Goal: Information Seeking & Learning: Learn about a topic

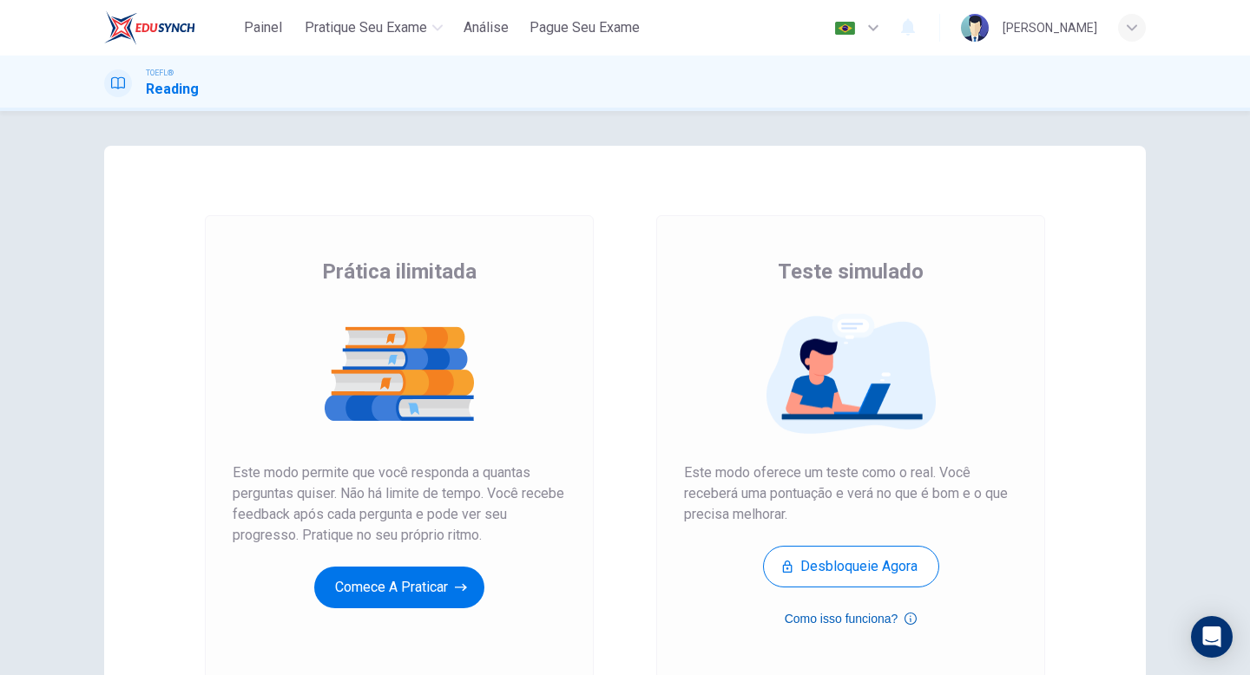
click at [882, 626] on button "Como isso funciona?" at bounding box center [851, 619] width 133 height 21
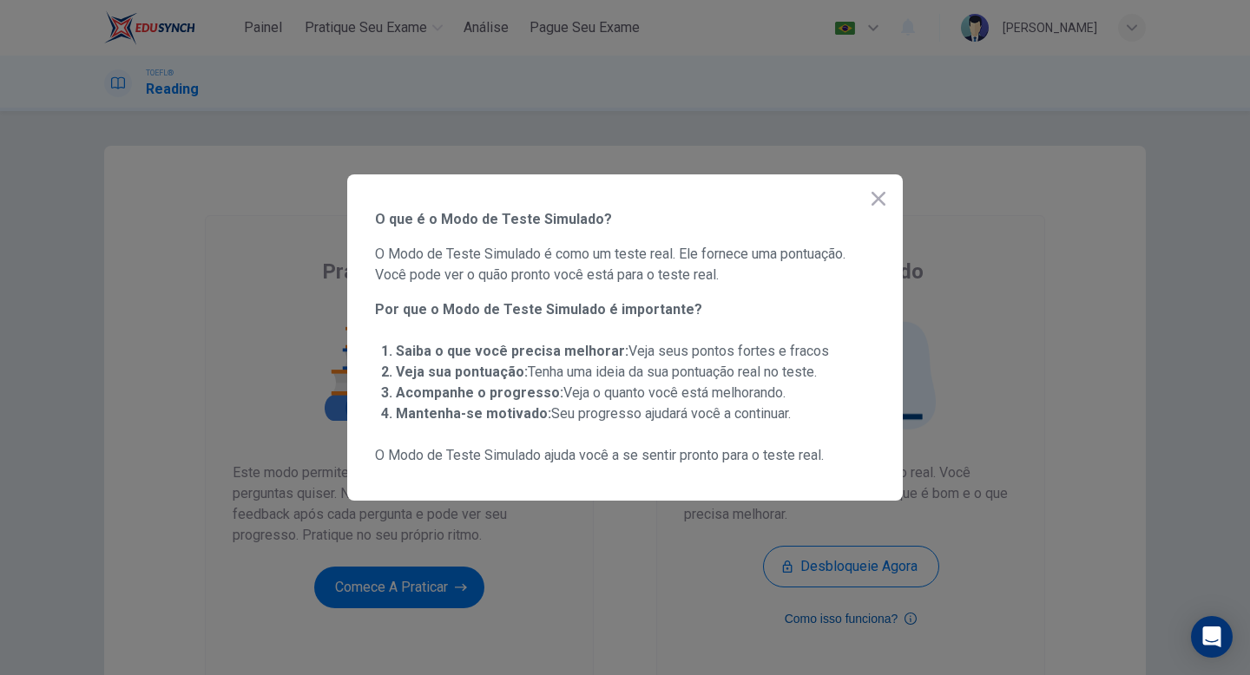
click at [882, 626] on div at bounding box center [625, 337] width 1250 height 675
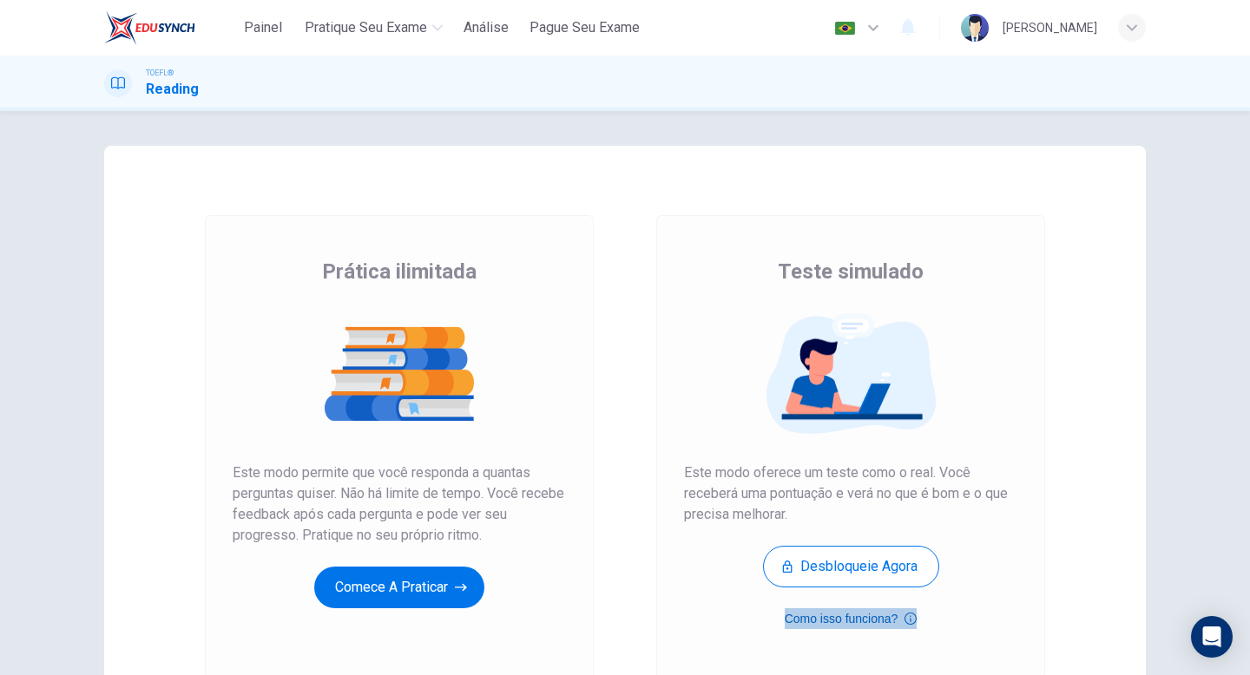
click at [910, 610] on icon "button" at bounding box center [911, 619] width 12 height 21
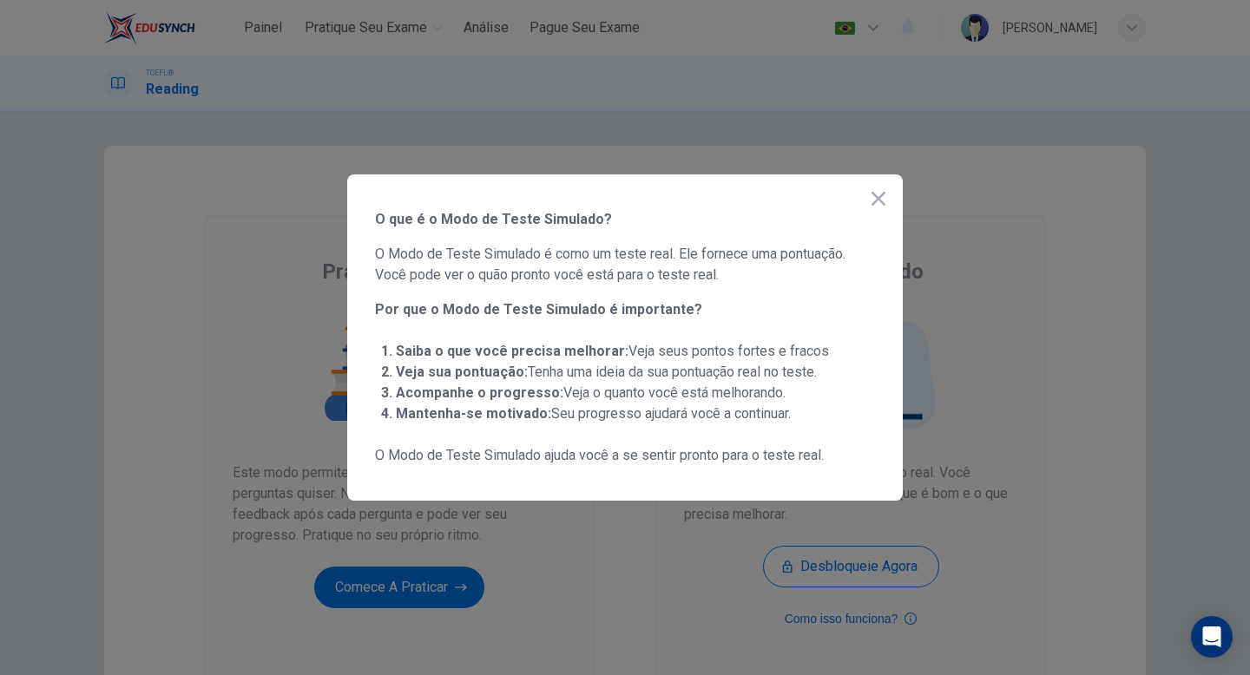
click at [948, 560] on div at bounding box center [625, 337] width 1250 height 675
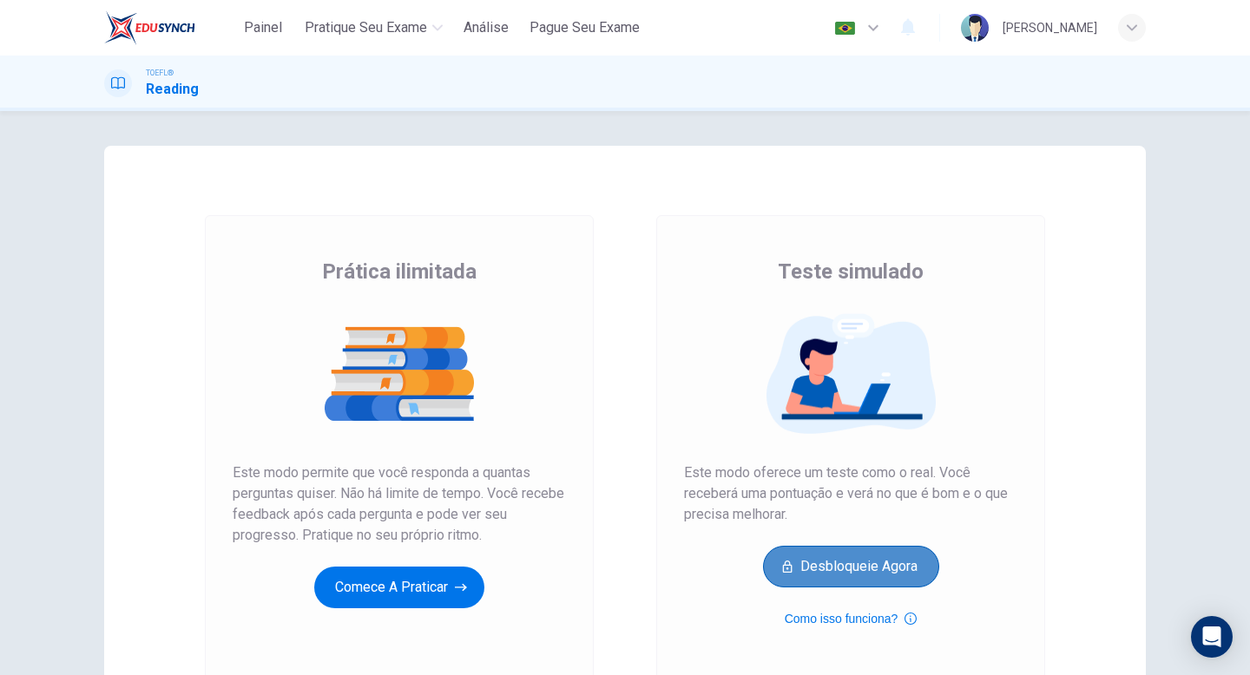
click at [826, 566] on button "Desbloqueie agora" at bounding box center [851, 567] width 176 height 42
click at [418, 609] on div "Prática ilimitada Este modo permite que você responda a quantas perguntas quise…" at bounding box center [399, 447] width 389 height 464
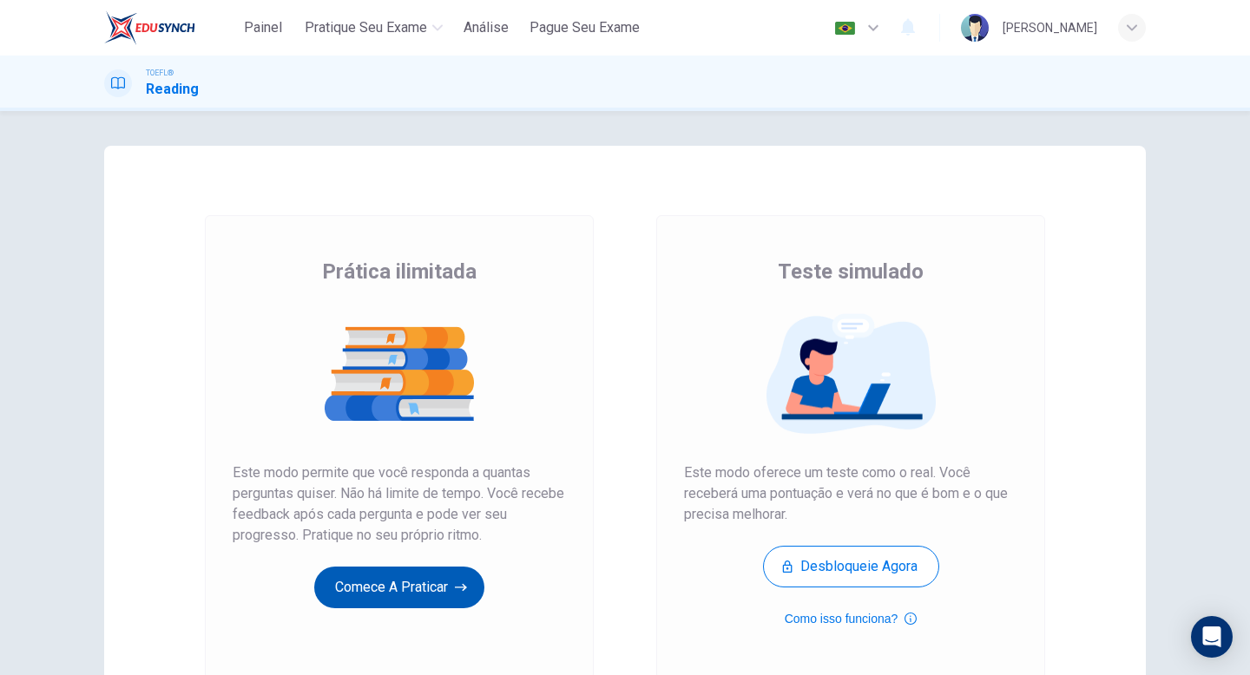
click at [411, 591] on button "Comece a praticar" at bounding box center [399, 588] width 170 height 42
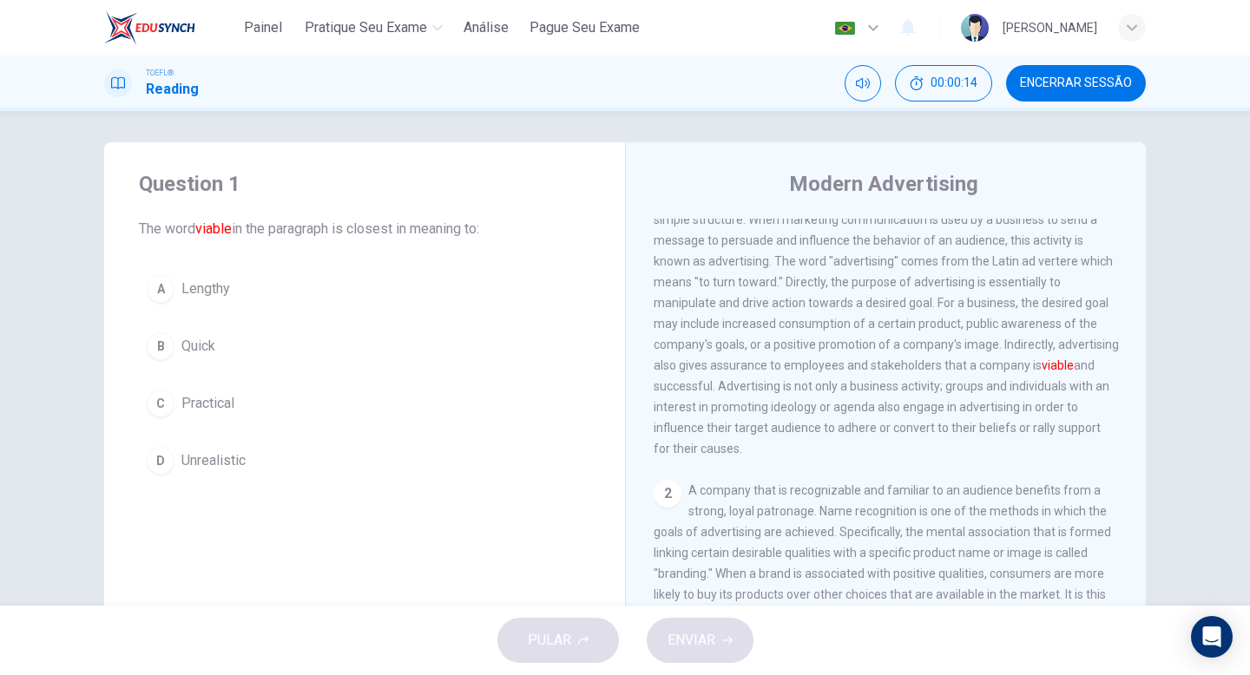
scroll to position [83, 0]
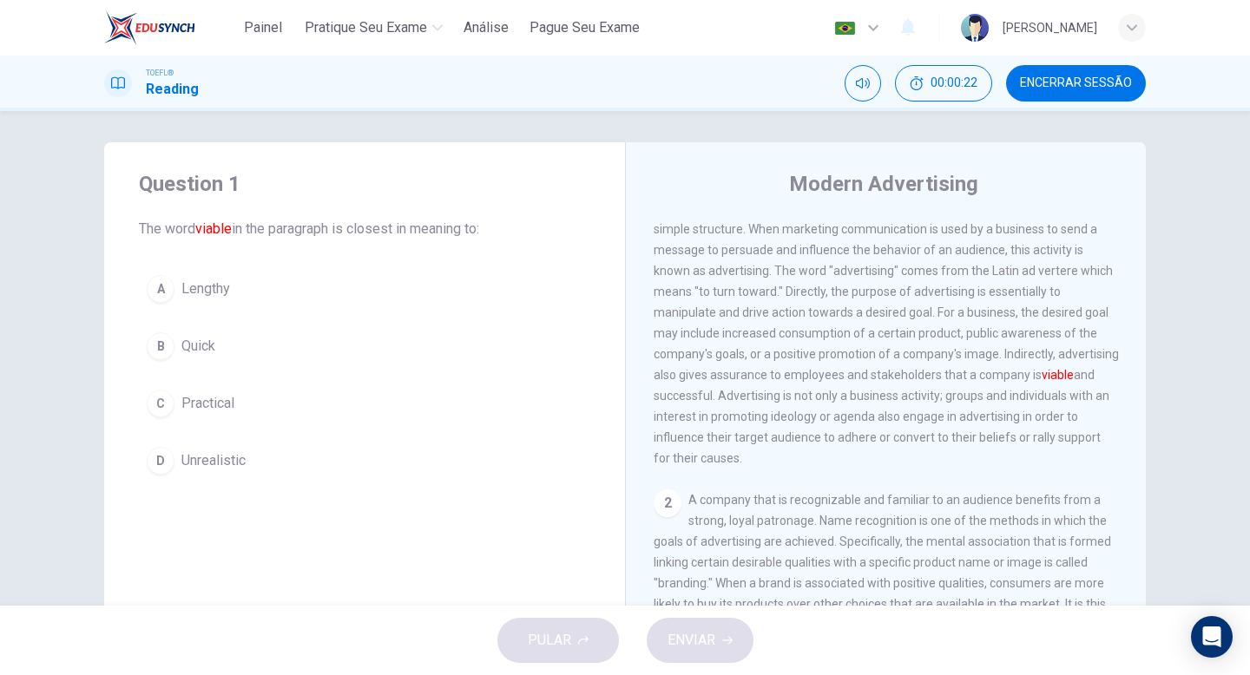
click at [164, 403] on div "C" at bounding box center [161, 404] width 28 height 28
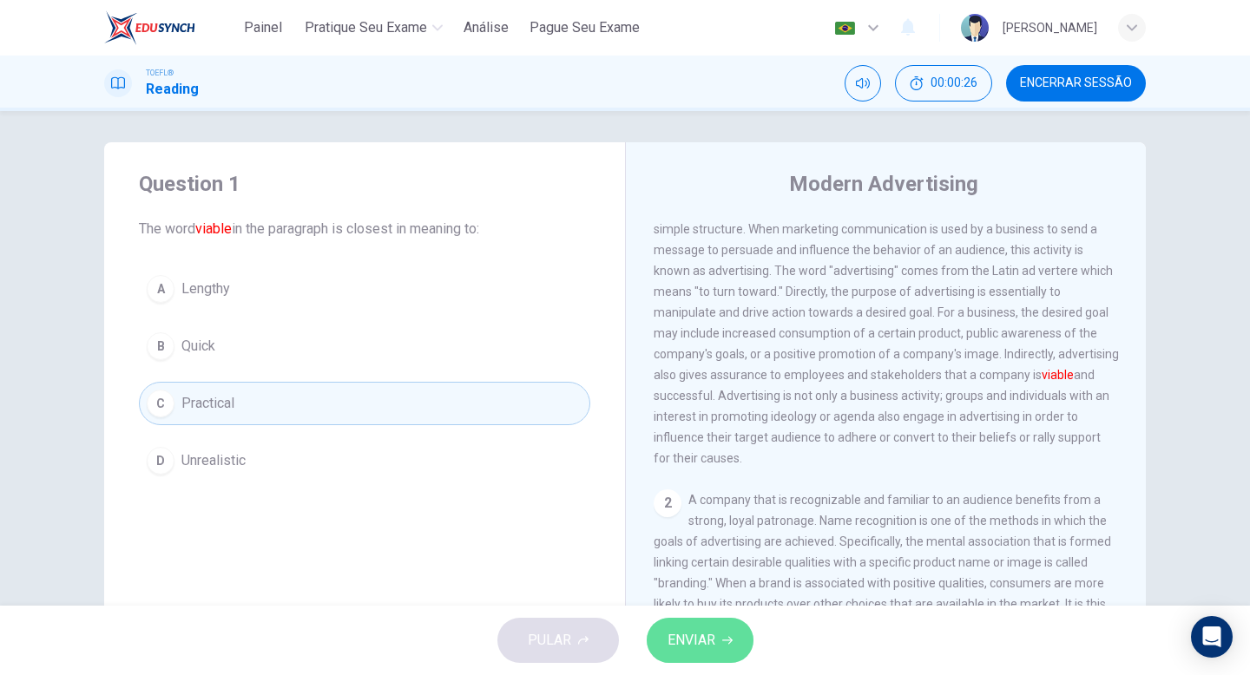
click at [696, 648] on span "ENVIAR" at bounding box center [692, 640] width 48 height 24
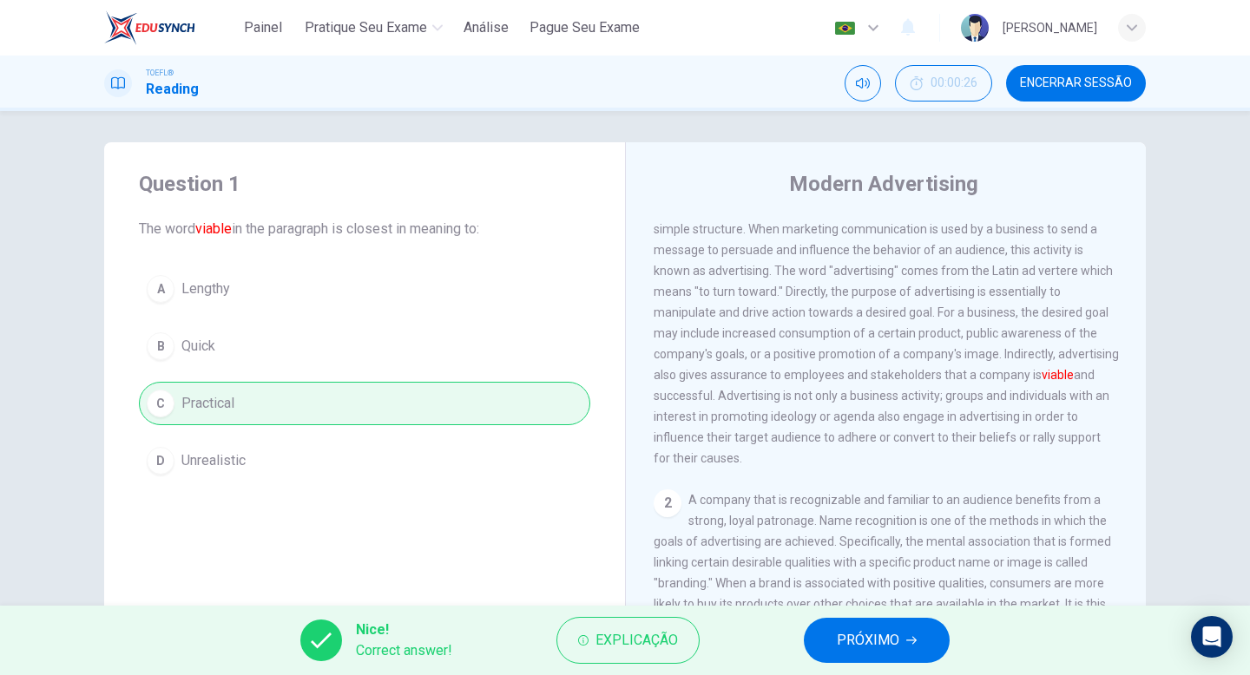
click at [875, 648] on span "PRÓXIMO" at bounding box center [868, 640] width 62 height 24
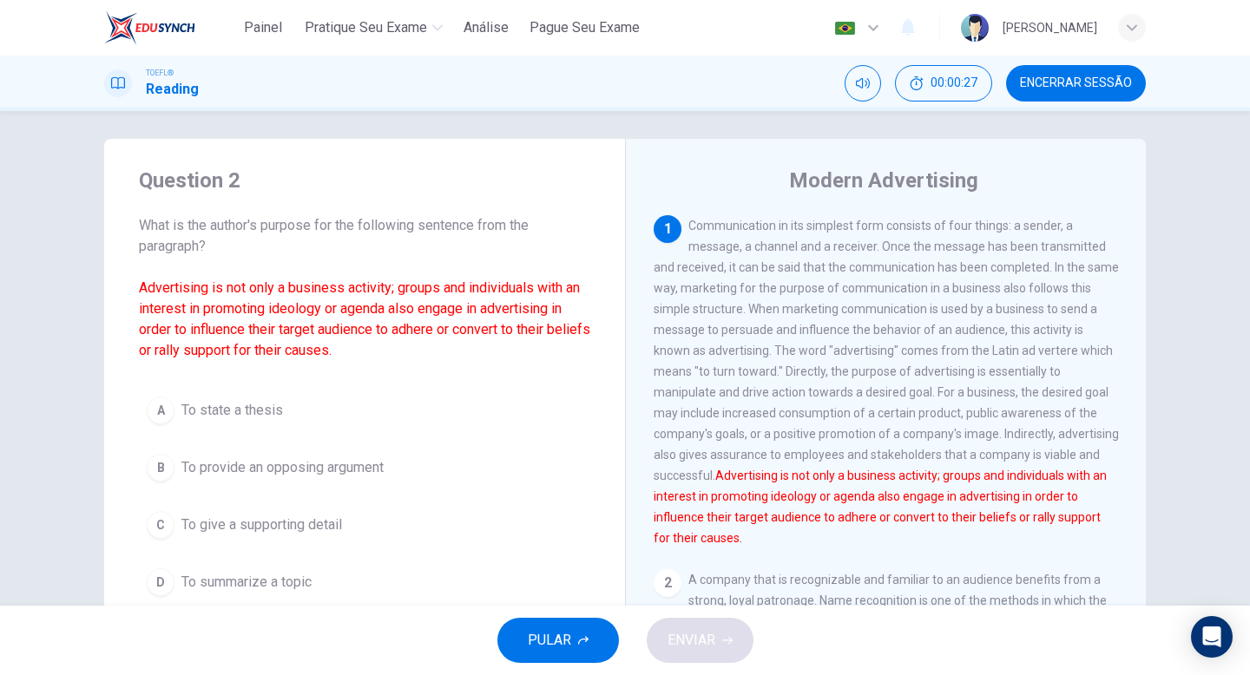
scroll to position [106, 0]
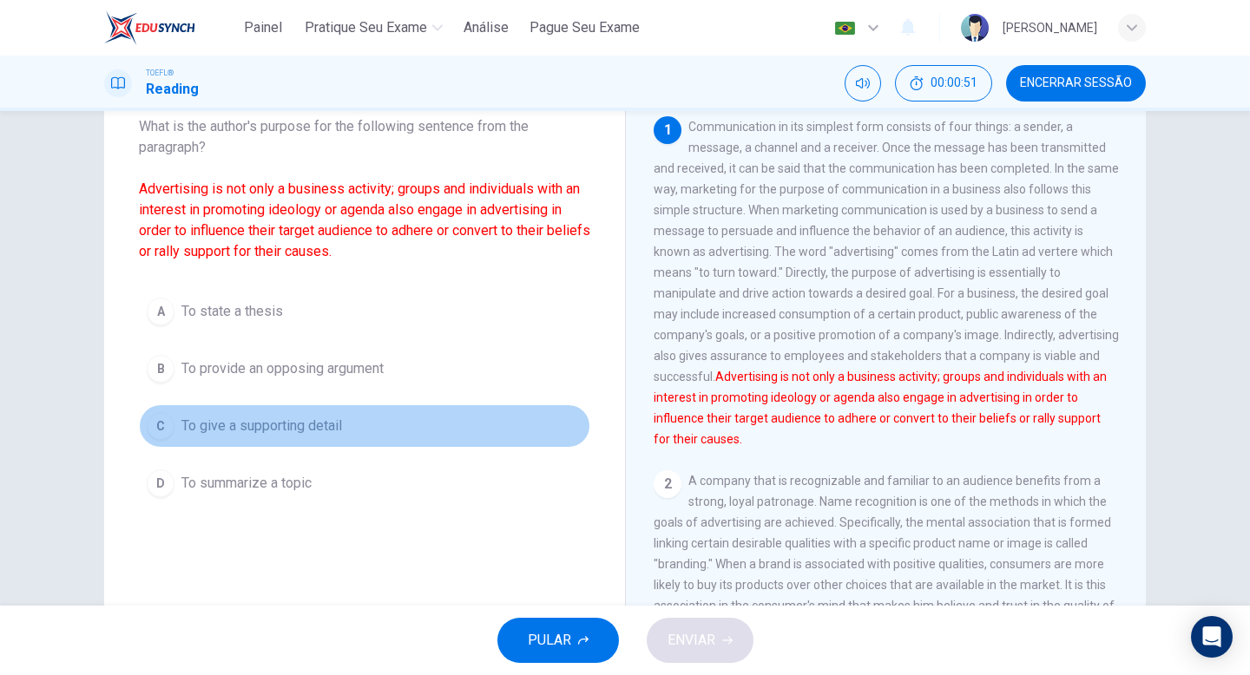
click at [147, 428] on div "C" at bounding box center [161, 426] width 28 height 28
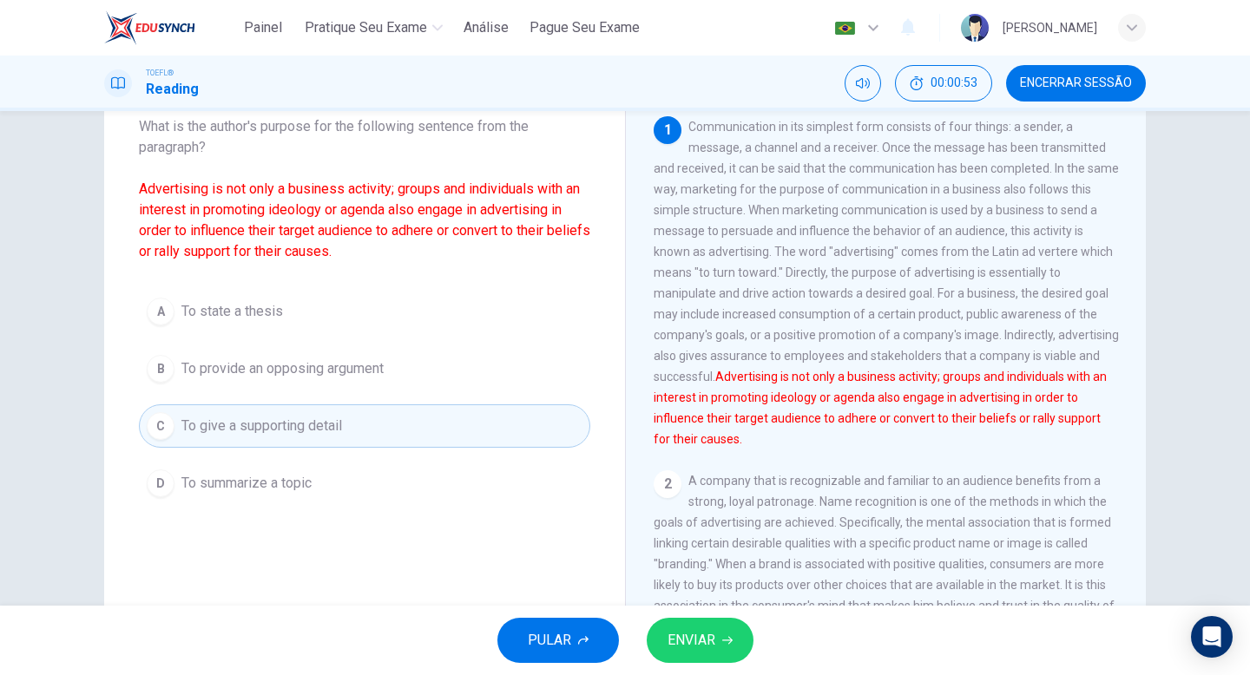
click at [160, 481] on div "D" at bounding box center [161, 484] width 28 height 28
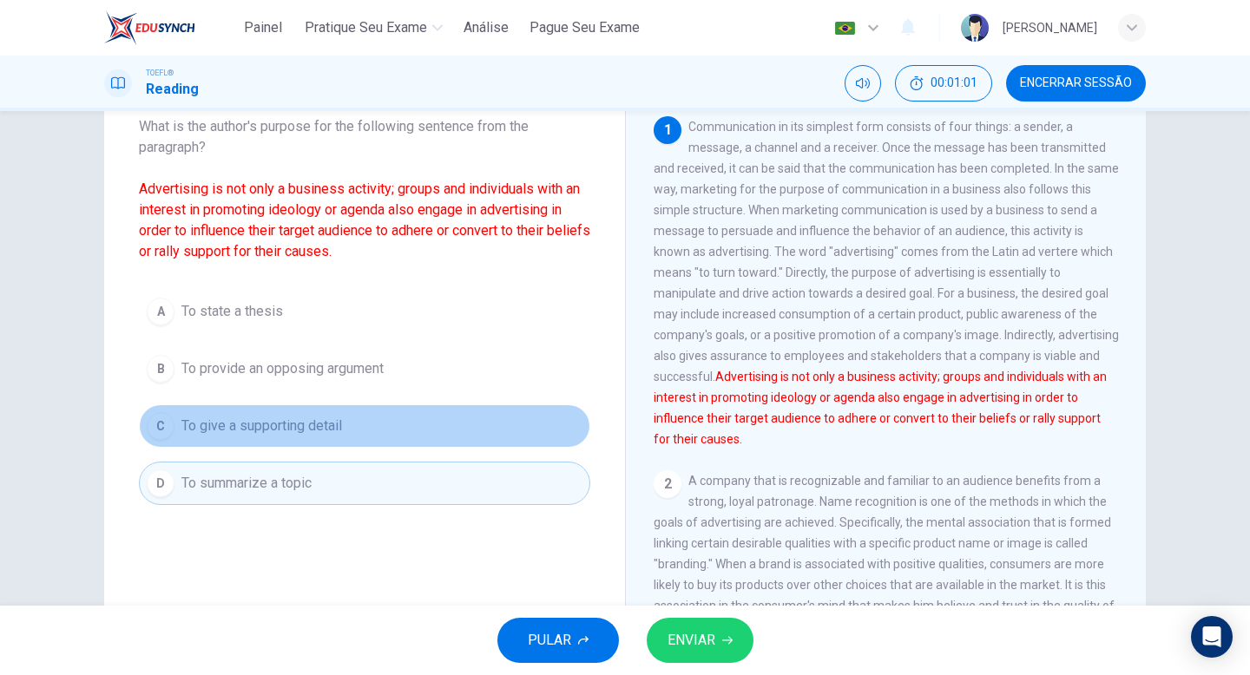
click at [153, 425] on div "C" at bounding box center [161, 426] width 28 height 28
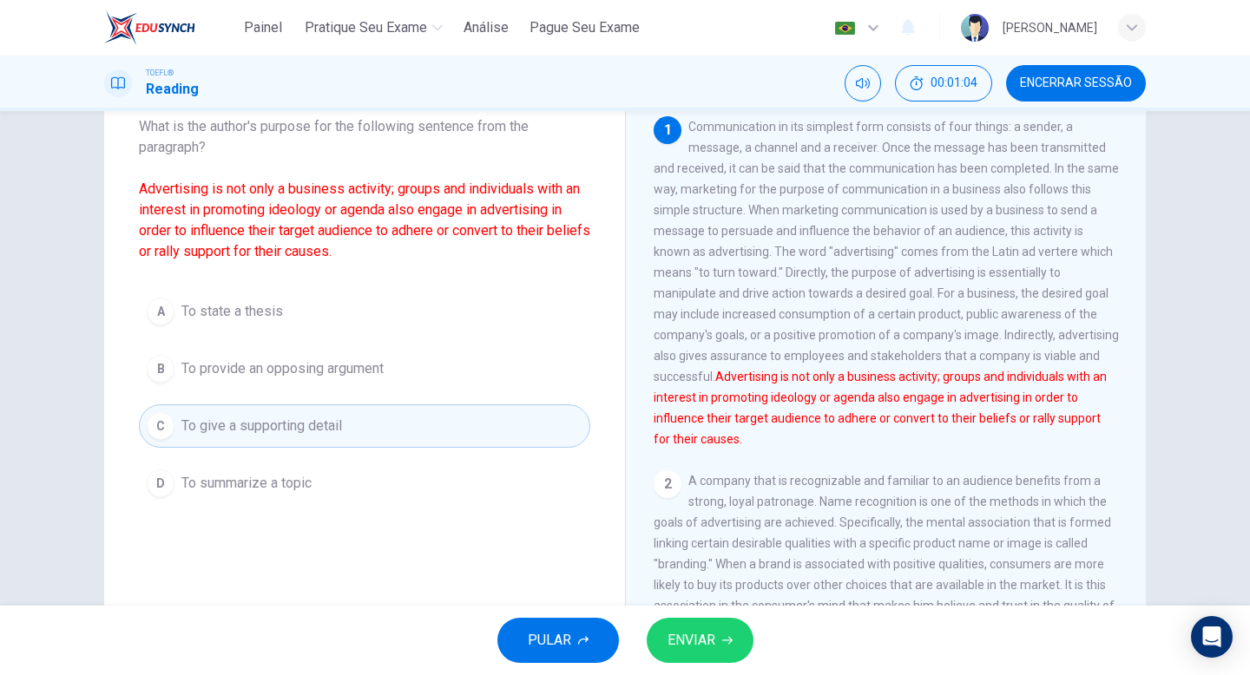
click at [155, 312] on div "A" at bounding box center [161, 312] width 28 height 28
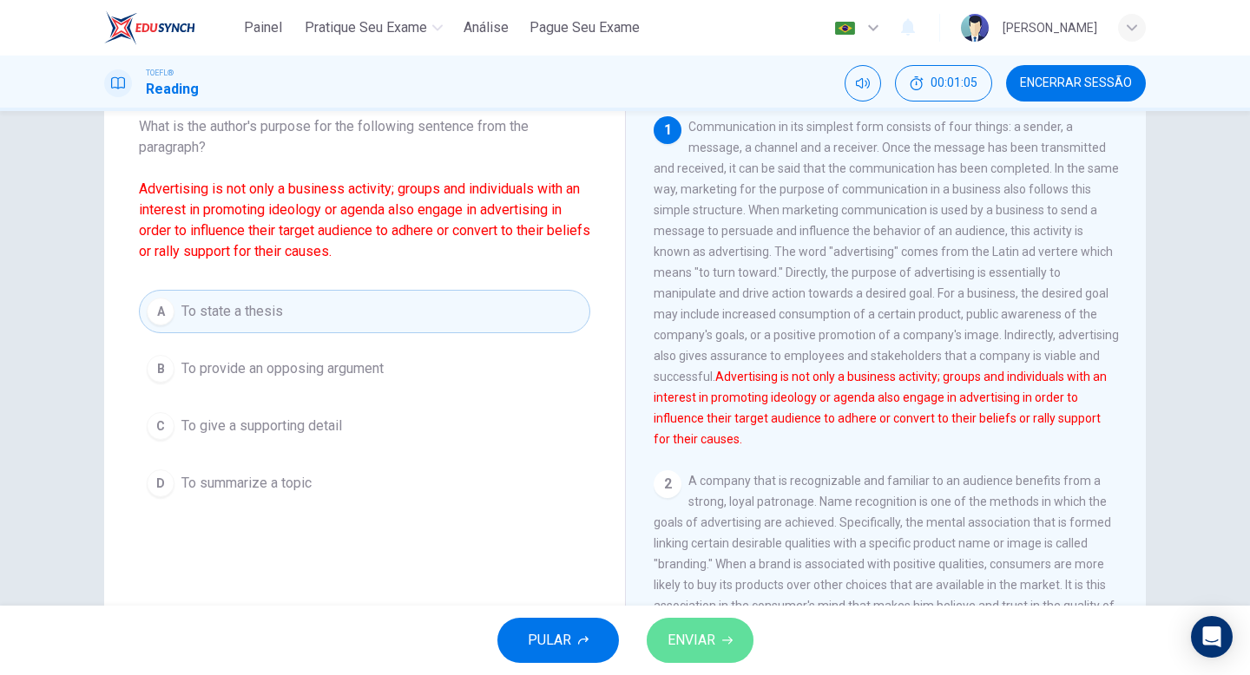
click at [673, 643] on span "ENVIAR" at bounding box center [692, 640] width 48 height 24
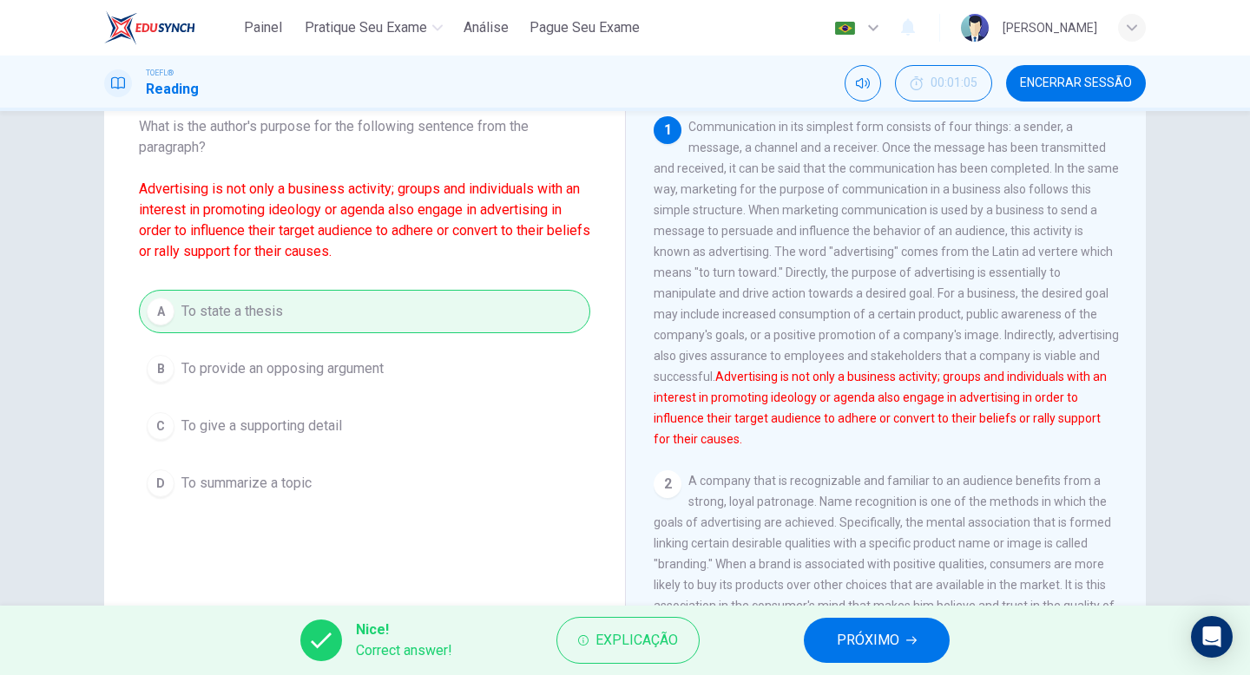
click at [837, 627] on button "PRÓXIMO" at bounding box center [877, 640] width 146 height 45
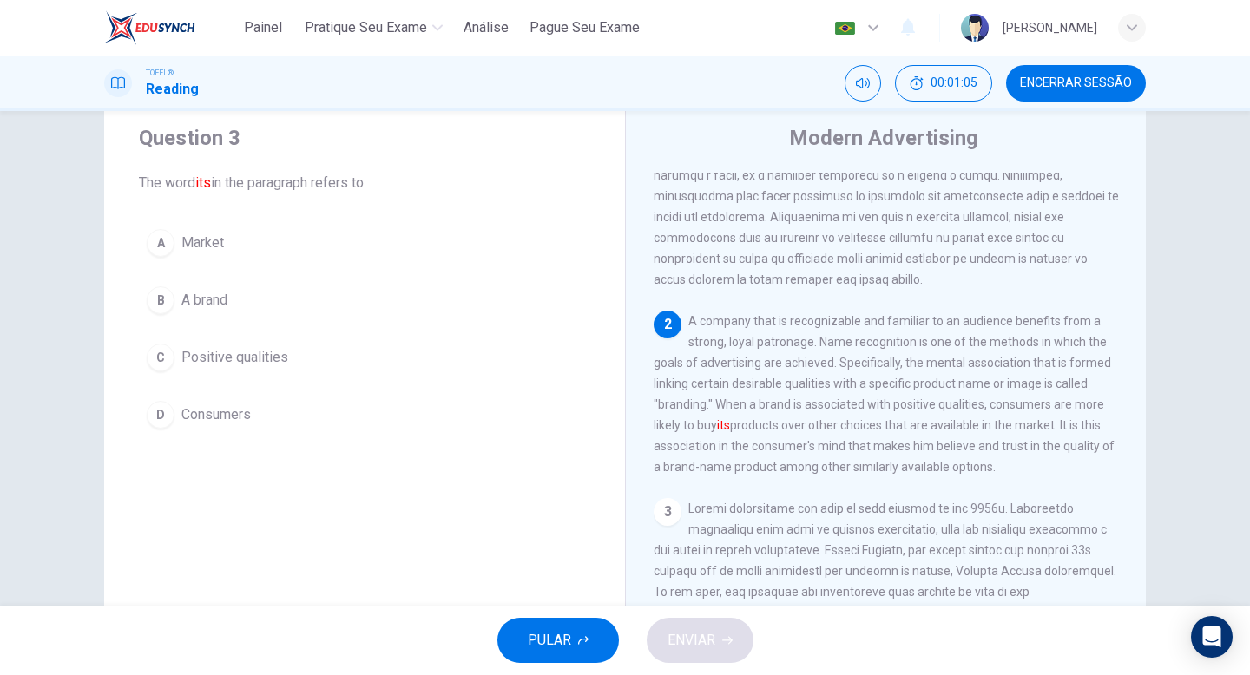
scroll to position [0, 0]
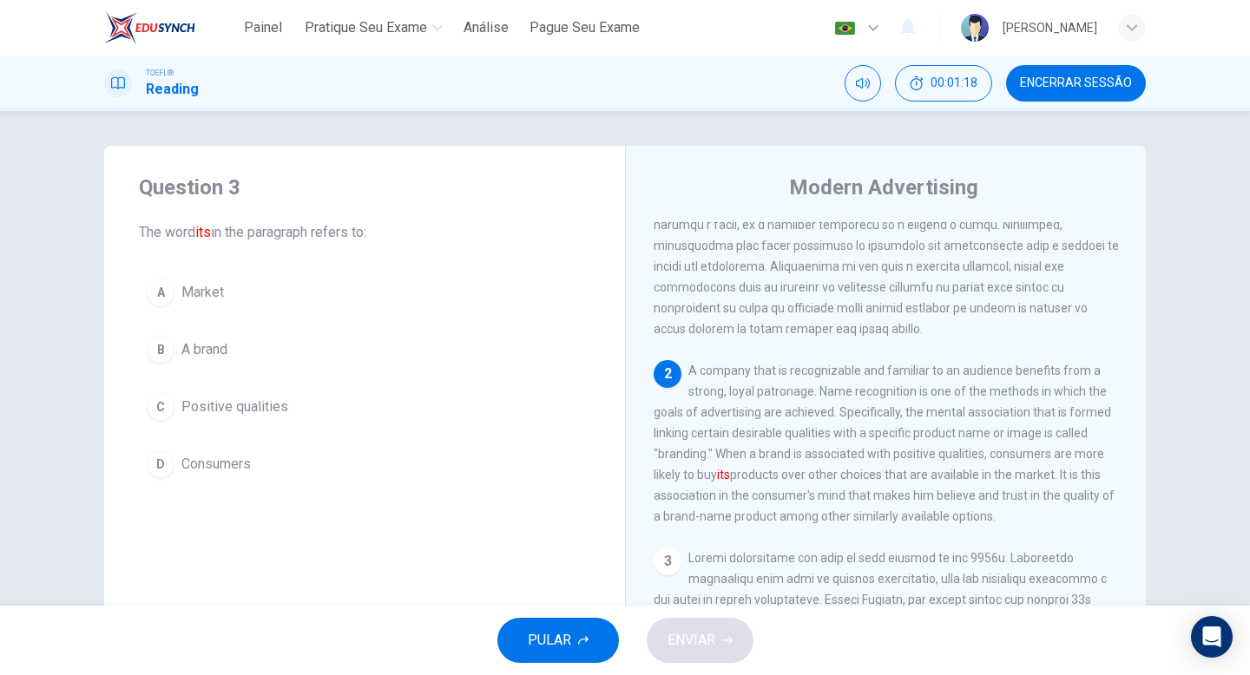
click at [152, 343] on div "B" at bounding box center [161, 350] width 28 height 28
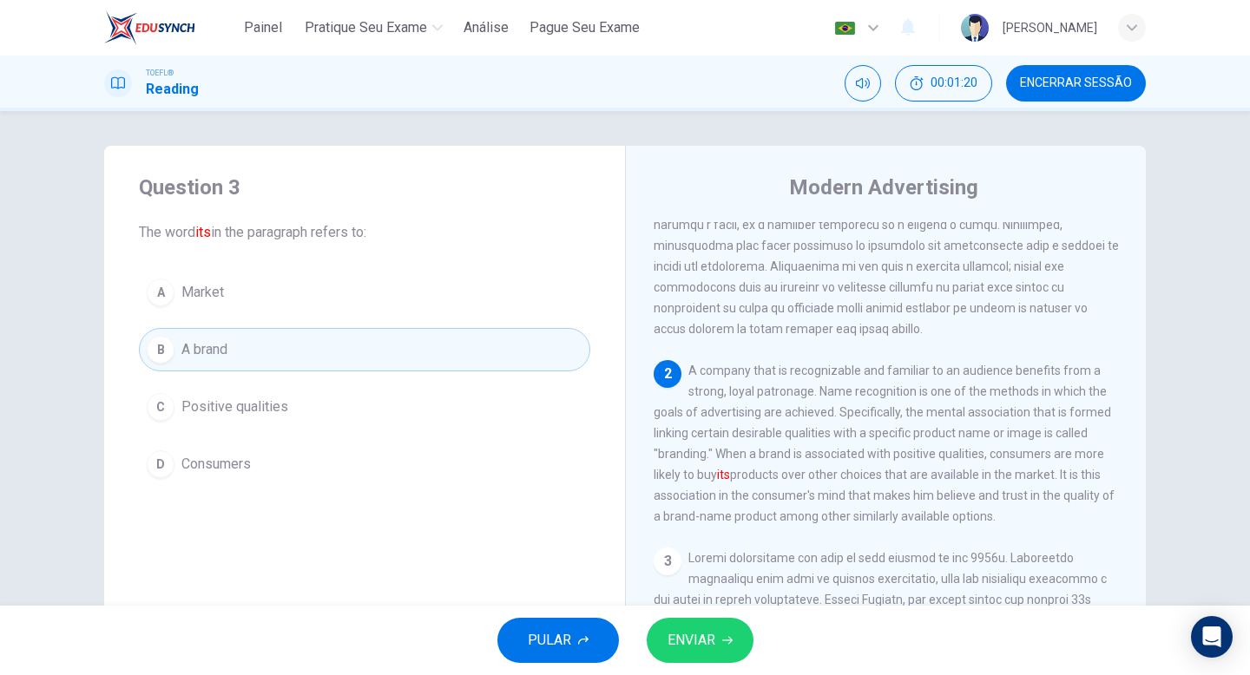
click at [691, 644] on span "ENVIAR" at bounding box center [692, 640] width 48 height 24
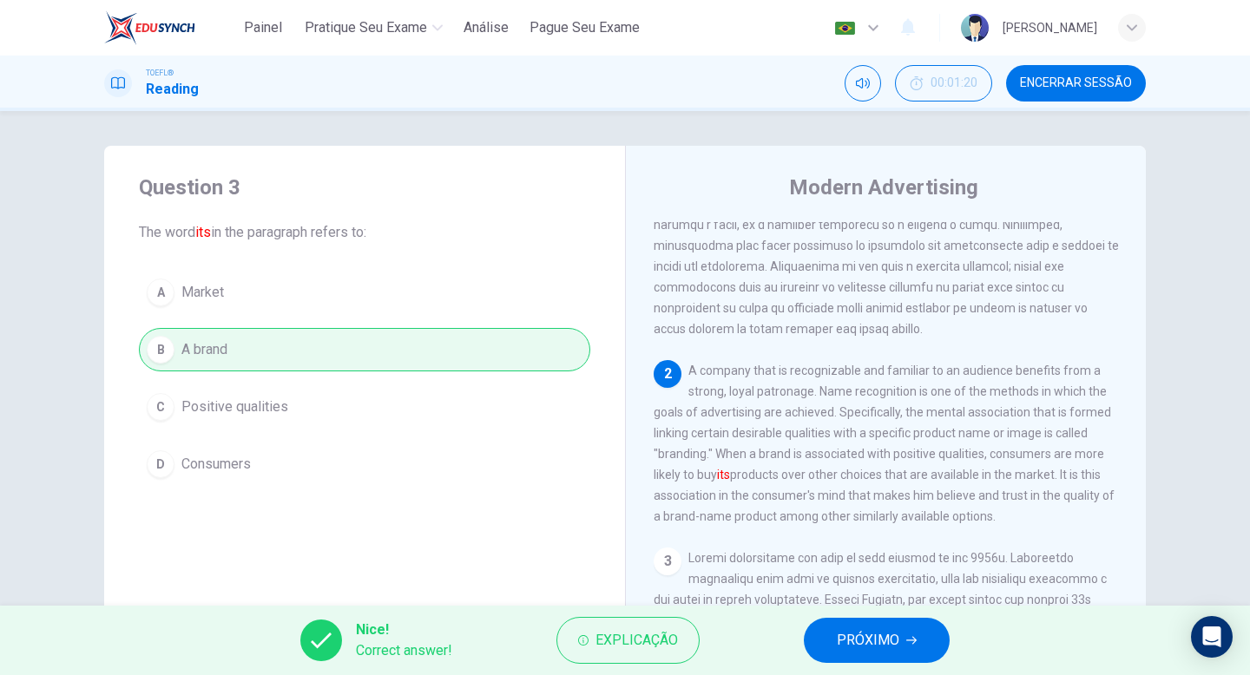
click at [885, 639] on span "PRÓXIMO" at bounding box center [868, 640] width 62 height 24
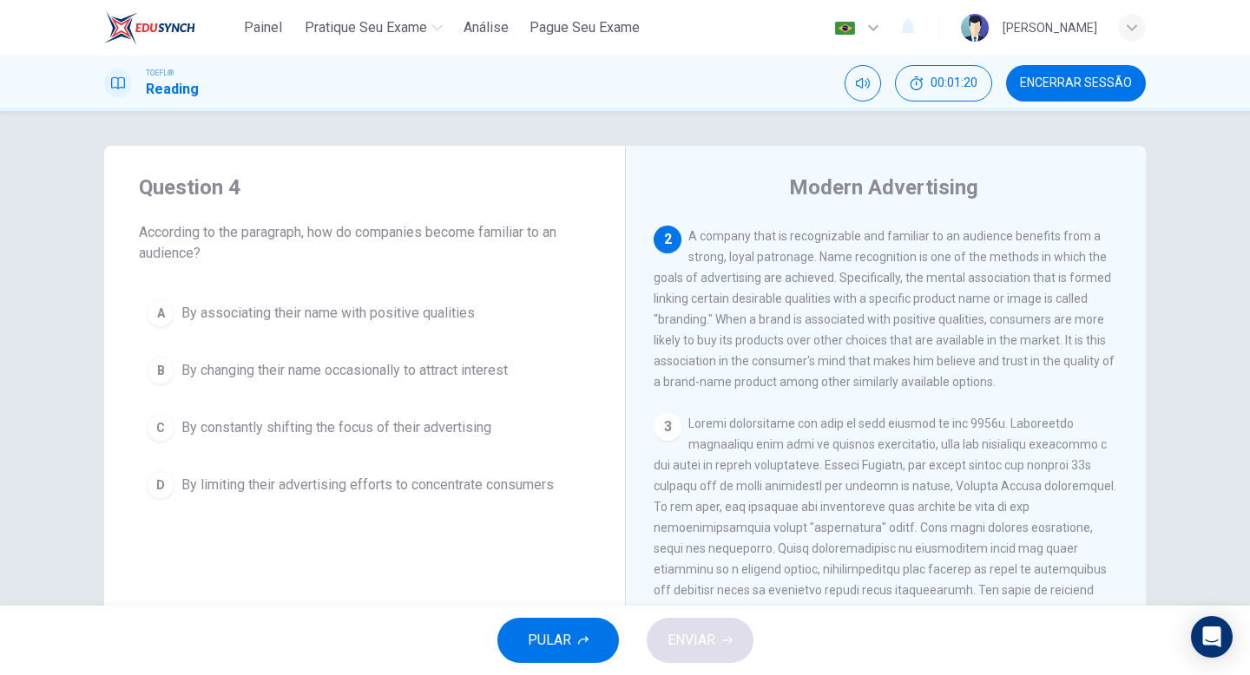
scroll to position [368, 0]
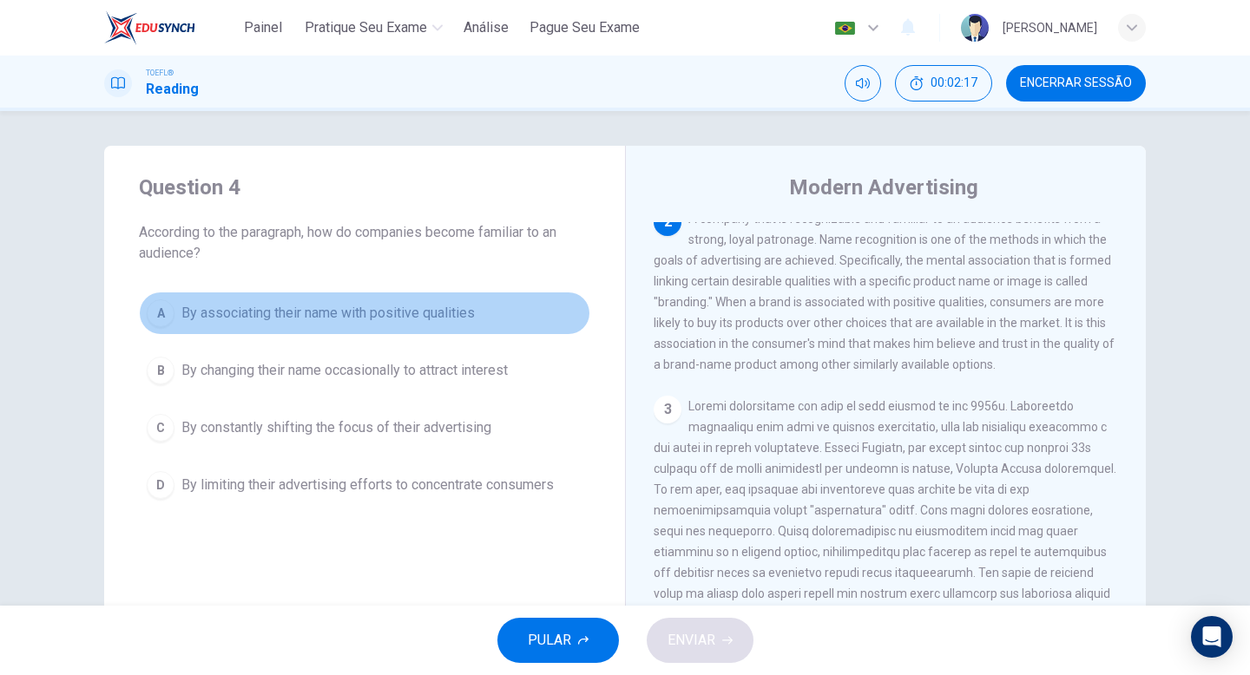
click at [175, 304] on button "A By associating their name with positive qualities" at bounding box center [364, 313] width 451 height 43
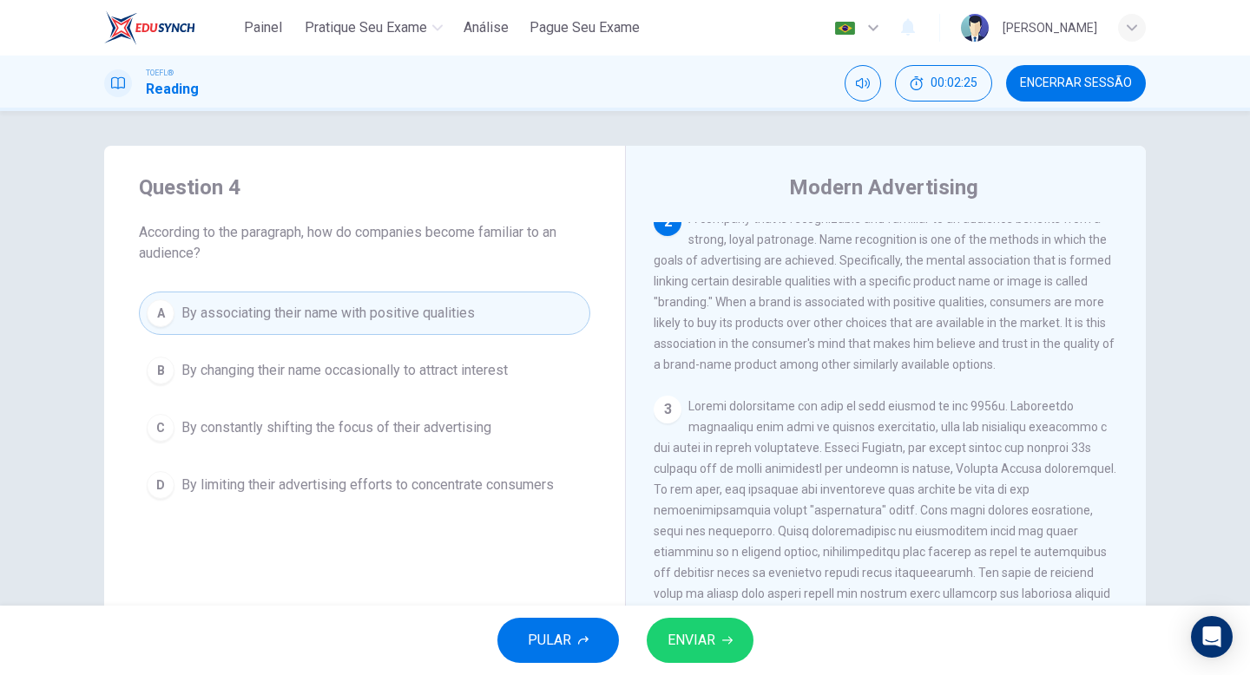
click at [674, 630] on span "ENVIAR" at bounding box center [692, 640] width 48 height 24
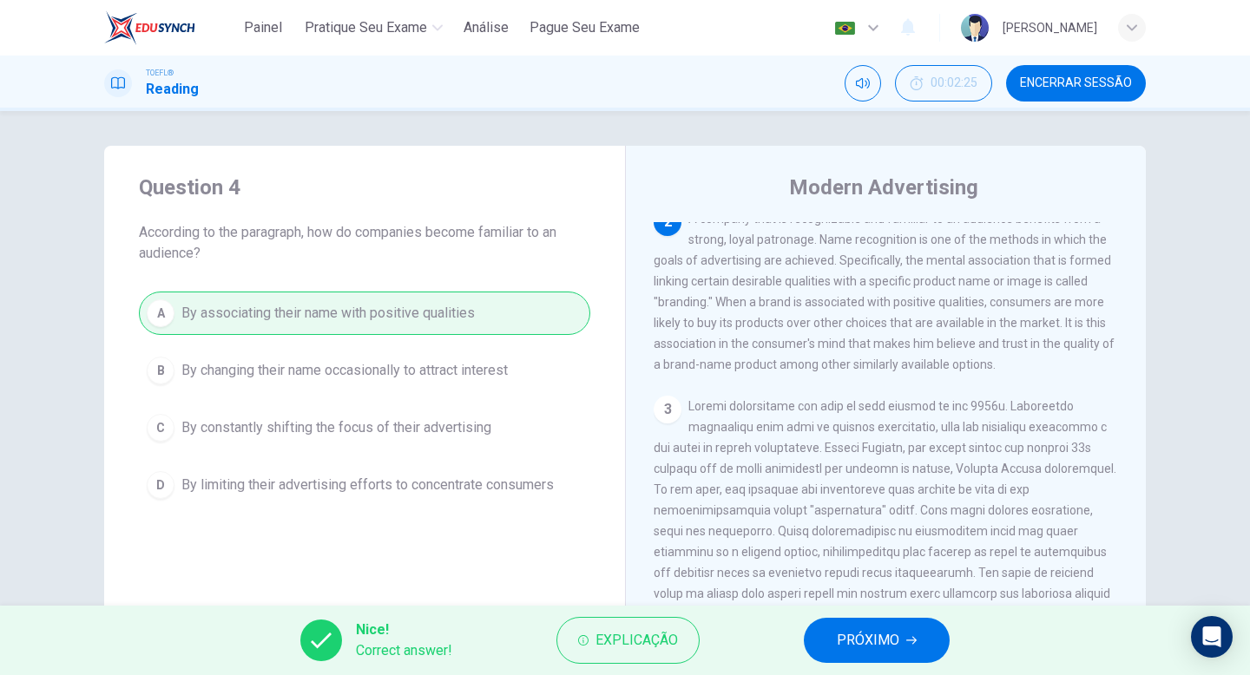
click at [840, 652] on span "PRÓXIMO" at bounding box center [868, 640] width 62 height 24
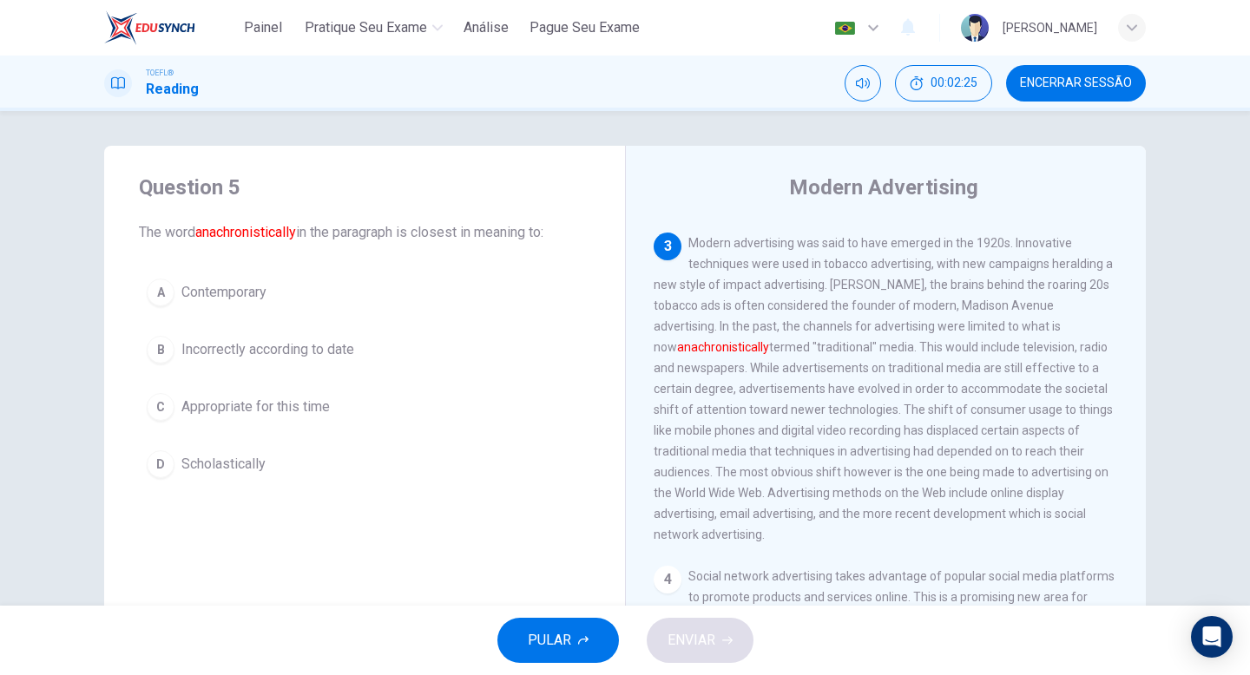
scroll to position [562, 0]
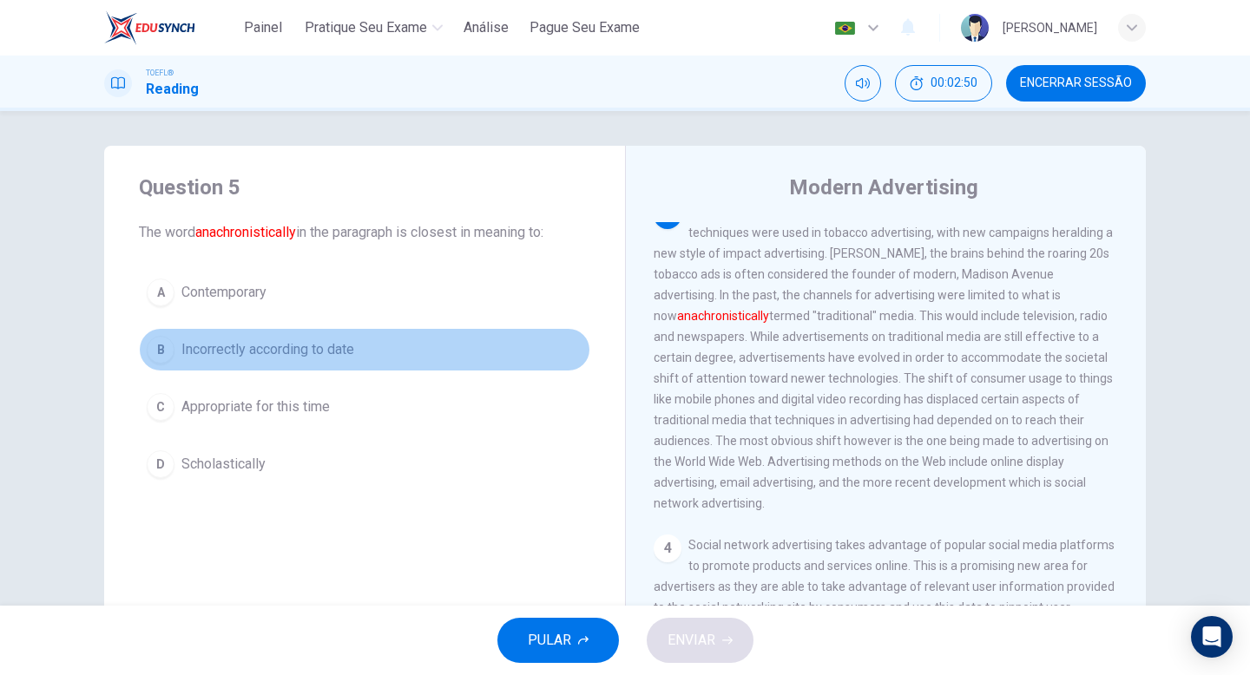
click at [148, 357] on div "B" at bounding box center [161, 350] width 28 height 28
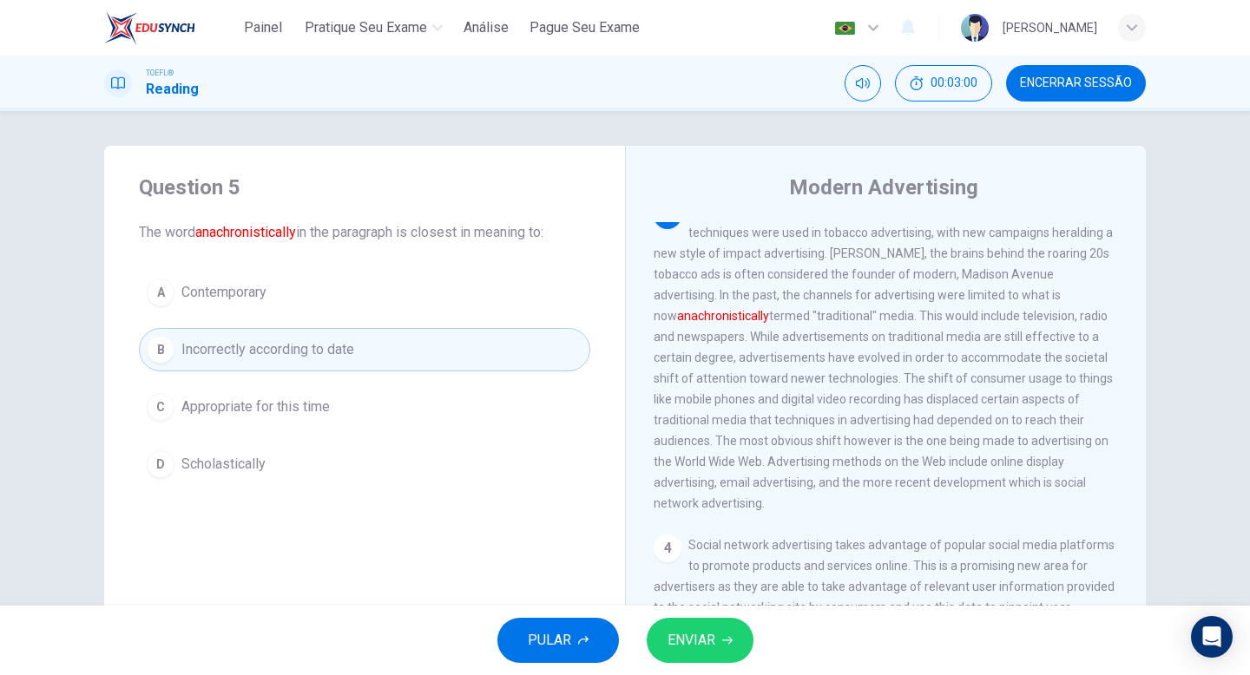
click at [725, 640] on icon "button" at bounding box center [727, 640] width 10 height 10
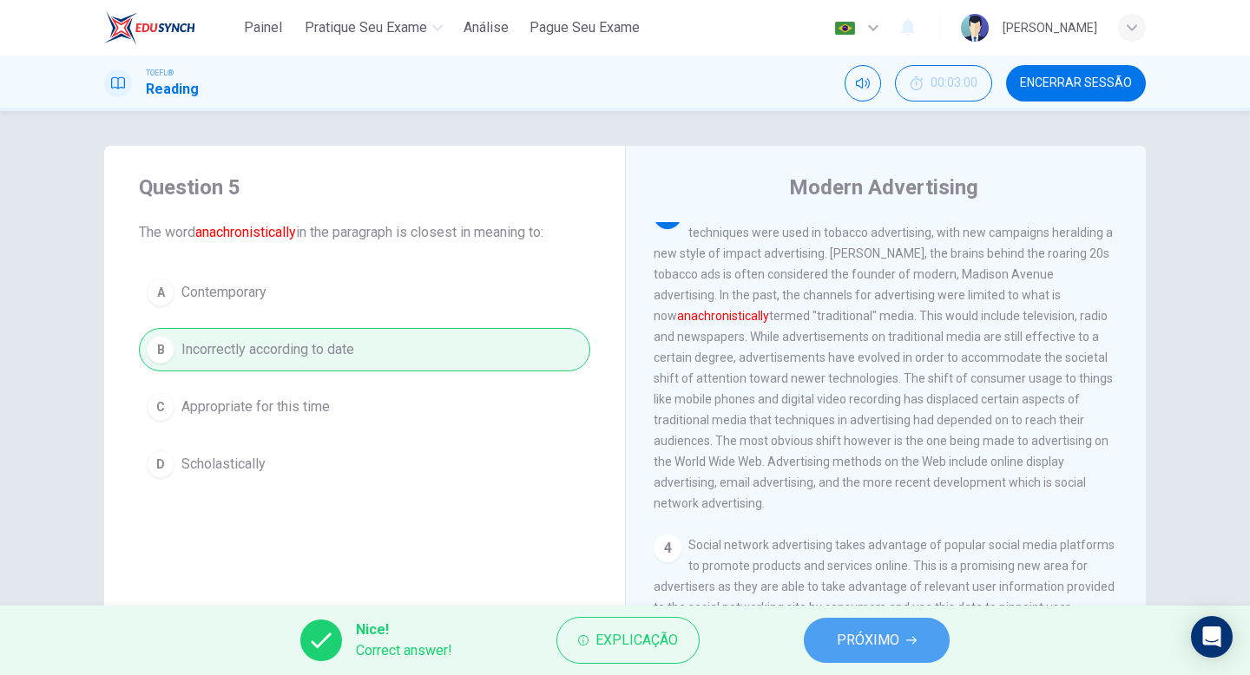
click at [911, 638] on icon "button" at bounding box center [911, 640] width 10 height 10
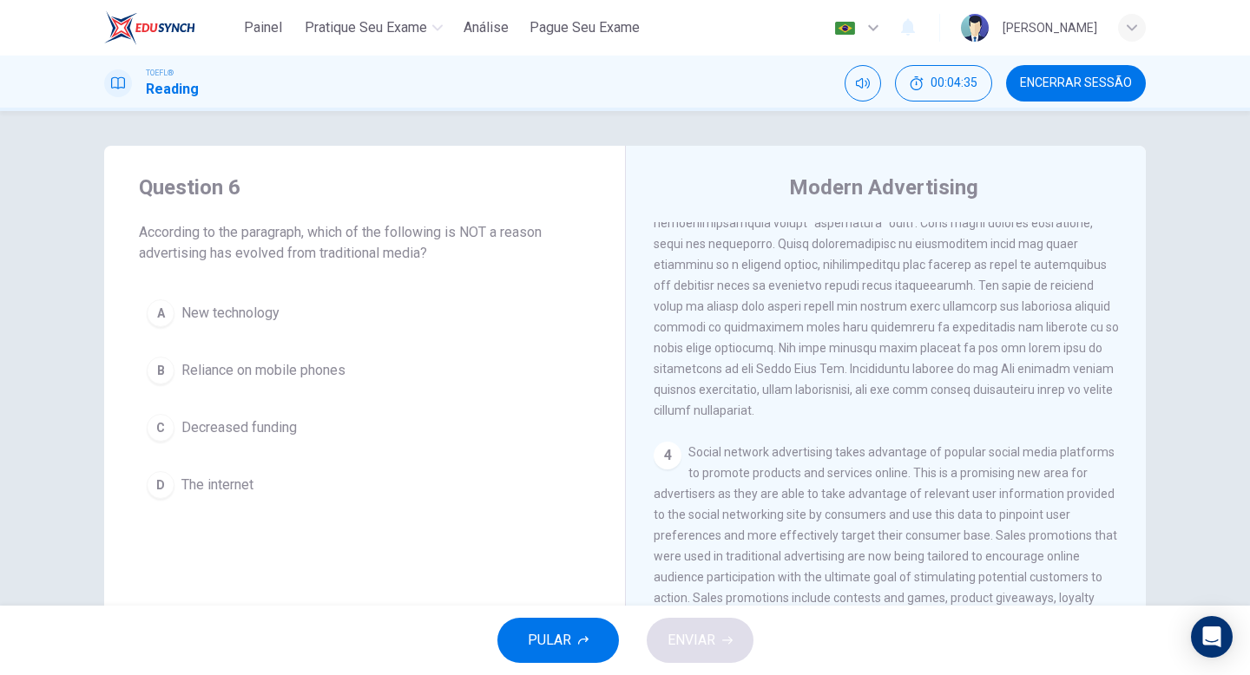
scroll to position [659, 0]
click at [160, 435] on div "C" at bounding box center [161, 428] width 28 height 28
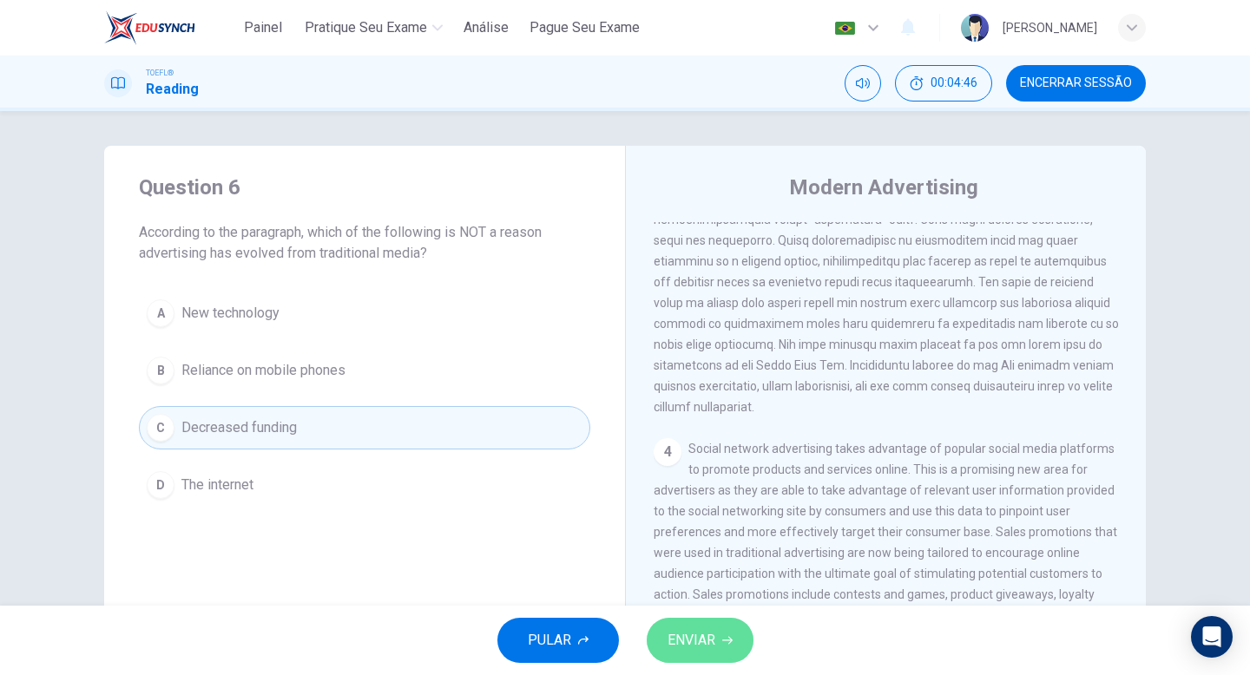
click at [726, 641] on icon "button" at bounding box center [727, 640] width 10 height 10
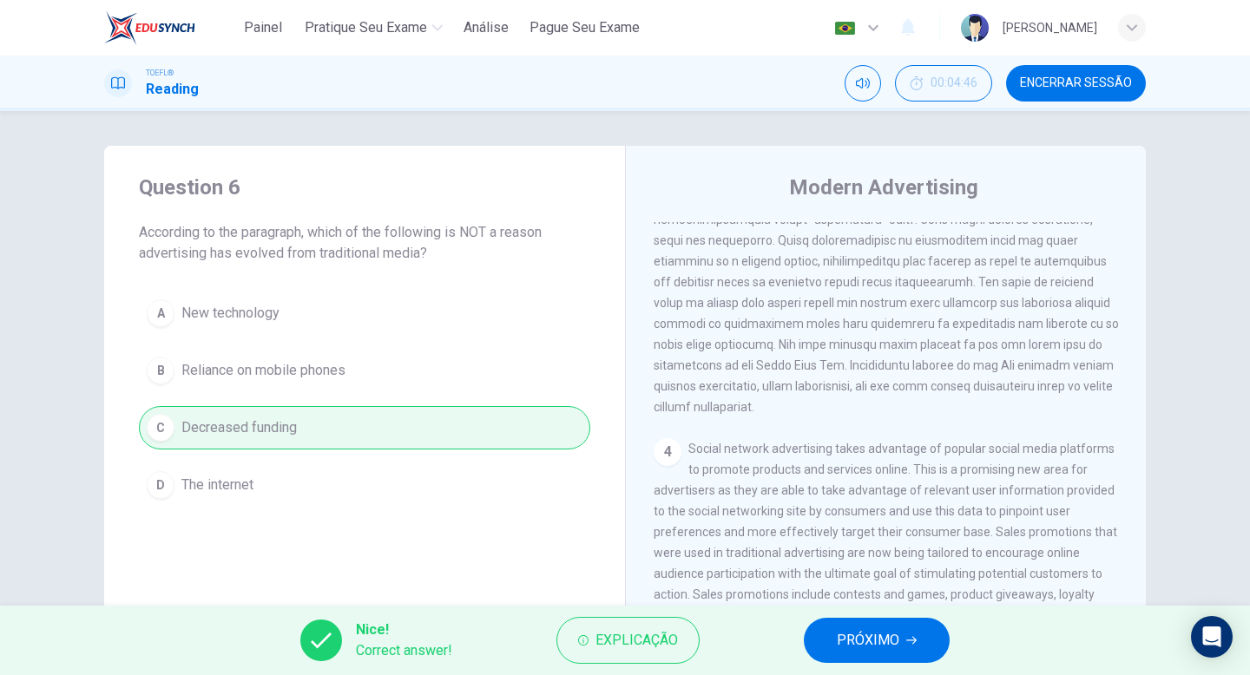
click at [888, 643] on span "PRÓXIMO" at bounding box center [868, 640] width 62 height 24
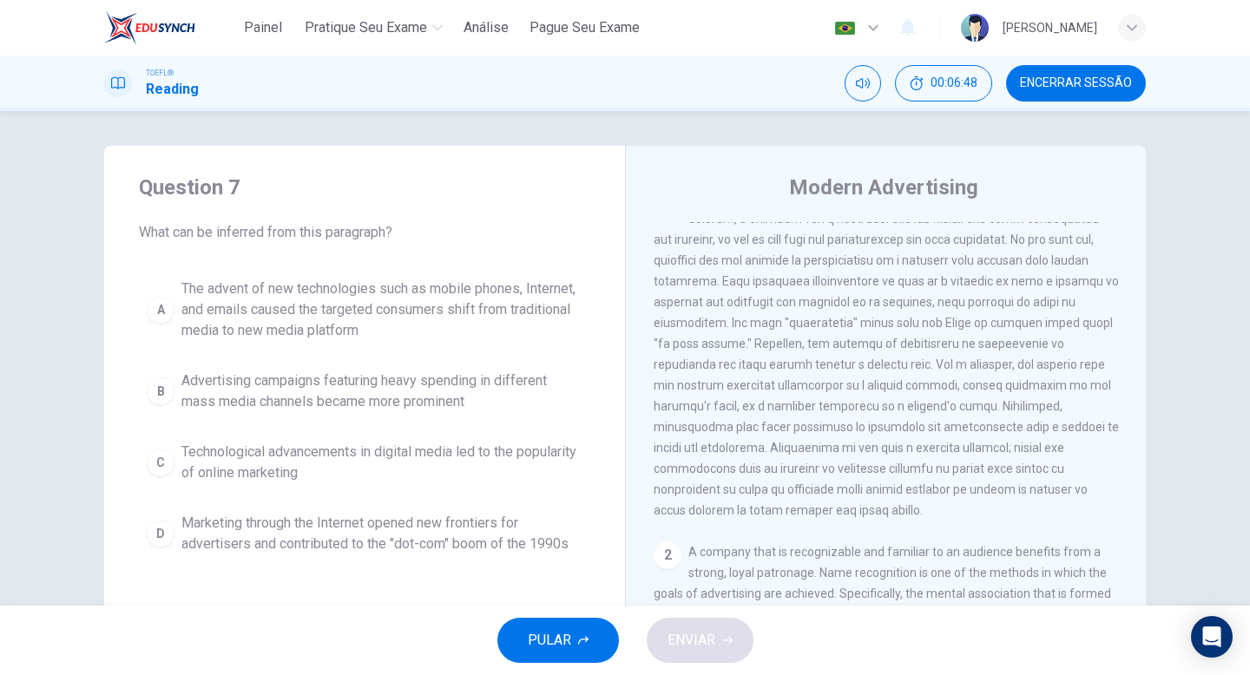
scroll to position [0, 0]
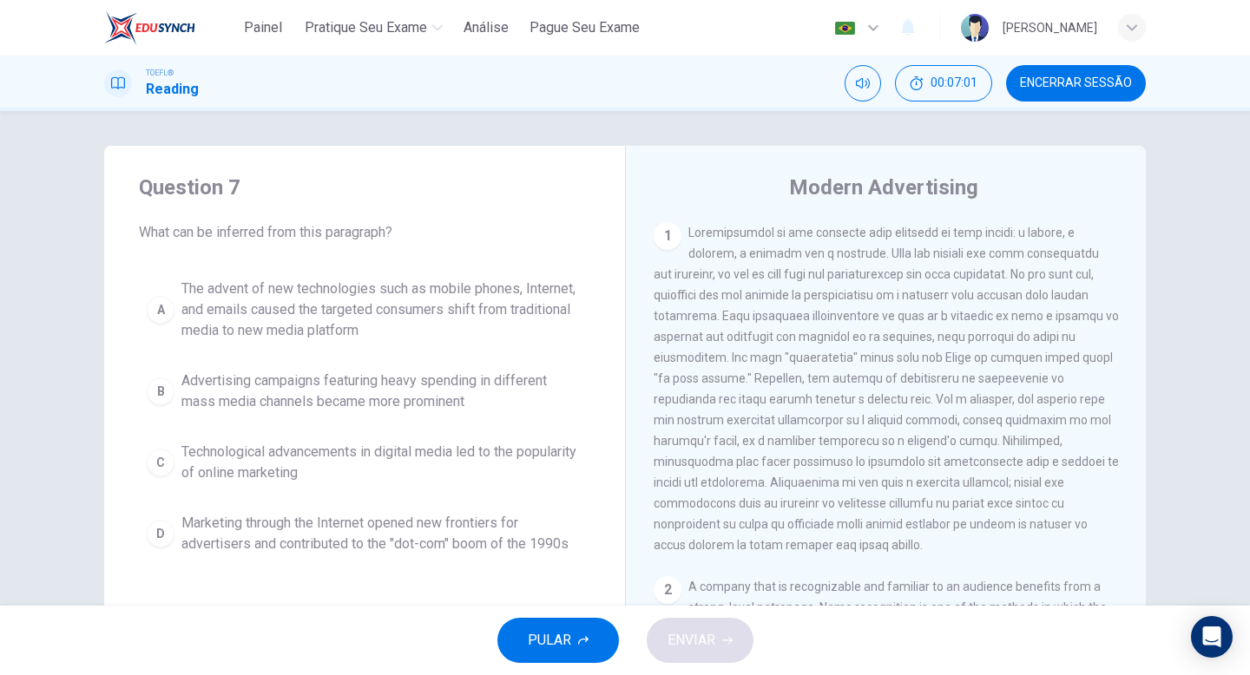
click at [157, 470] on div "C" at bounding box center [161, 463] width 28 height 28
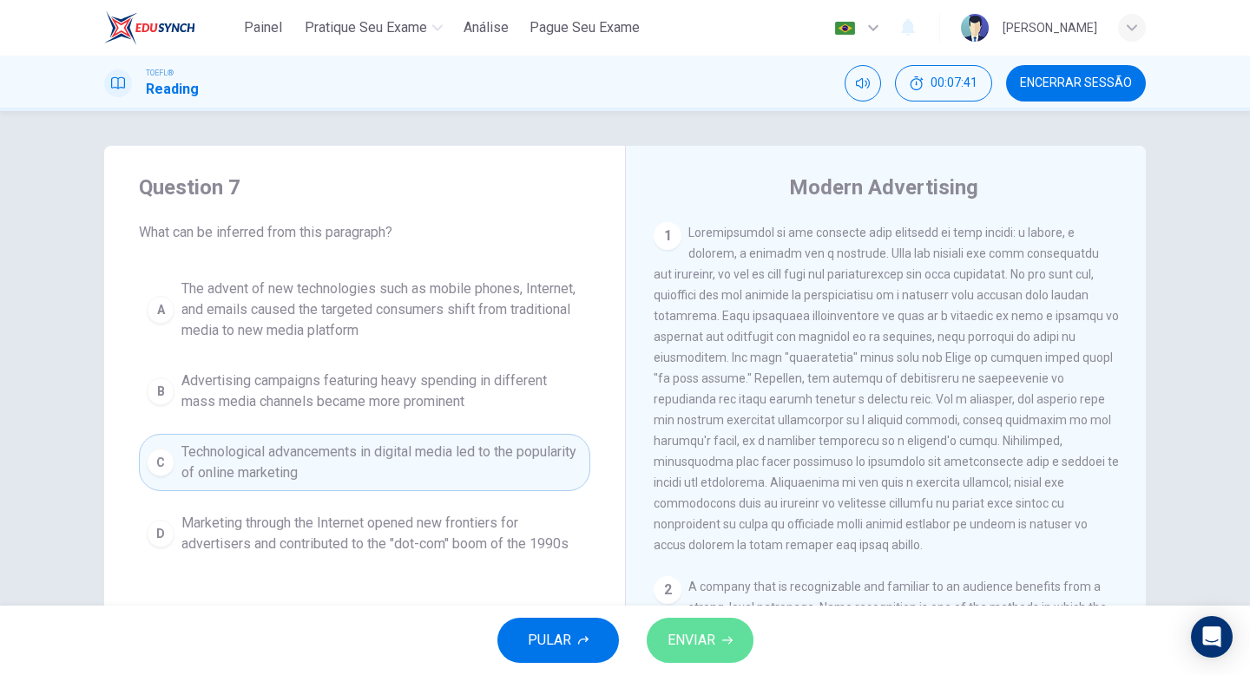
click at [724, 635] on icon "button" at bounding box center [727, 640] width 10 height 10
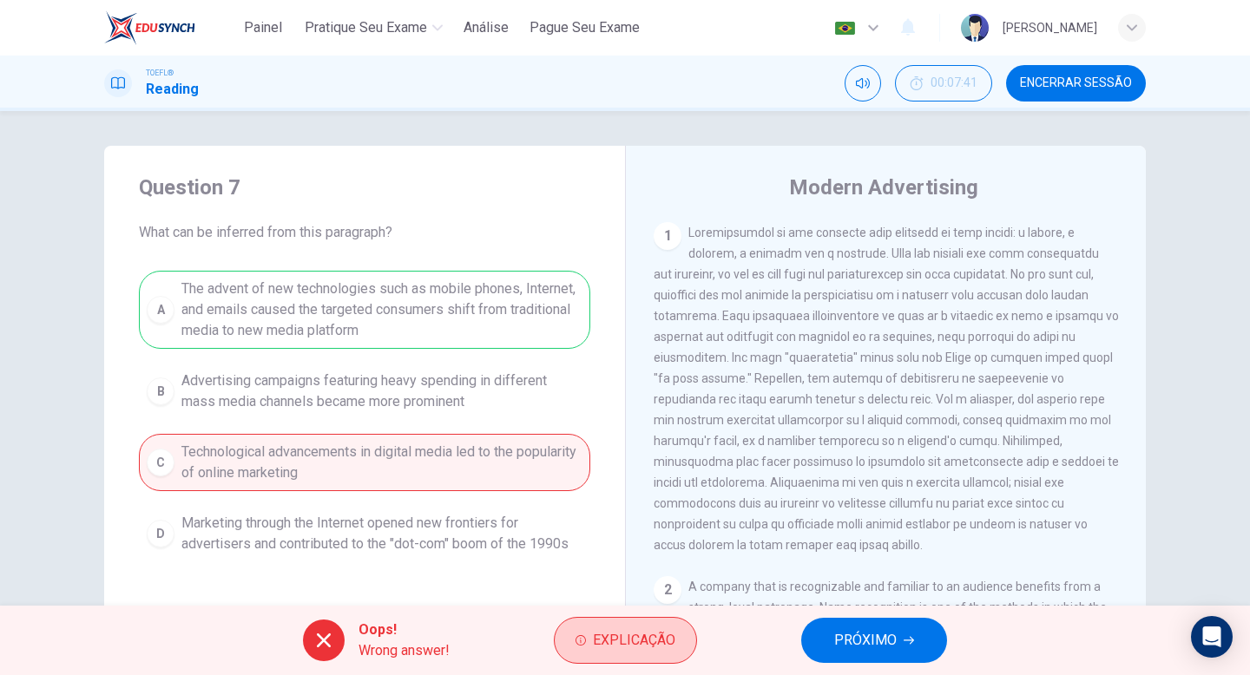
click at [612, 656] on button "Explicação" at bounding box center [625, 640] width 143 height 47
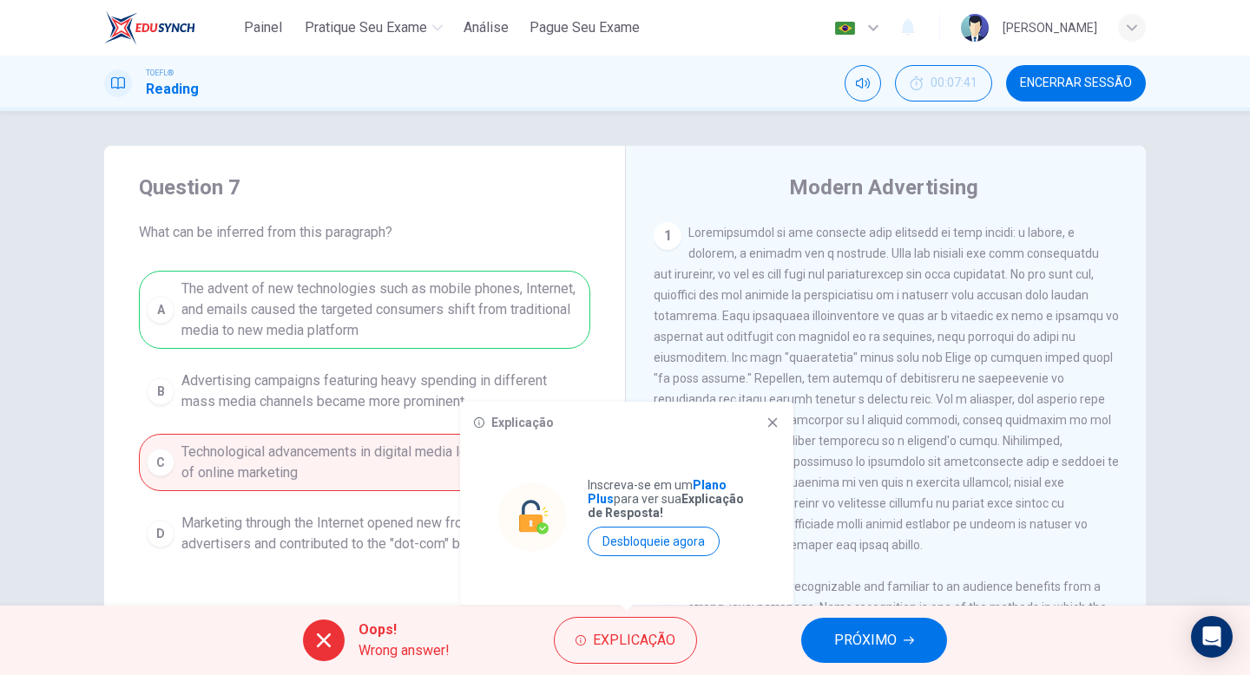
click at [858, 539] on span at bounding box center [886, 389] width 465 height 326
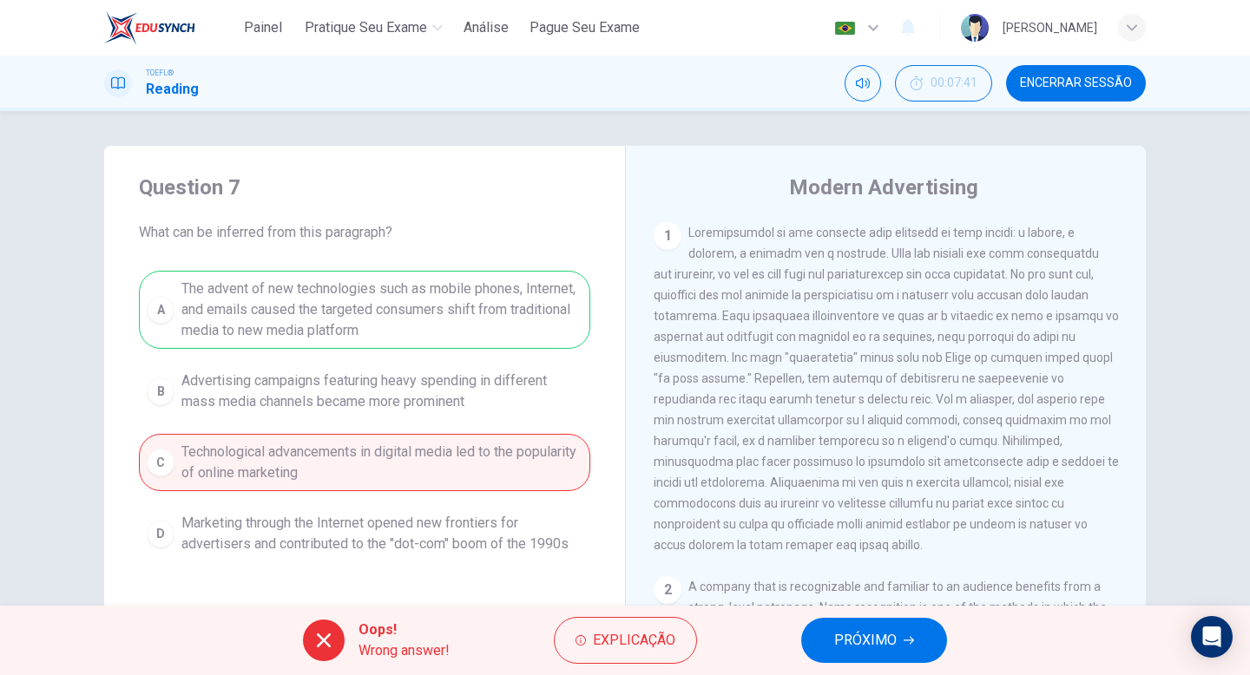
click at [893, 625] on button "PRÓXIMO" at bounding box center [874, 640] width 146 height 45
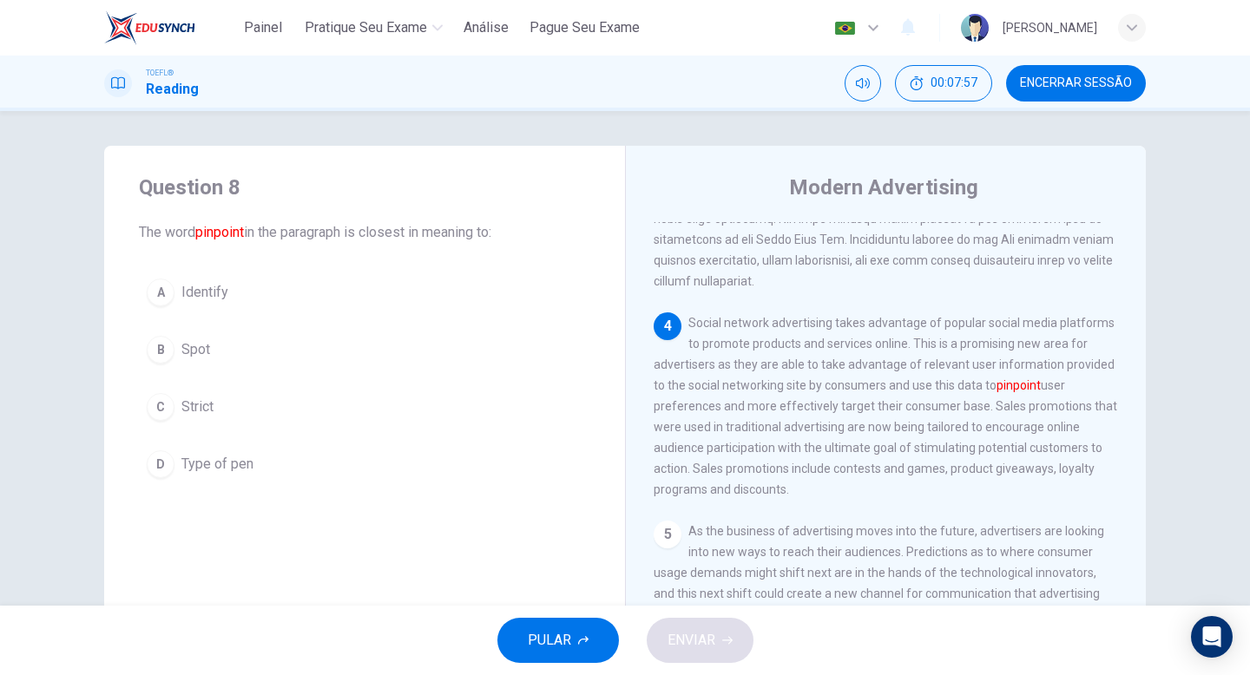
scroll to position [786, 0]
click at [141, 347] on button "B Spot" at bounding box center [364, 349] width 451 height 43
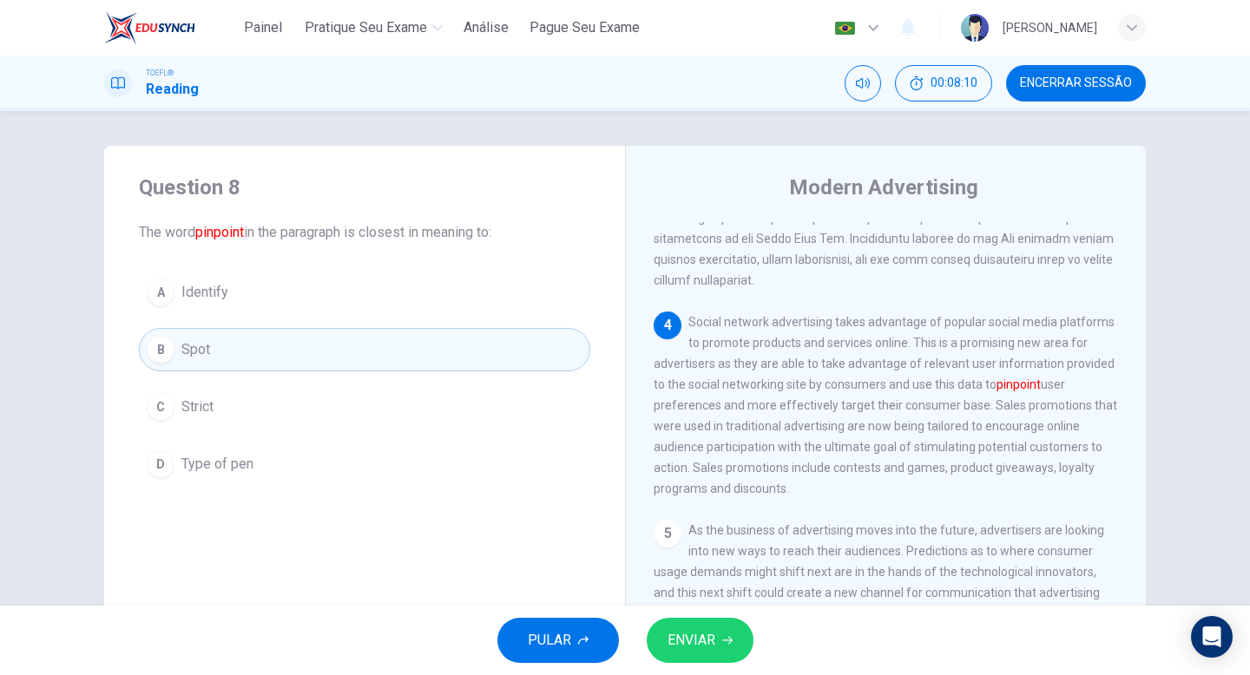
click at [147, 290] on div "A" at bounding box center [161, 293] width 28 height 28
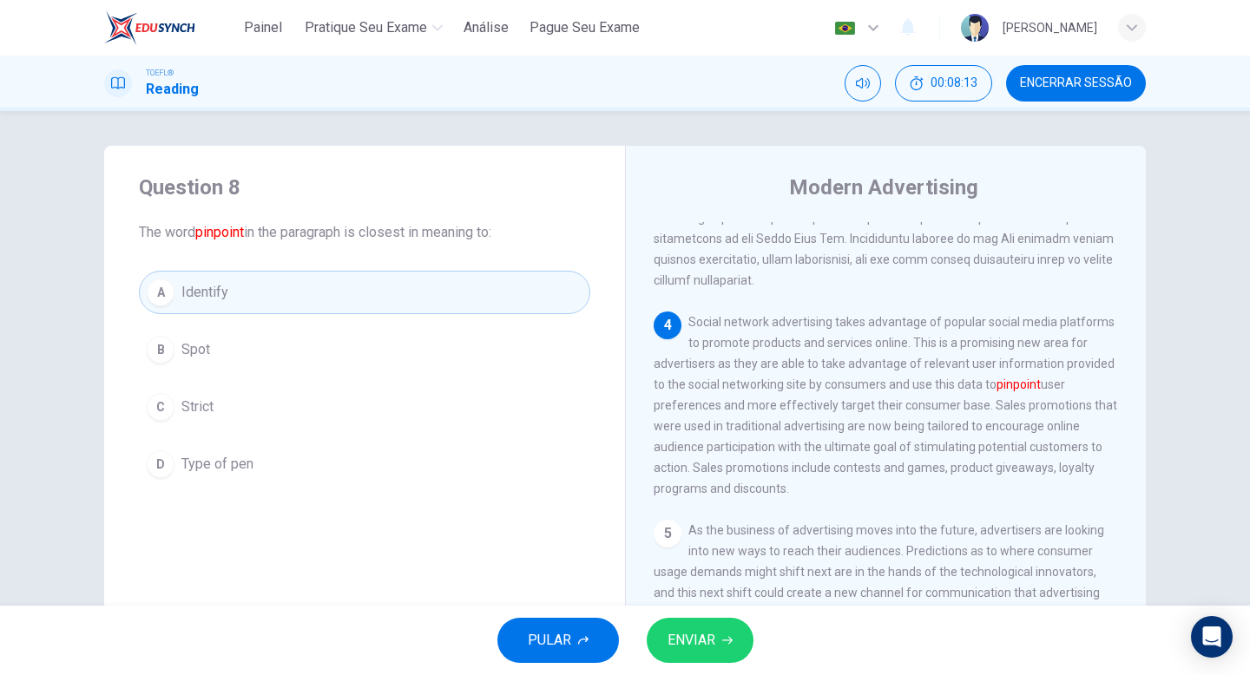
click at [710, 667] on div "PULAR ENVIAR" at bounding box center [625, 640] width 1250 height 69
click at [704, 645] on span "ENVIAR" at bounding box center [692, 640] width 48 height 24
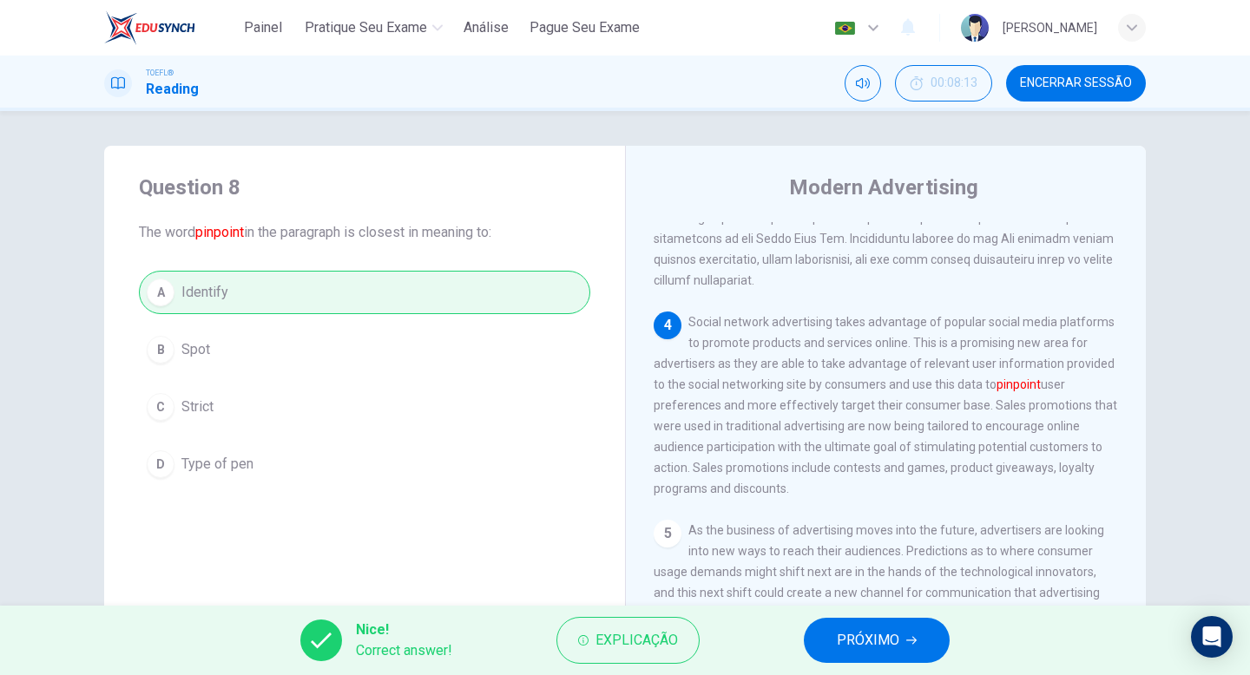
click at [871, 634] on span "PRÓXIMO" at bounding box center [868, 640] width 62 height 24
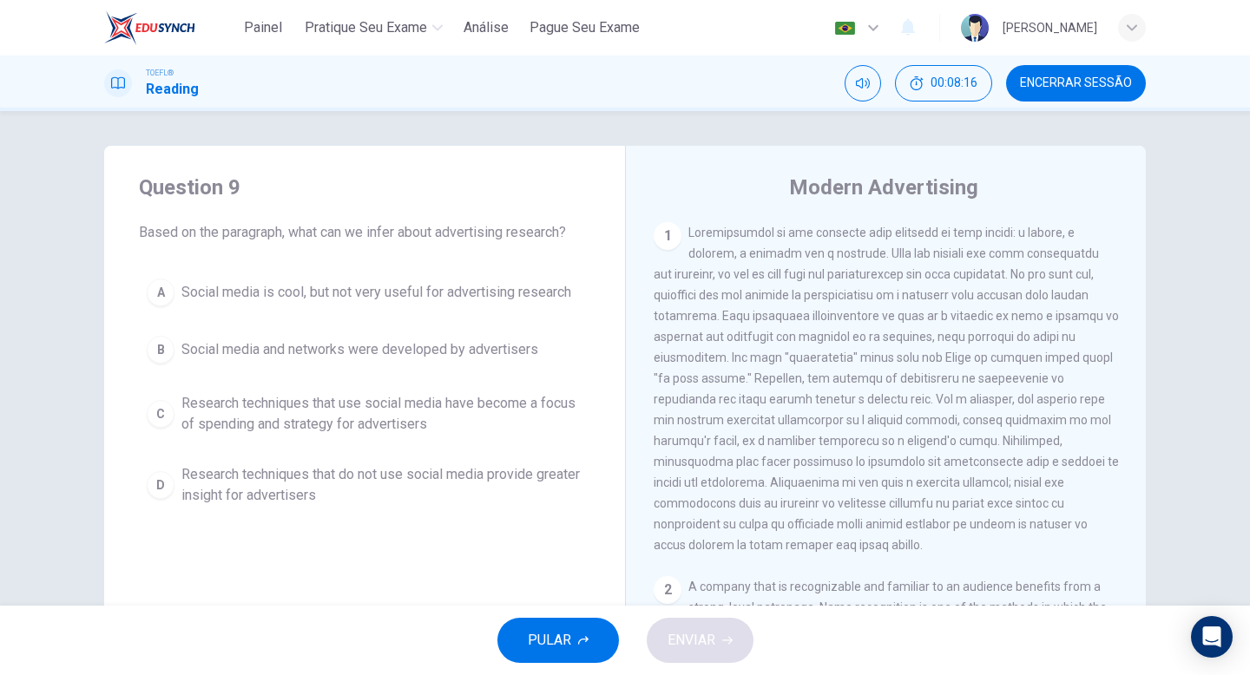
scroll to position [3, 0]
drag, startPoint x: 905, startPoint y: 382, endPoint x: 991, endPoint y: 383, distance: 86.8
click at [991, 383] on span at bounding box center [886, 385] width 465 height 326
drag, startPoint x: 972, startPoint y: 384, endPoint x: 898, endPoint y: 386, distance: 73.8
click at [899, 386] on span at bounding box center [886, 385] width 465 height 326
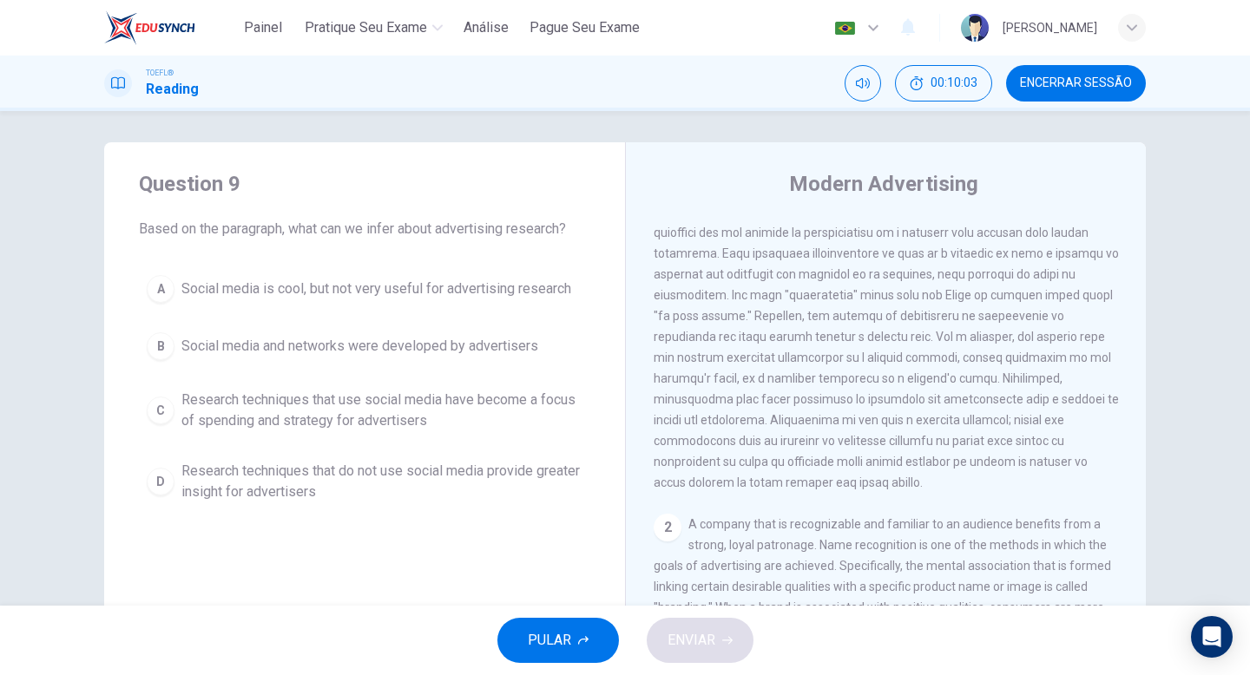
scroll to position [0, 0]
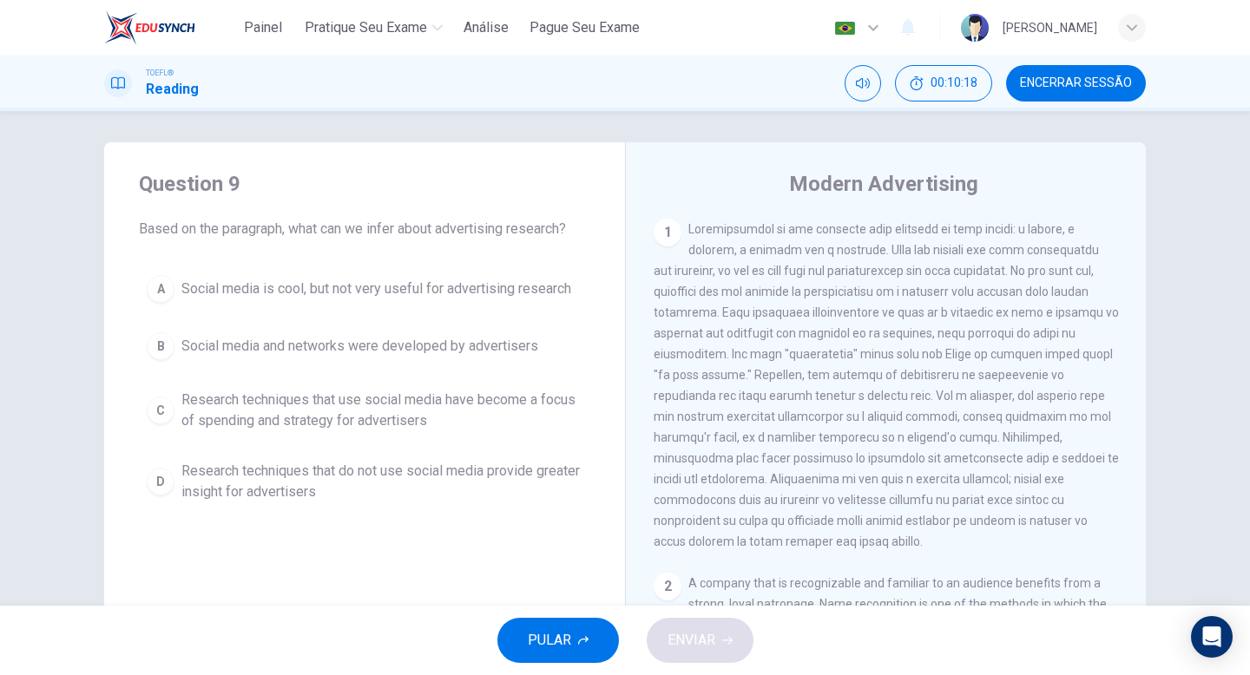
click at [199, 428] on span "Research techniques that use social media have become a focus of spending and s…" at bounding box center [381, 411] width 401 height 42
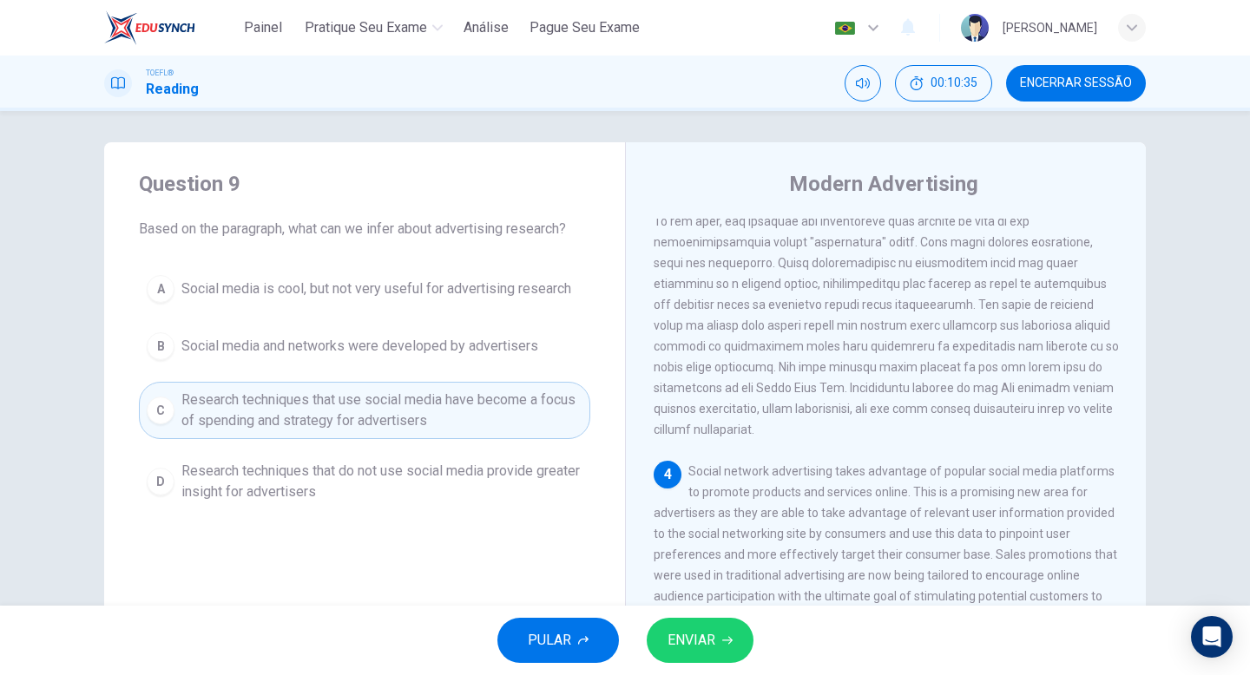
scroll to position [808, 0]
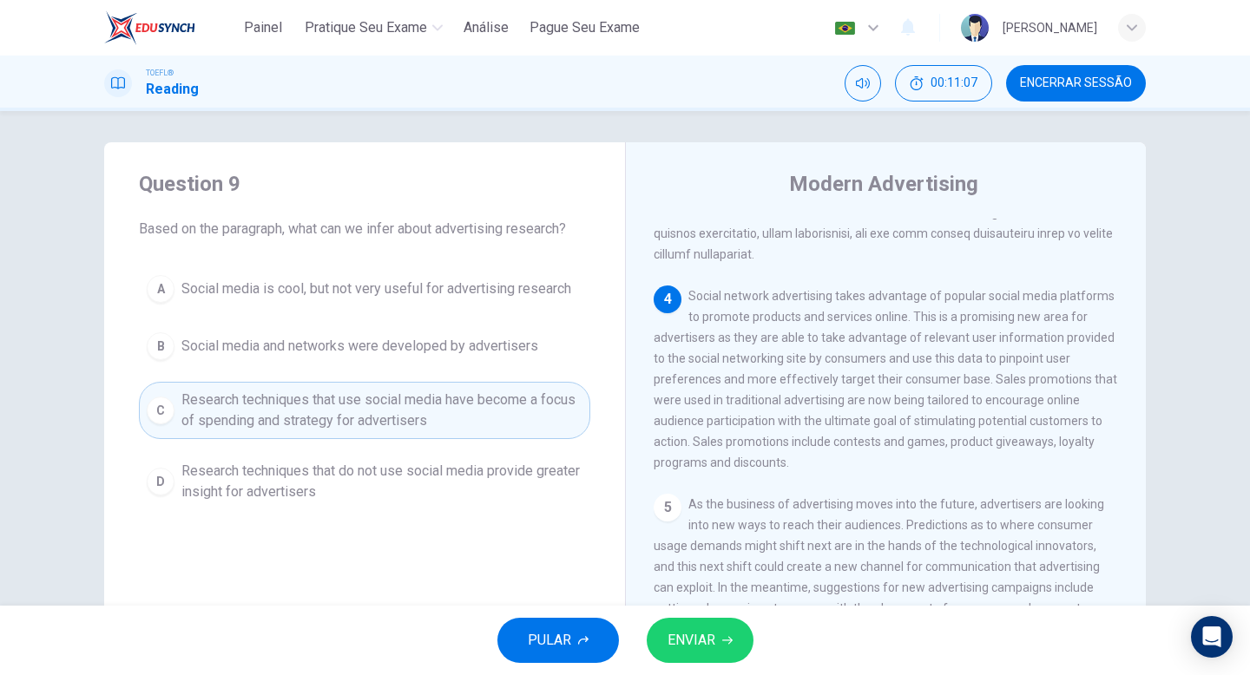
click at [694, 649] on span "ENVIAR" at bounding box center [692, 640] width 48 height 24
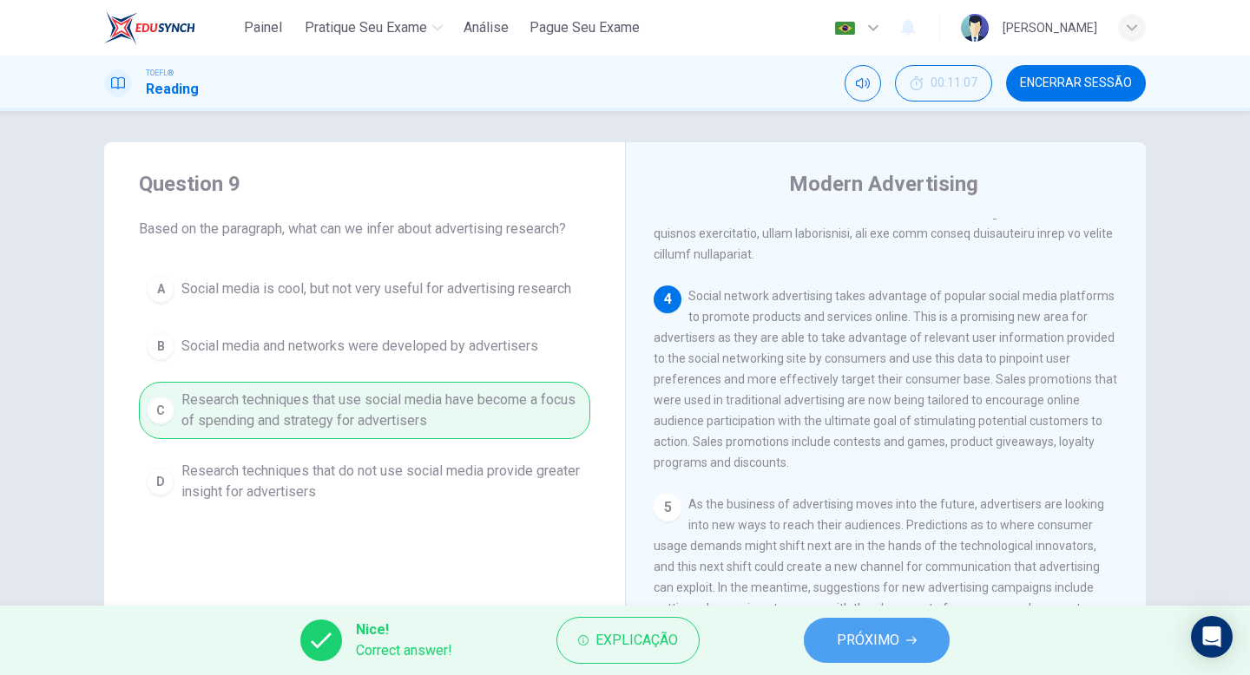
click at [863, 624] on button "PRÓXIMO" at bounding box center [877, 640] width 146 height 45
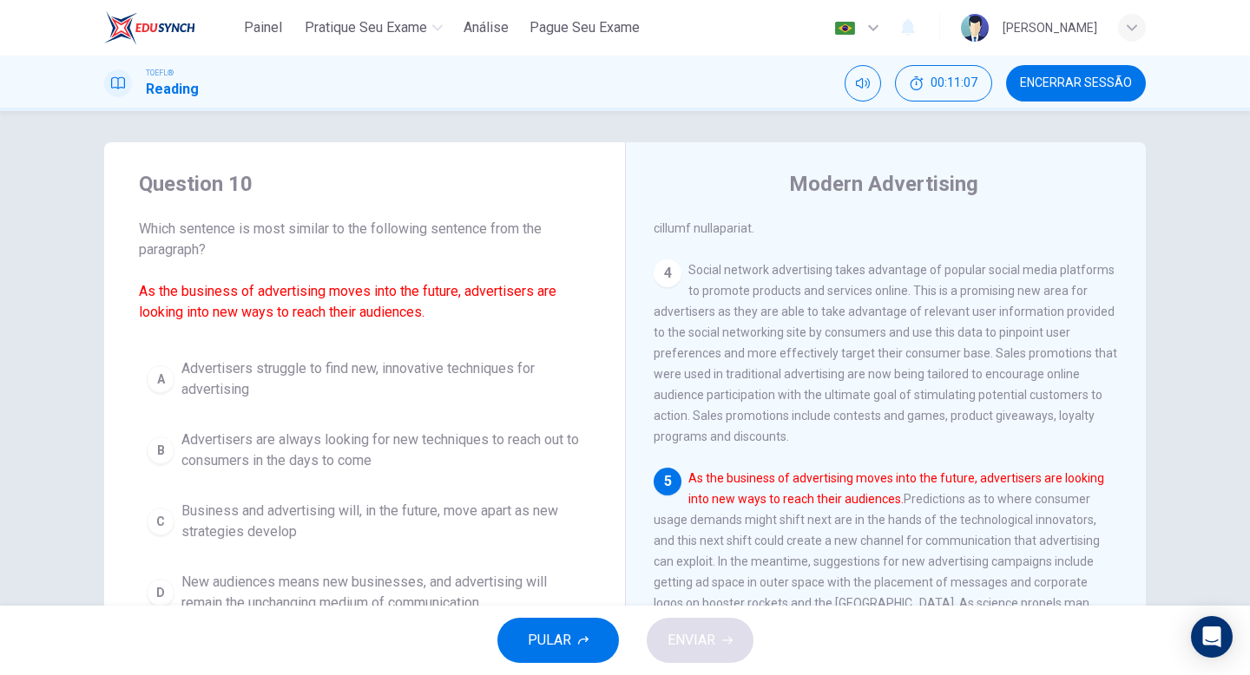
scroll to position [885, 0]
click at [139, 453] on button "B Advertisers are always looking for new techniques to reach out to consumers i…" at bounding box center [364, 450] width 451 height 57
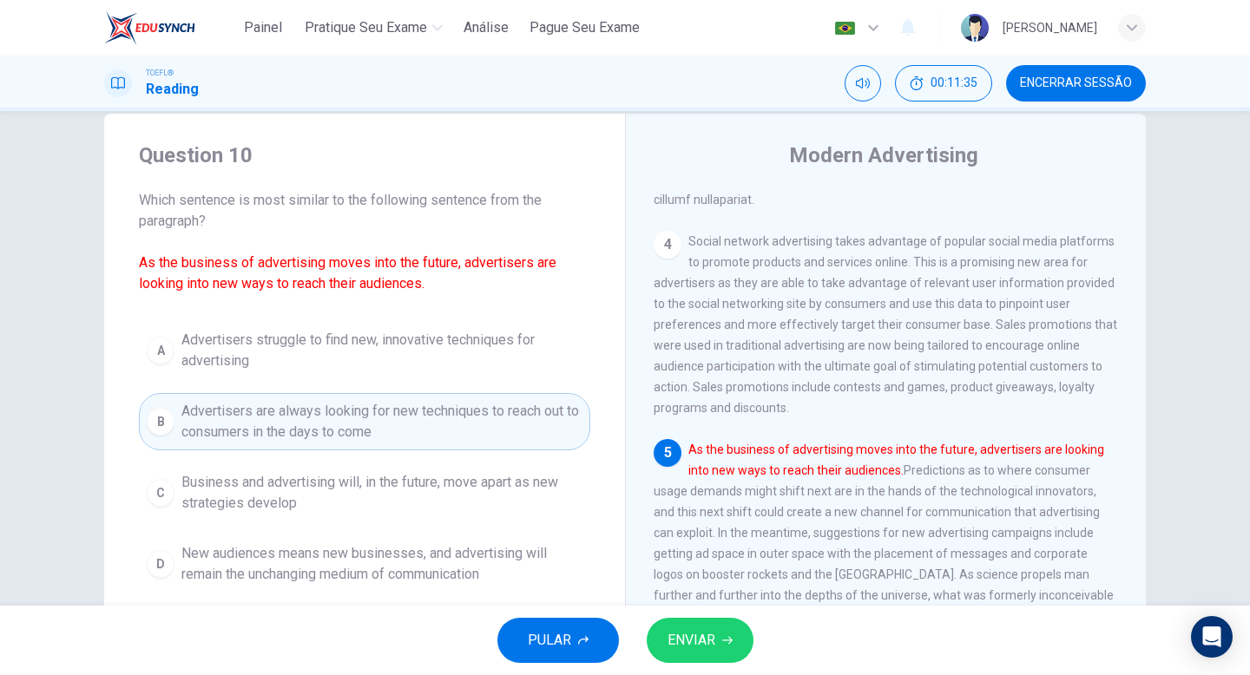
scroll to position [178, 0]
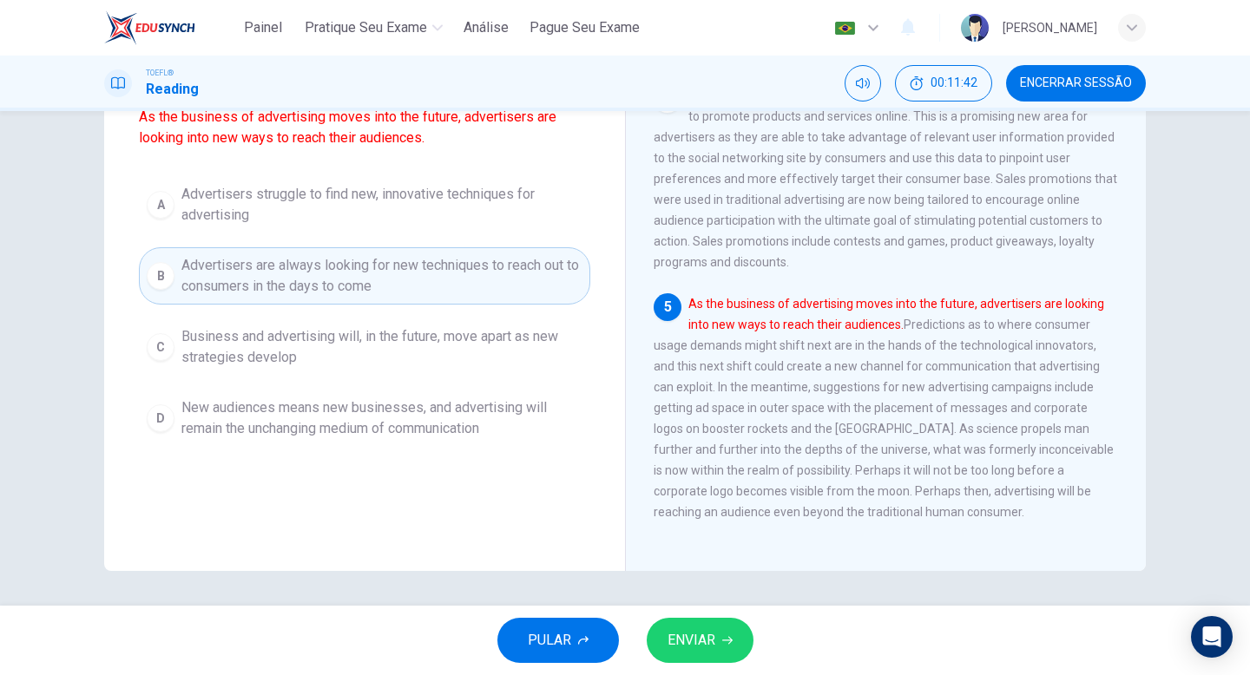
click at [683, 665] on div "PULAR ENVIAR" at bounding box center [625, 640] width 1250 height 69
click at [681, 655] on button "ENVIAR" at bounding box center [700, 640] width 107 height 45
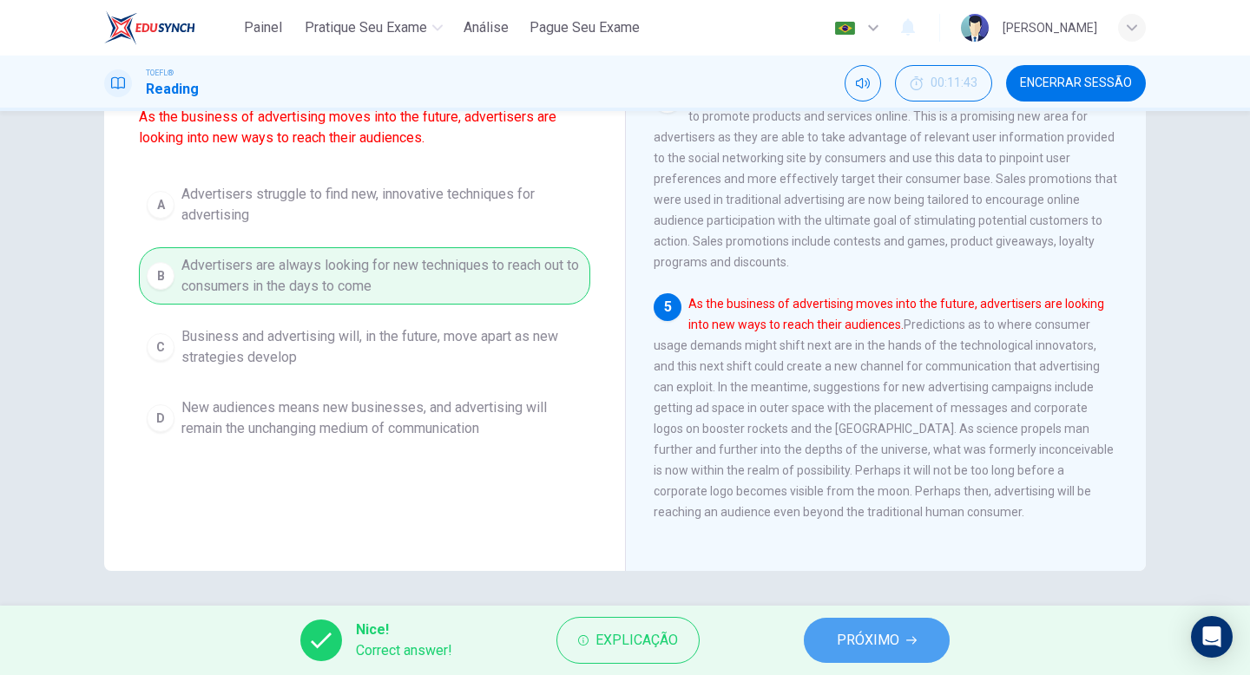
click at [861, 642] on span "PRÓXIMO" at bounding box center [868, 640] width 62 height 24
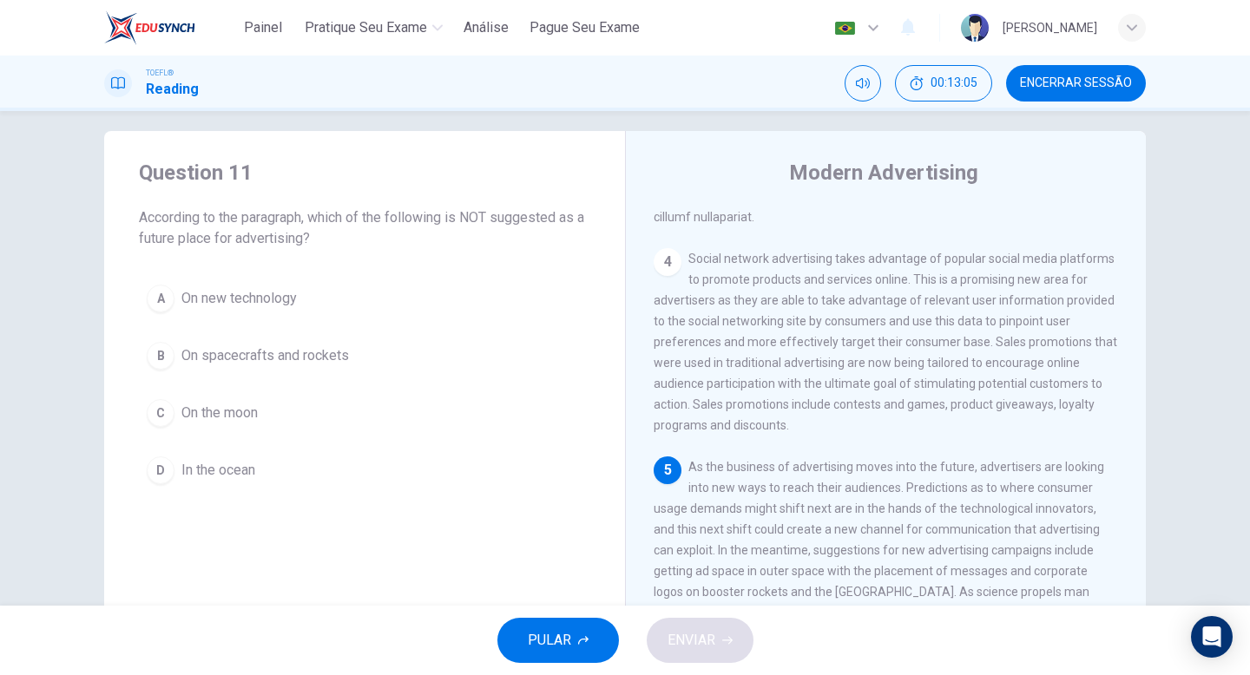
scroll to position [18, 0]
click at [161, 467] on div "D" at bounding box center [161, 467] width 28 height 28
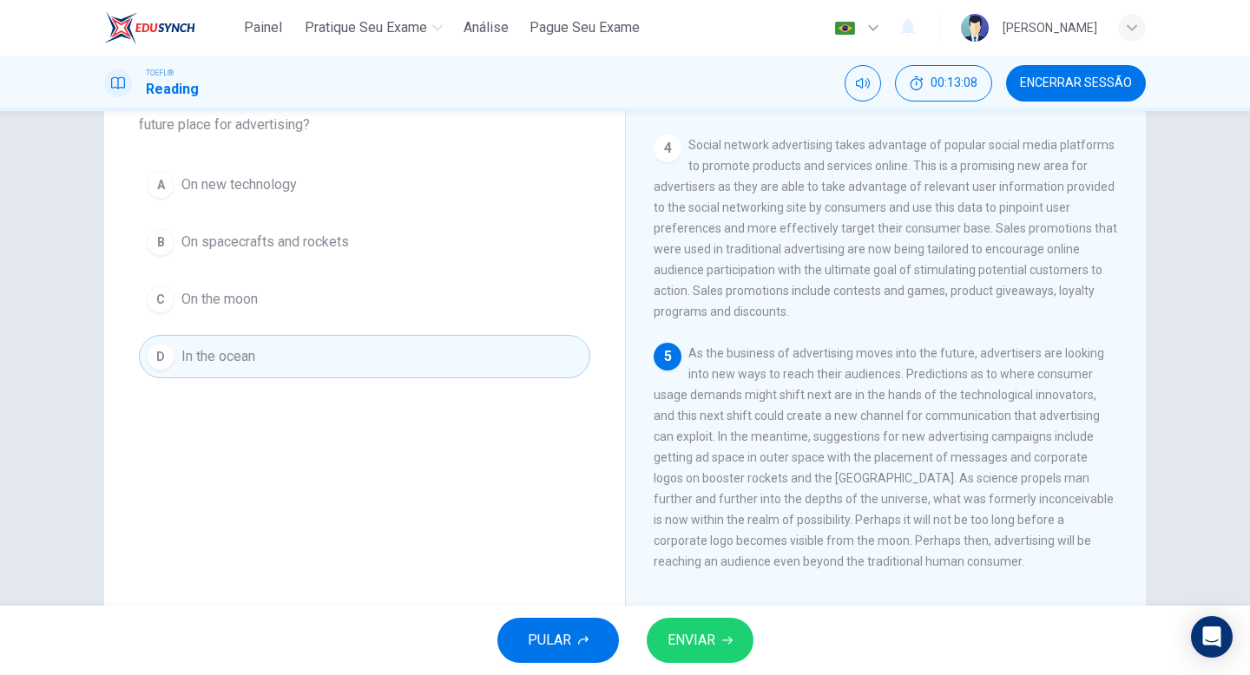
scroll to position [129, 0]
click at [723, 639] on icon "button" at bounding box center [727, 640] width 10 height 10
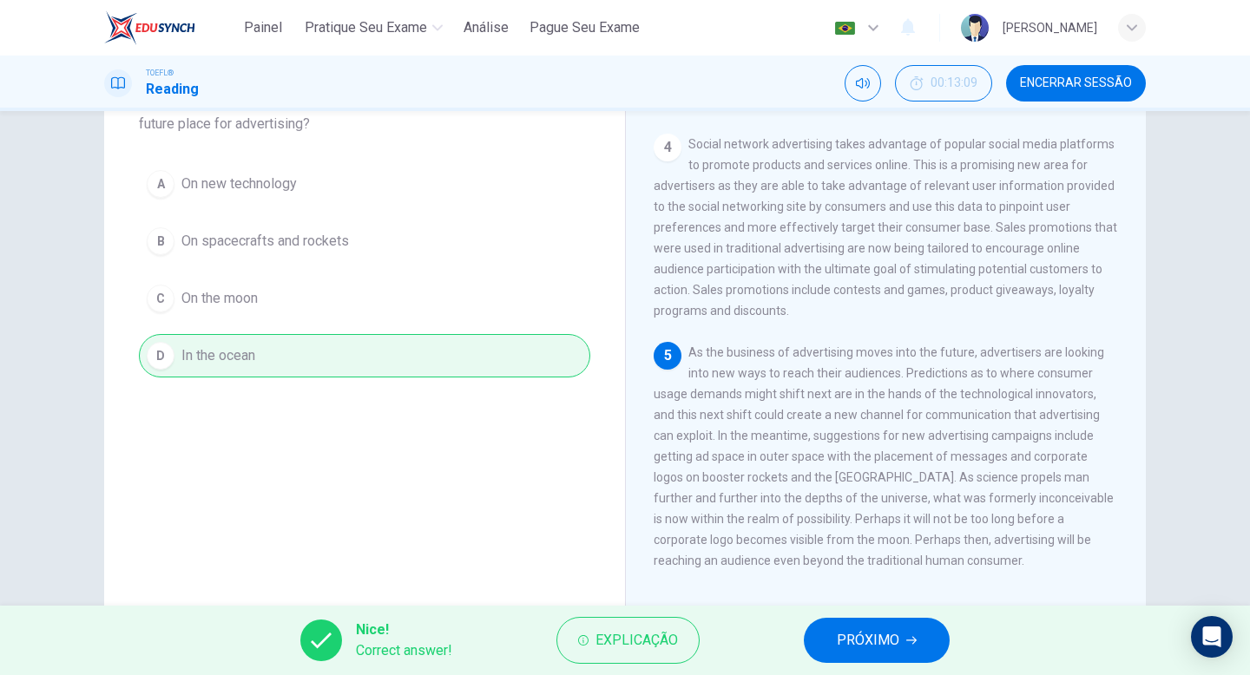
click at [907, 641] on icon "button" at bounding box center [911, 640] width 10 height 10
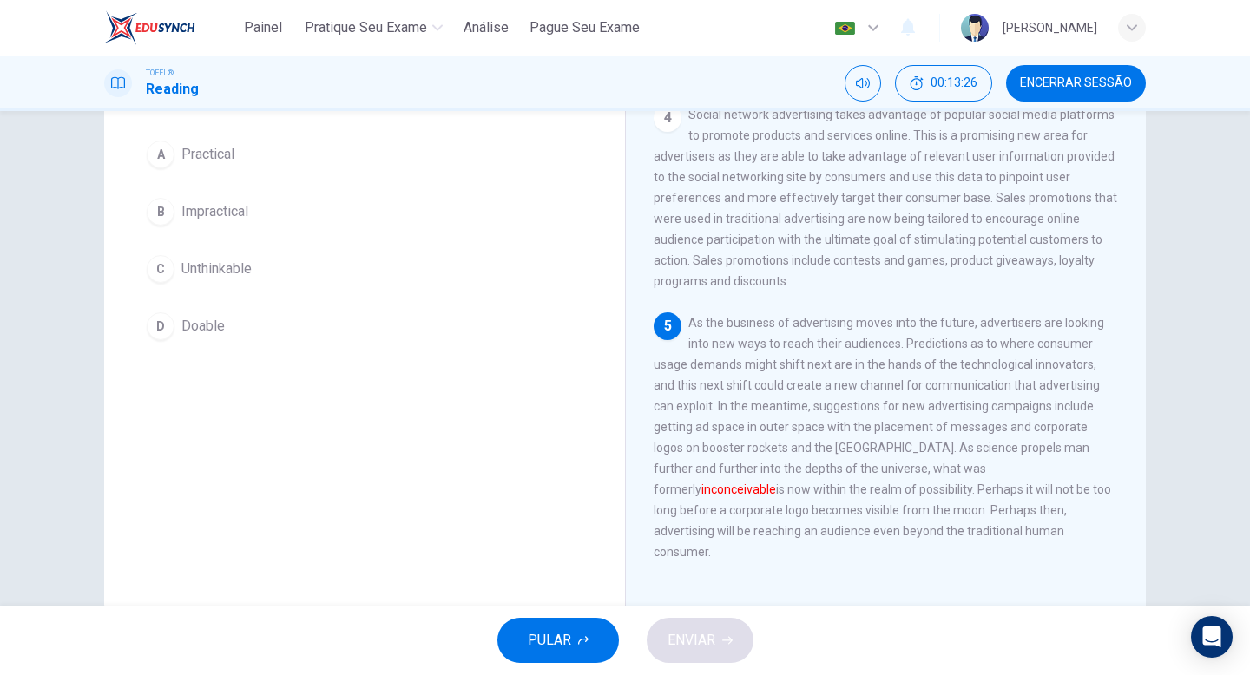
scroll to position [128, 0]
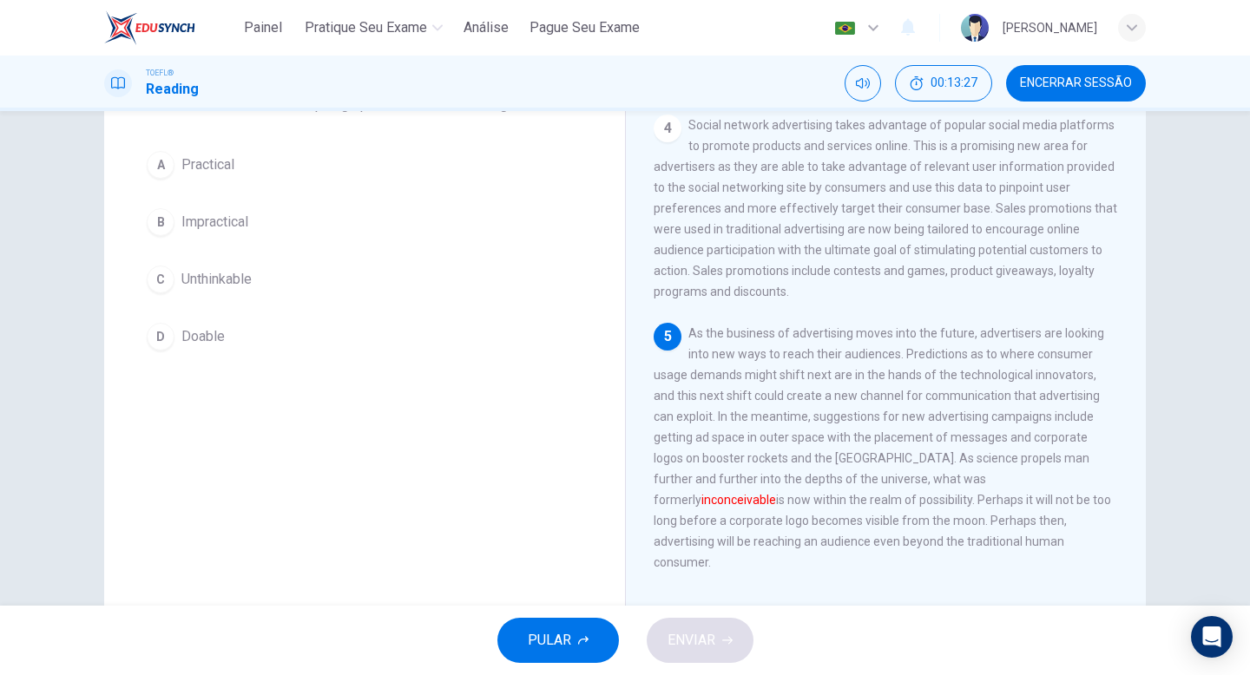
click at [173, 329] on button "D Doable" at bounding box center [364, 336] width 451 height 43
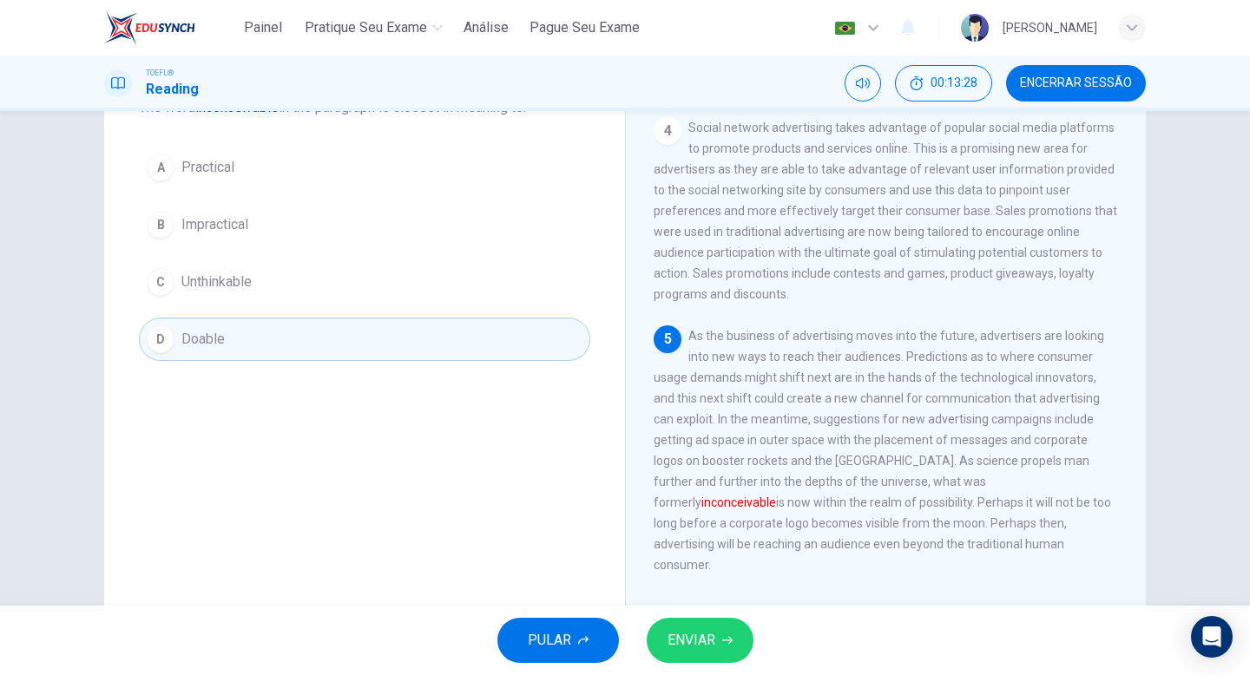
scroll to position [115, 0]
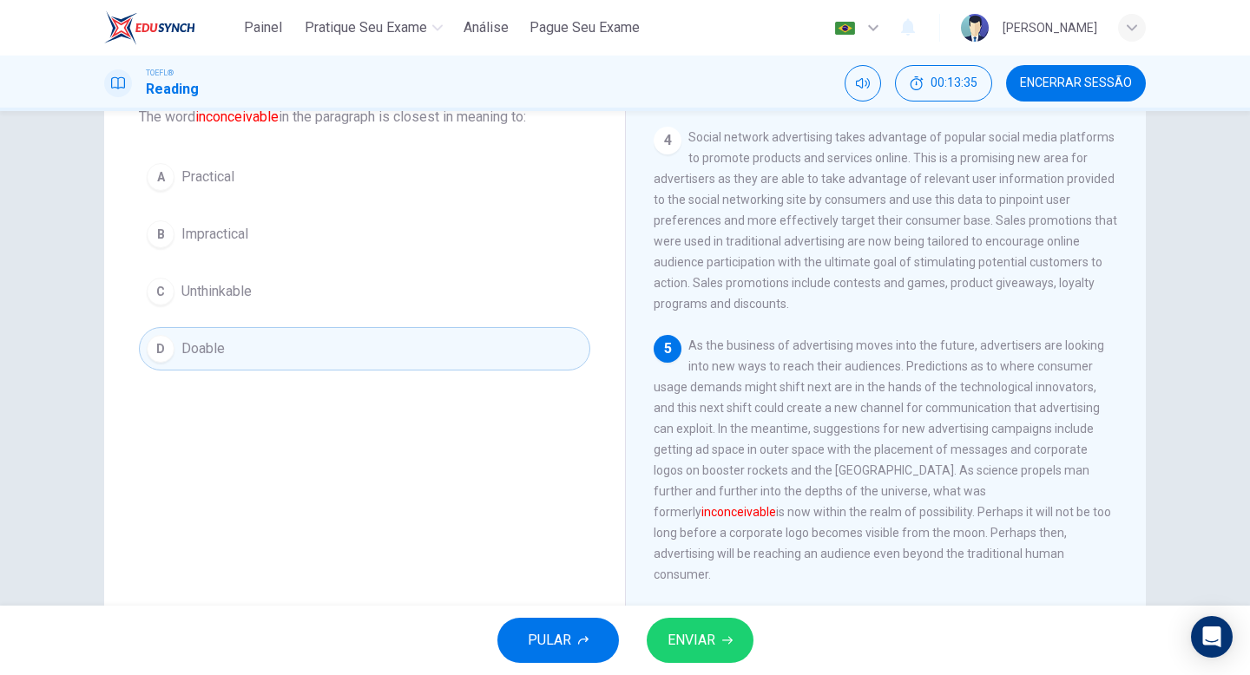
click at [168, 299] on button "C Unthinkable" at bounding box center [364, 291] width 451 height 43
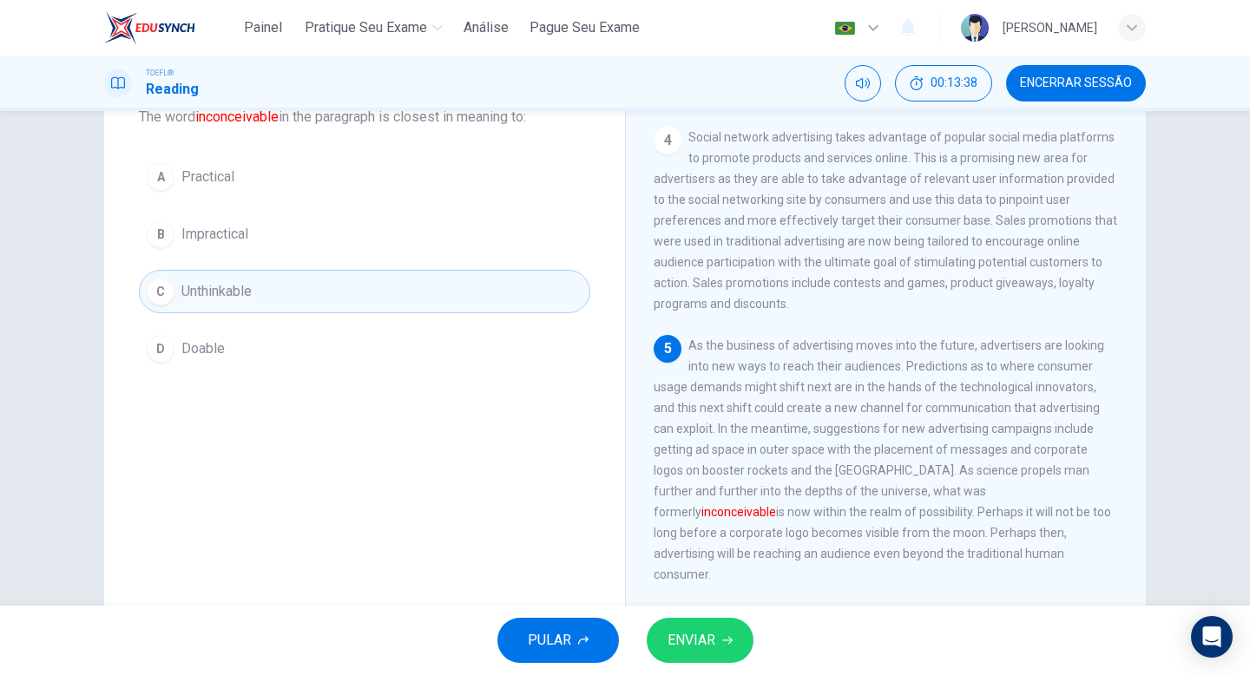
click at [702, 651] on span "ENVIAR" at bounding box center [692, 640] width 48 height 24
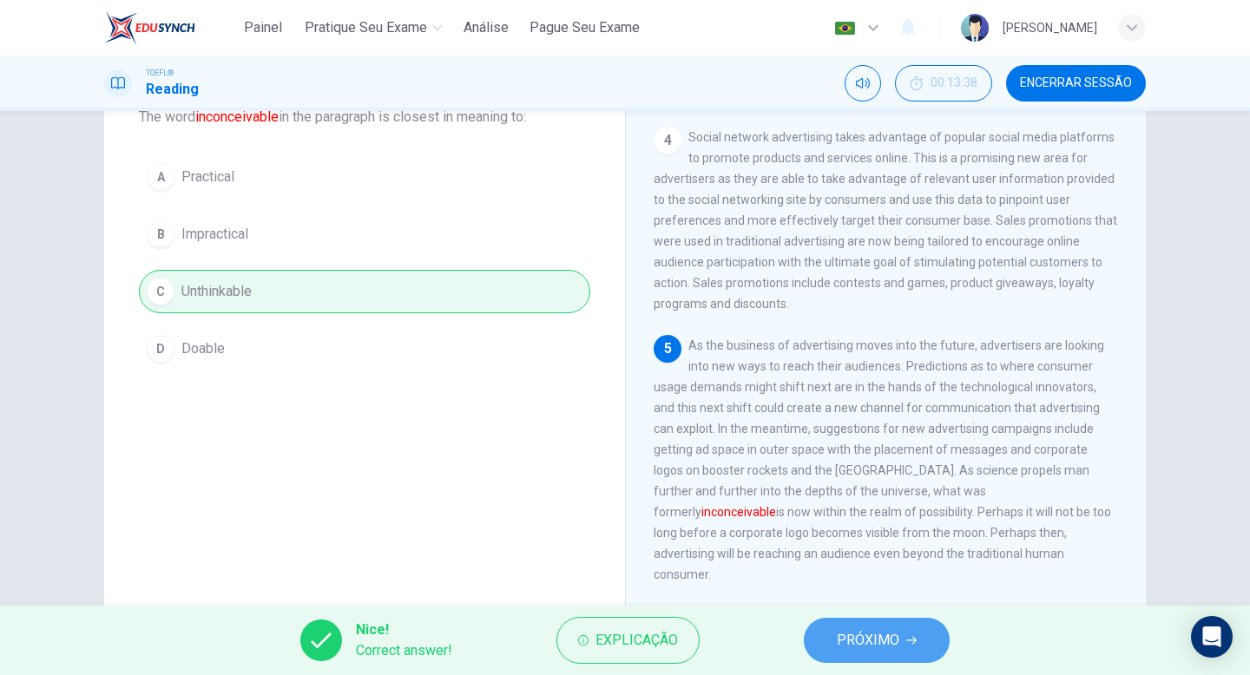
click at [931, 661] on button "PRÓXIMO" at bounding box center [877, 640] width 146 height 45
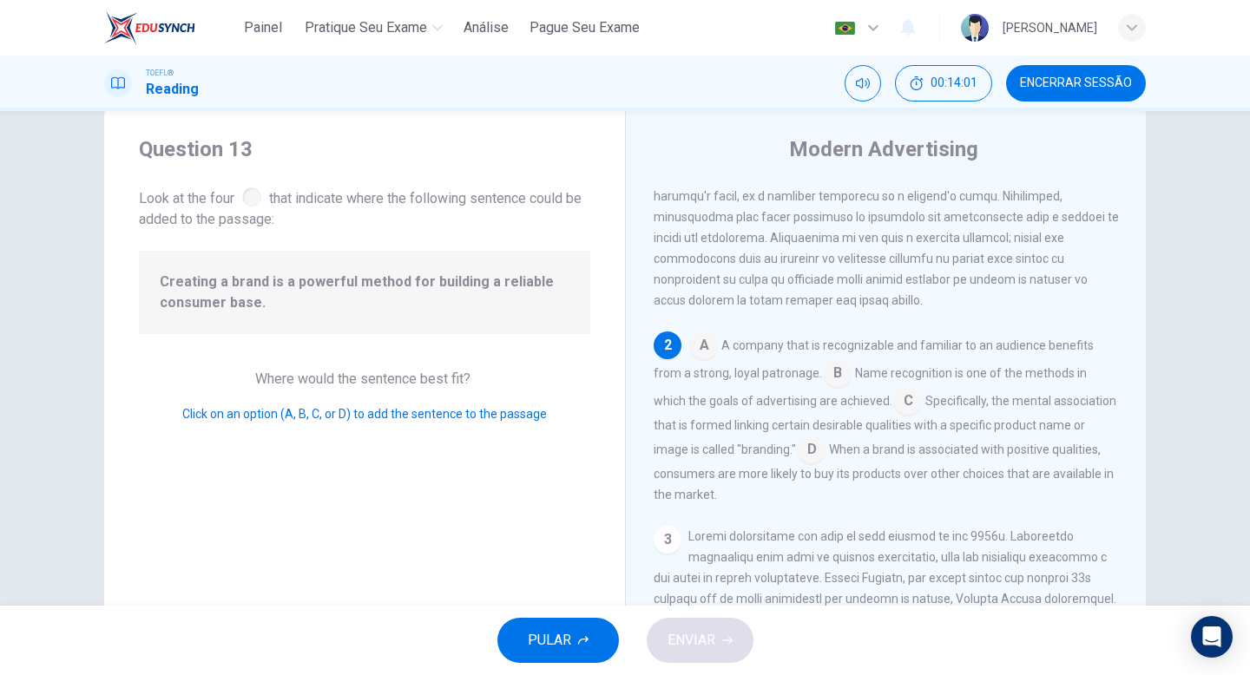
scroll to position [220, 0]
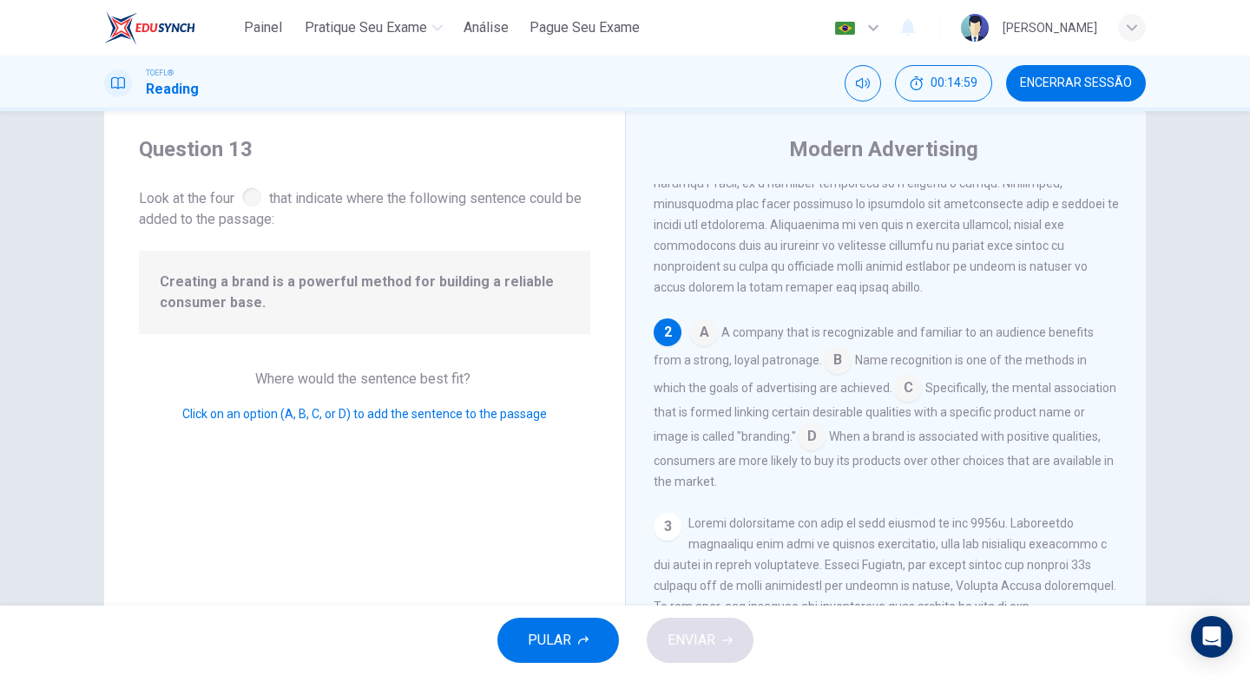
click at [826, 450] on input at bounding box center [812, 438] width 28 height 28
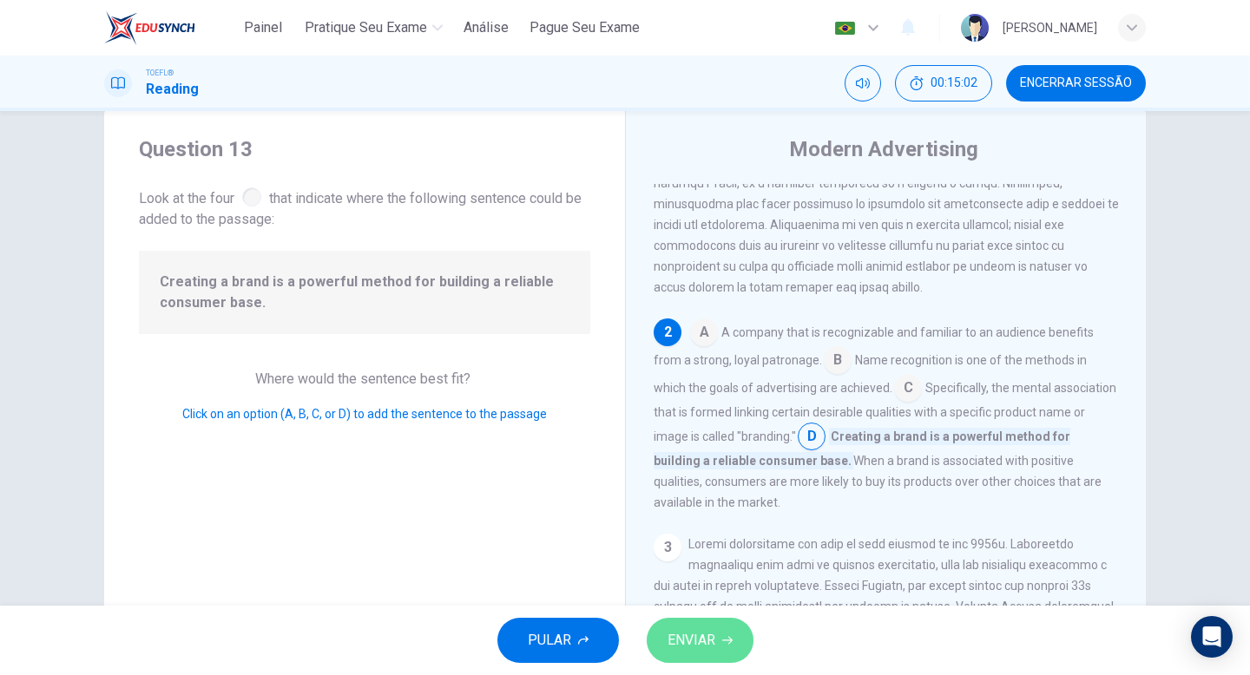
click at [709, 637] on span "ENVIAR" at bounding box center [692, 640] width 48 height 24
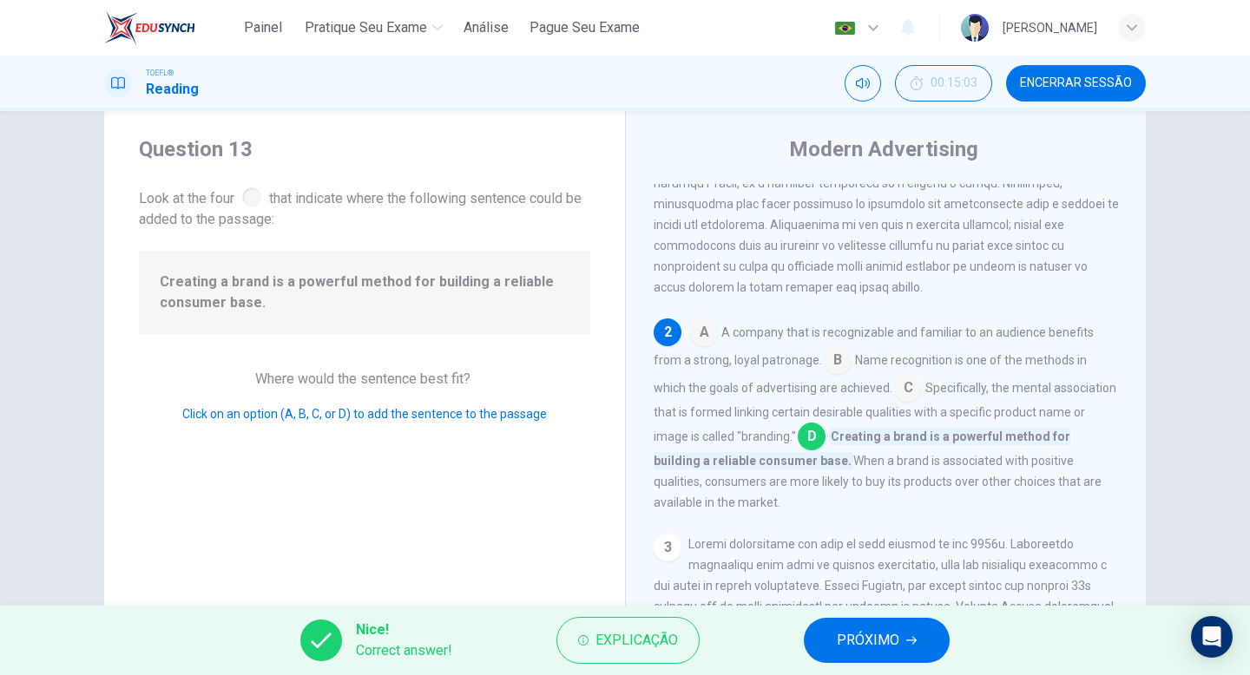
click at [851, 629] on span "PRÓXIMO" at bounding box center [868, 640] width 62 height 24
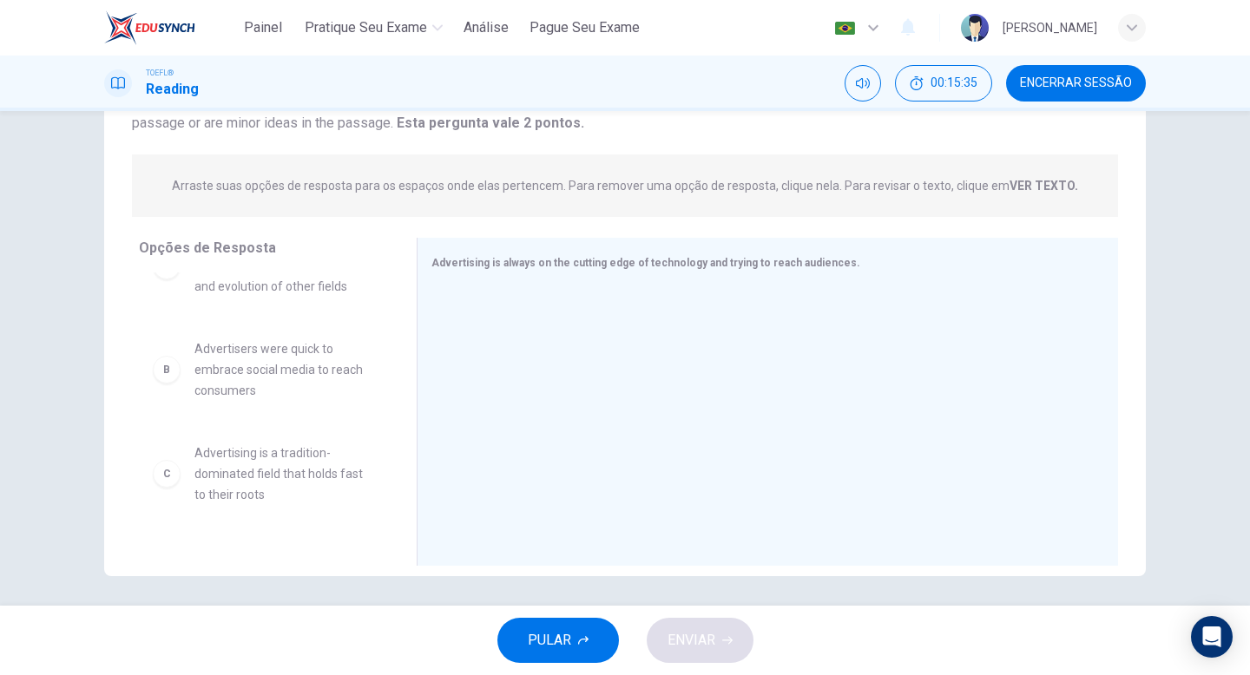
scroll to position [76, 0]
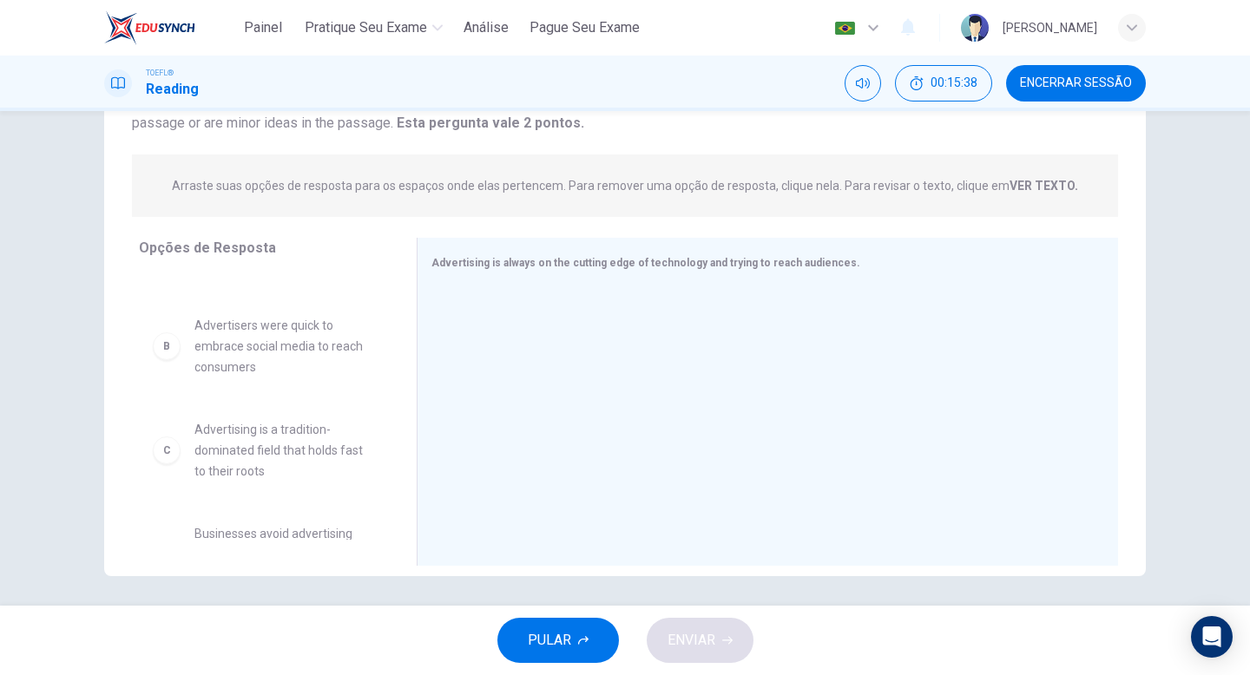
click at [247, 368] on span "Advertisers were quick to embrace social media to reach consumers" at bounding box center [284, 346] width 181 height 62
click at [153, 360] on div "B" at bounding box center [167, 346] width 28 height 28
click at [158, 360] on div "B" at bounding box center [167, 346] width 28 height 28
drag, startPoint x: 161, startPoint y: 371, endPoint x: 535, endPoint y: 365, distance: 373.3
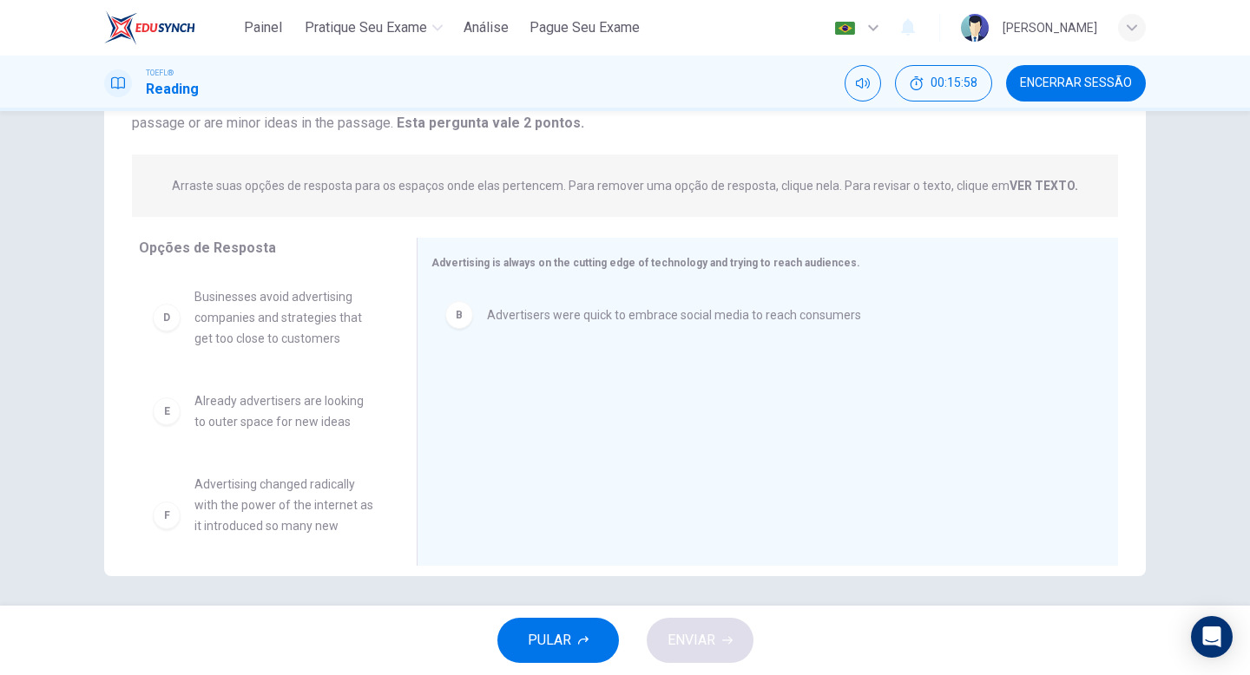
scroll to position [214, 0]
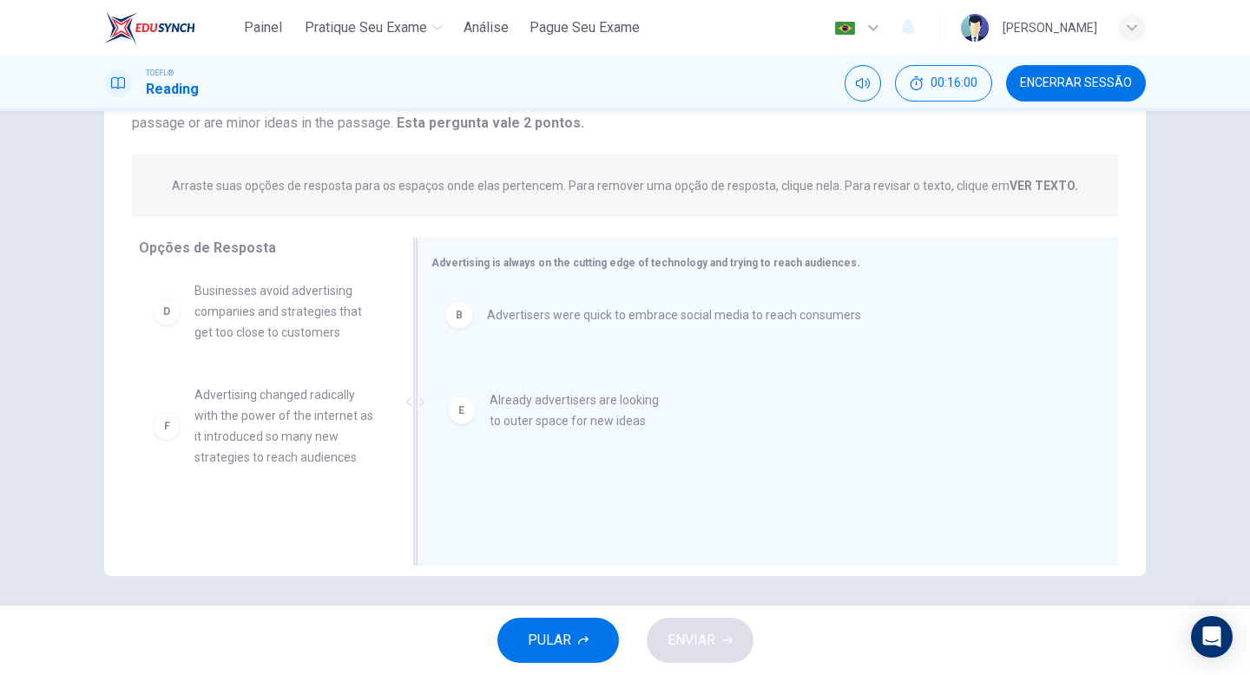
drag, startPoint x: 176, startPoint y: 428, endPoint x: 482, endPoint y: 413, distance: 305.9
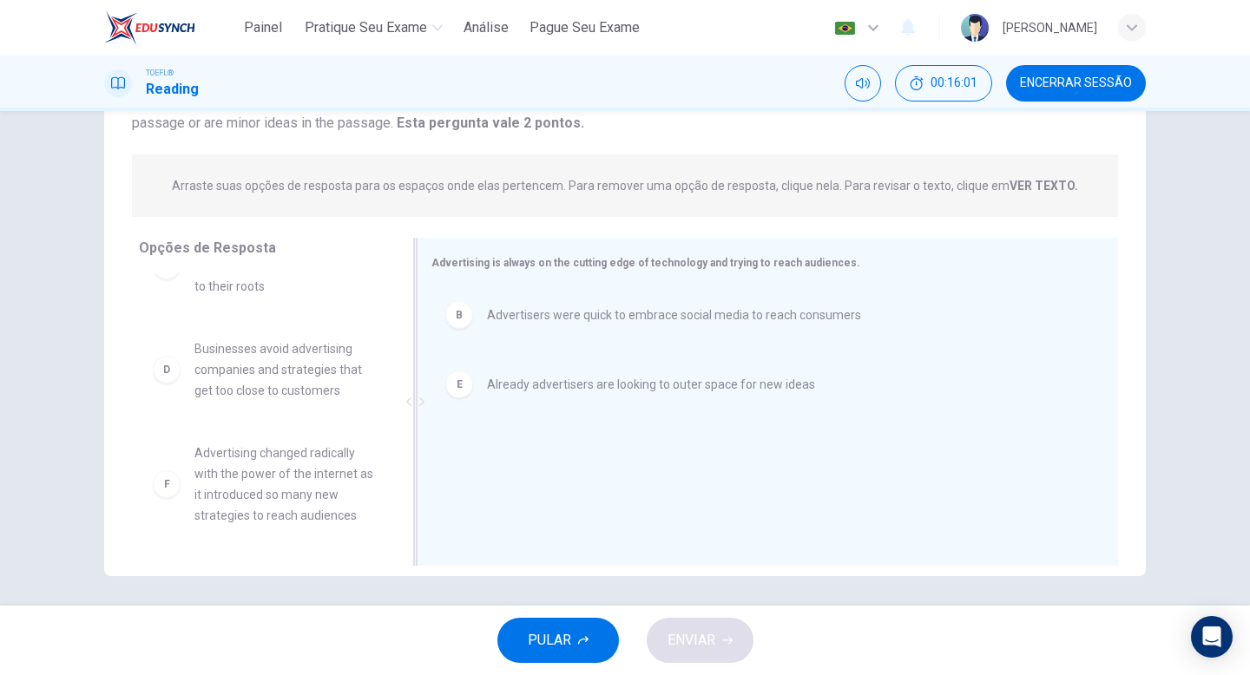
scroll to position [177, 0]
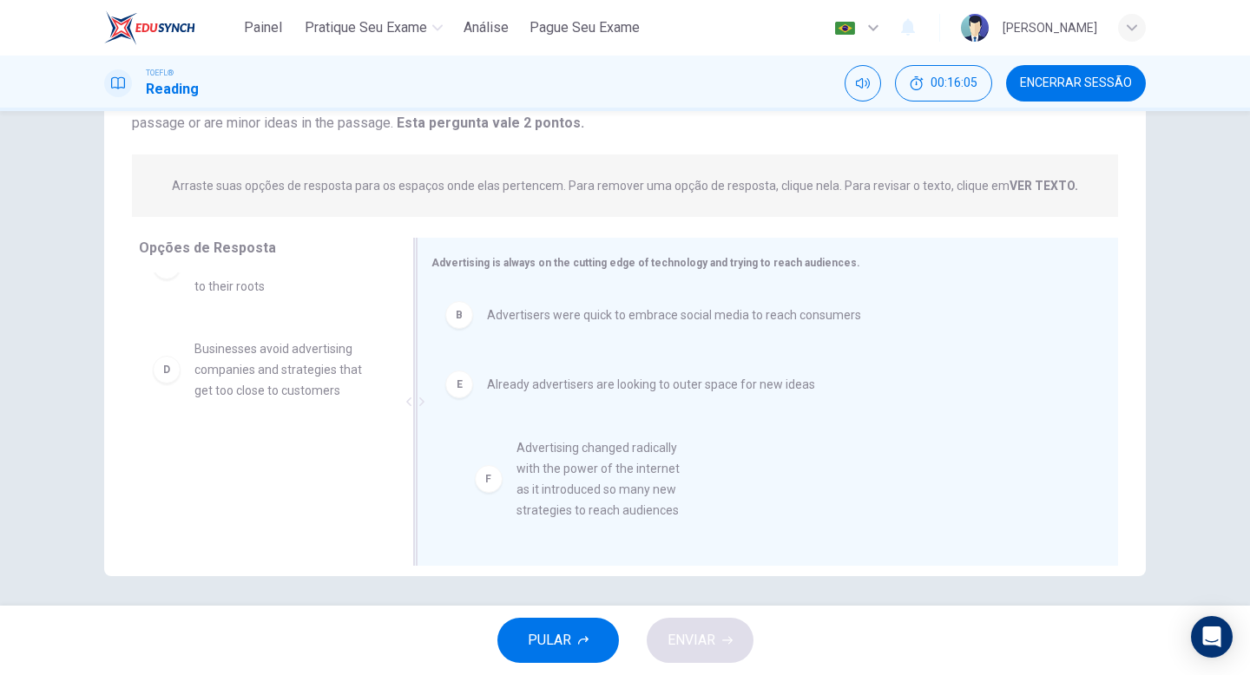
drag, startPoint x: 168, startPoint y: 487, endPoint x: 502, endPoint y: 482, distance: 334.2
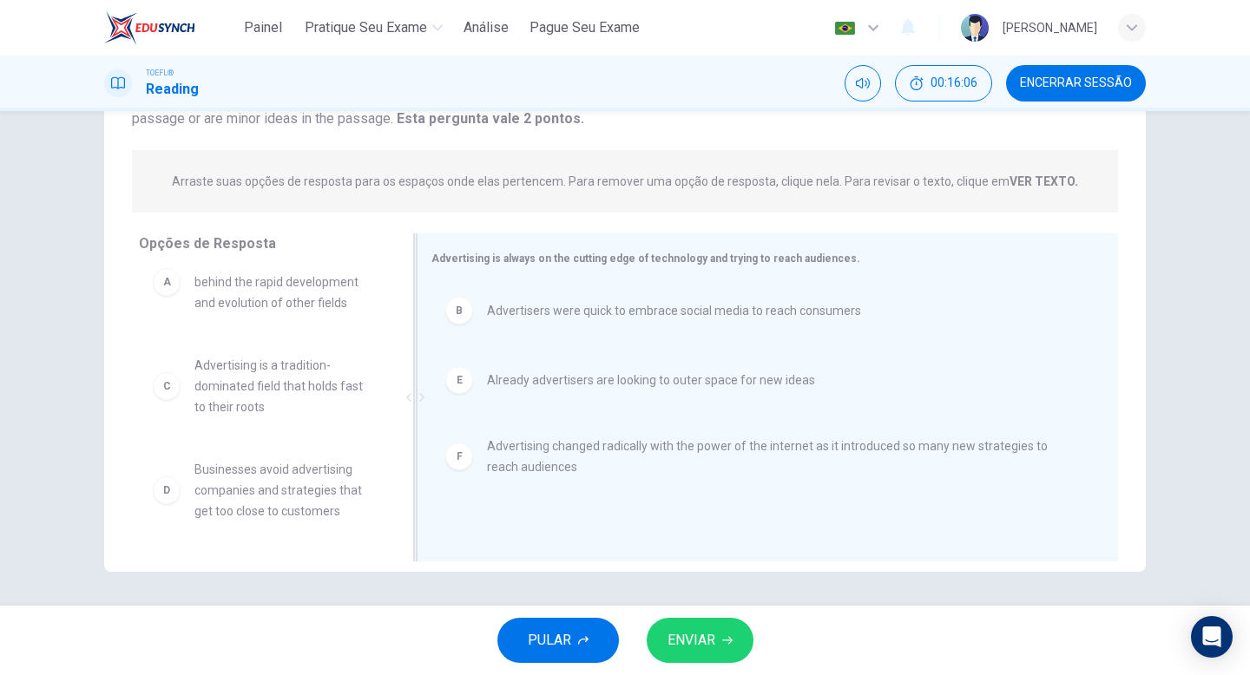
scroll to position [178, 0]
click at [690, 639] on span "ENVIAR" at bounding box center [692, 640] width 48 height 24
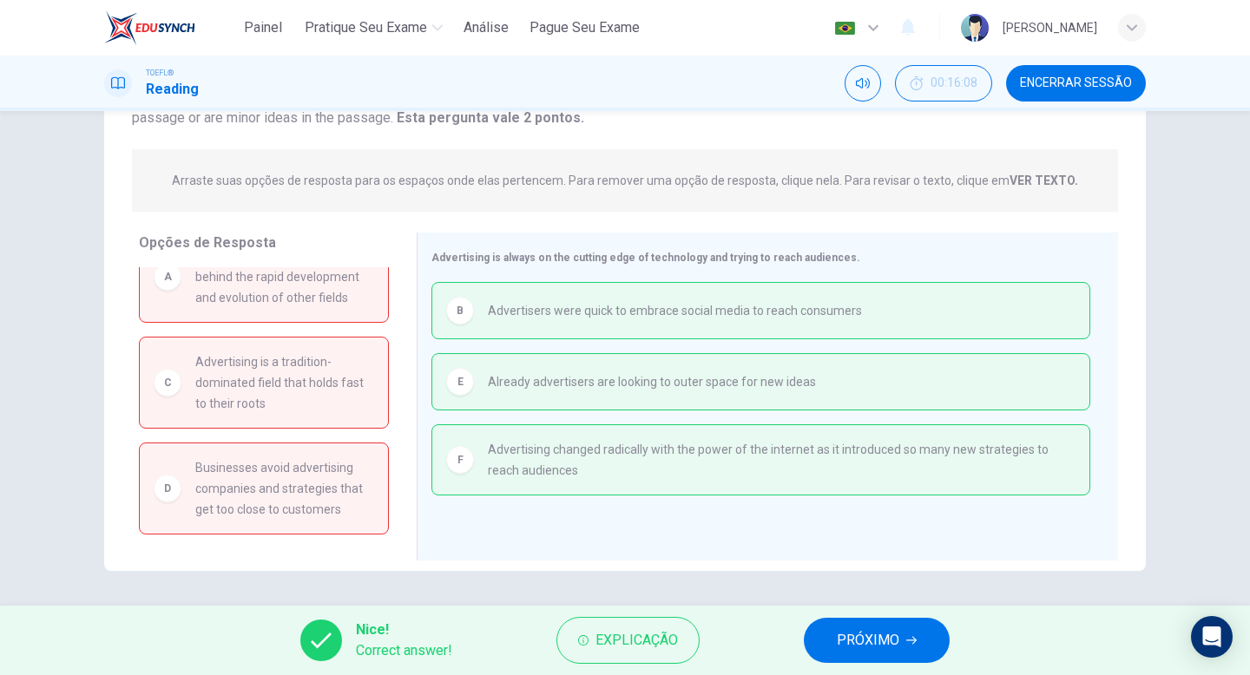
scroll to position [57, 0]
click at [907, 639] on icon "button" at bounding box center [911, 640] width 10 height 10
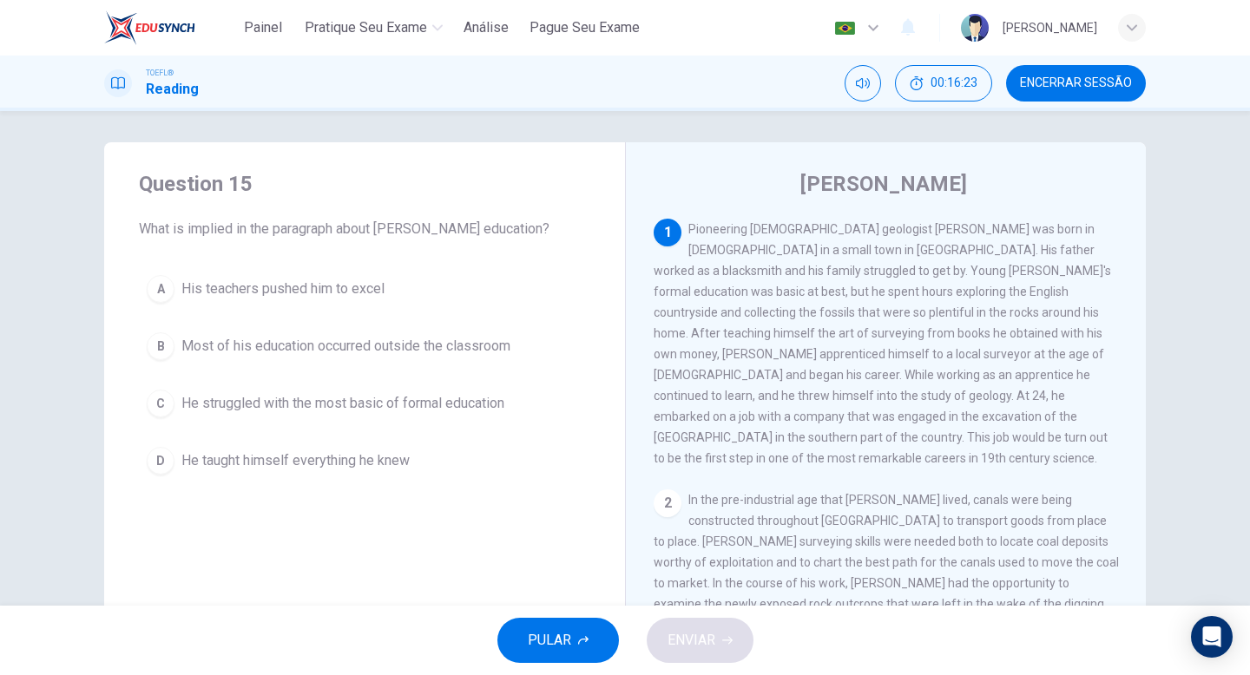
scroll to position [7, 0]
drag, startPoint x: 830, startPoint y: 332, endPoint x: 888, endPoint y: 332, distance: 58.2
click at [888, 332] on span "Pioneering [DEMOGRAPHIC_DATA] geologist [PERSON_NAME] was born in [DEMOGRAPHIC_…" at bounding box center [882, 340] width 457 height 243
drag, startPoint x: 831, startPoint y: 332, endPoint x: 905, endPoint y: 332, distance: 73.8
click at [905, 332] on span "Pioneering [DEMOGRAPHIC_DATA] geologist [PERSON_NAME] was born in [DEMOGRAPHIC_…" at bounding box center [882, 340] width 457 height 243
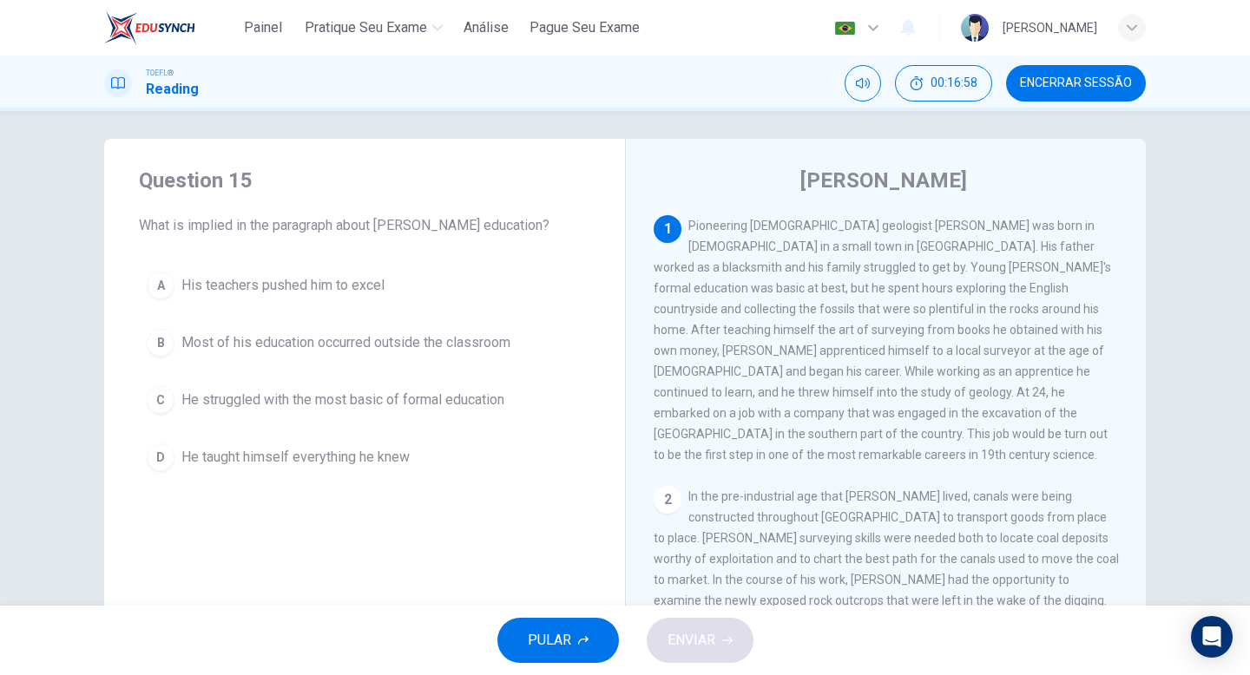
click at [164, 352] on div "B" at bounding box center [161, 343] width 28 height 28
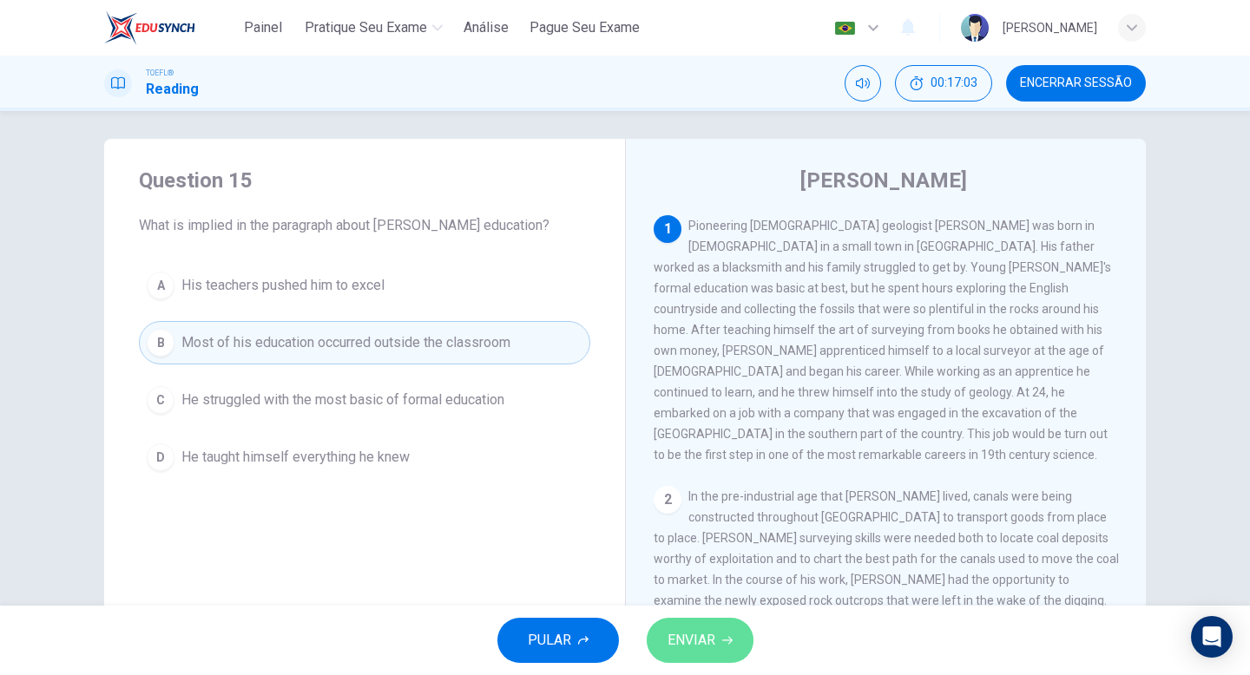
click at [679, 638] on span "ENVIAR" at bounding box center [692, 640] width 48 height 24
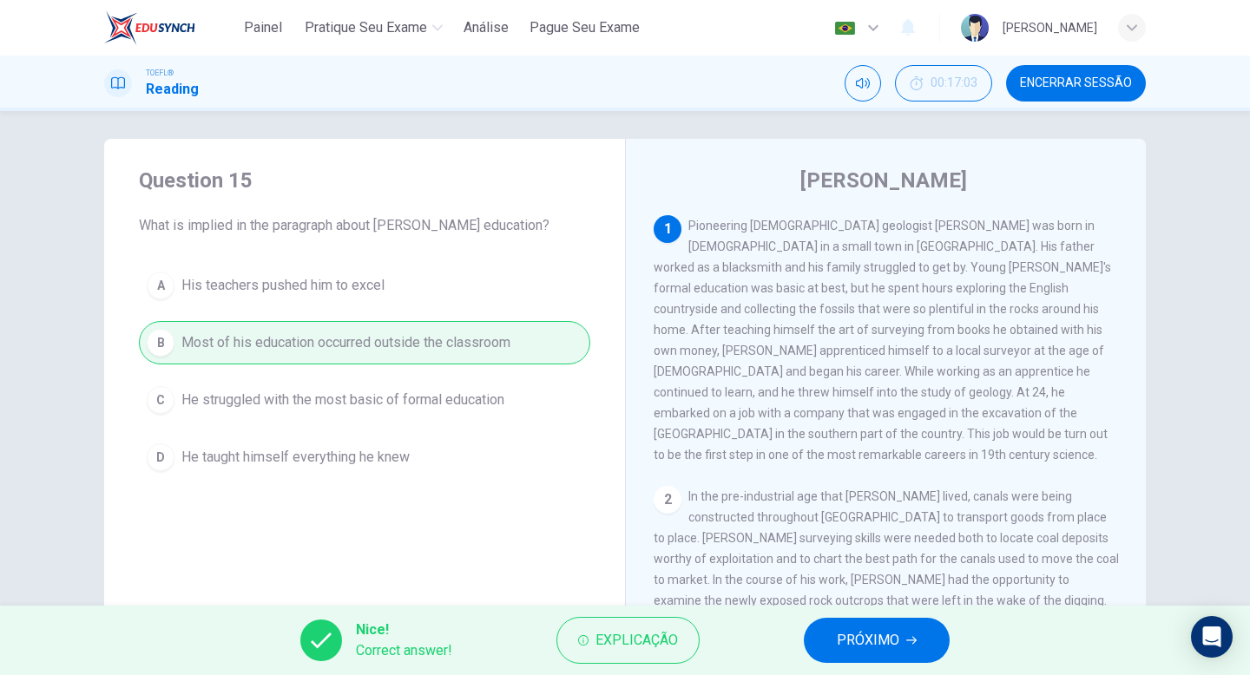
click at [920, 635] on button "PRÓXIMO" at bounding box center [877, 640] width 146 height 45
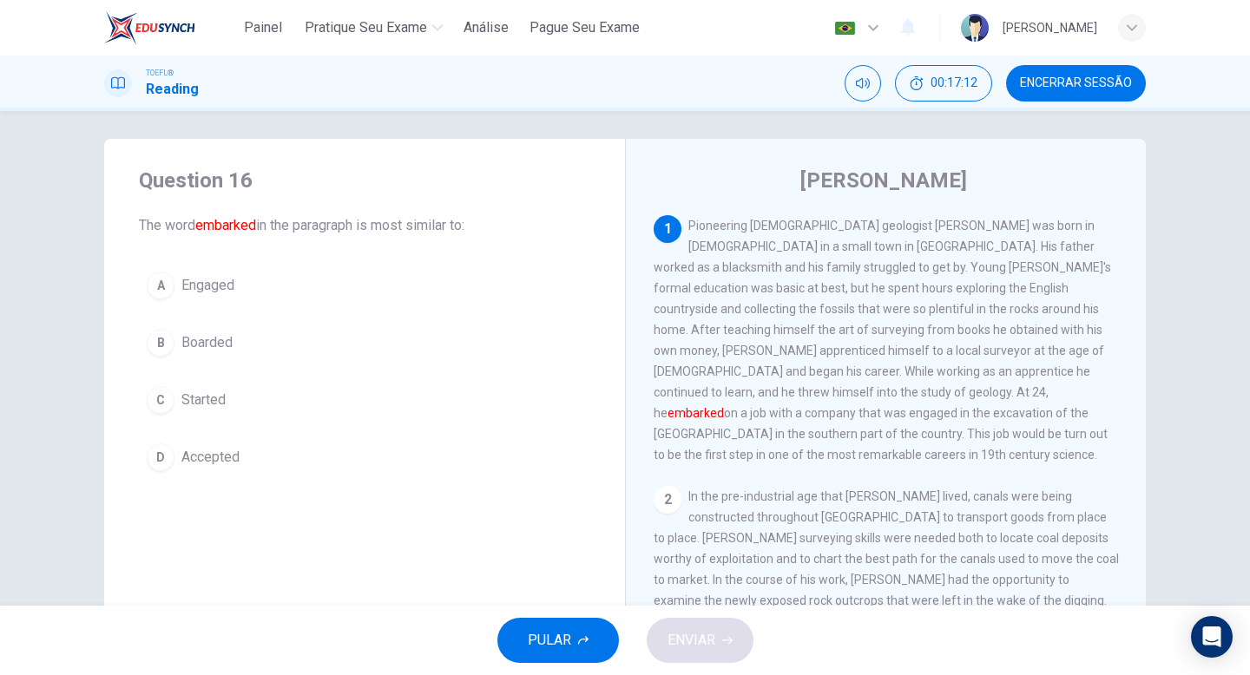
click at [163, 398] on div "C" at bounding box center [161, 400] width 28 height 28
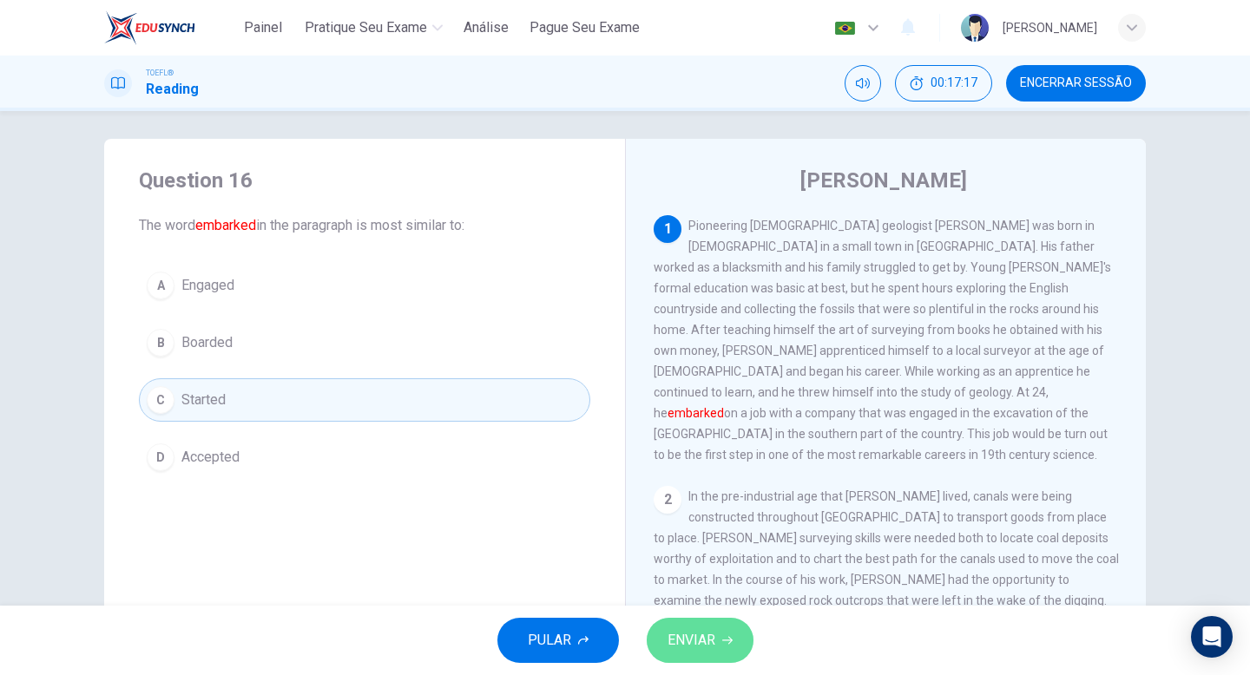
click at [680, 649] on span "ENVIAR" at bounding box center [692, 640] width 48 height 24
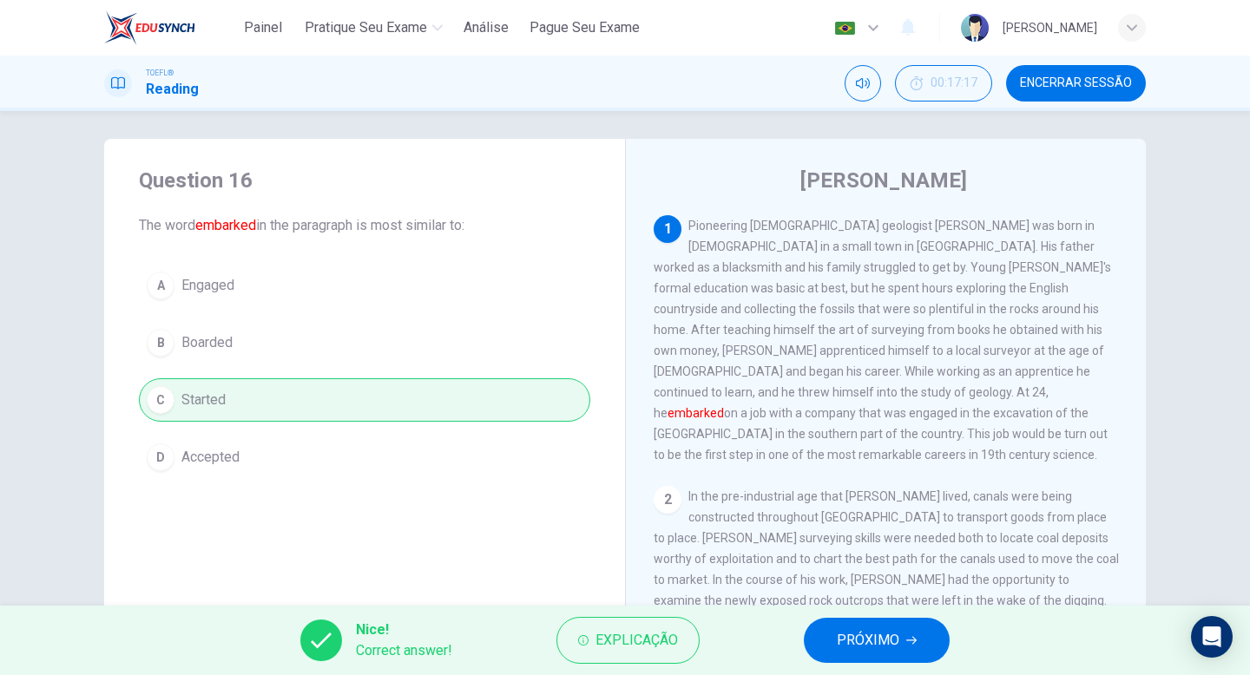
click at [903, 647] on button "PRÓXIMO" at bounding box center [877, 640] width 146 height 45
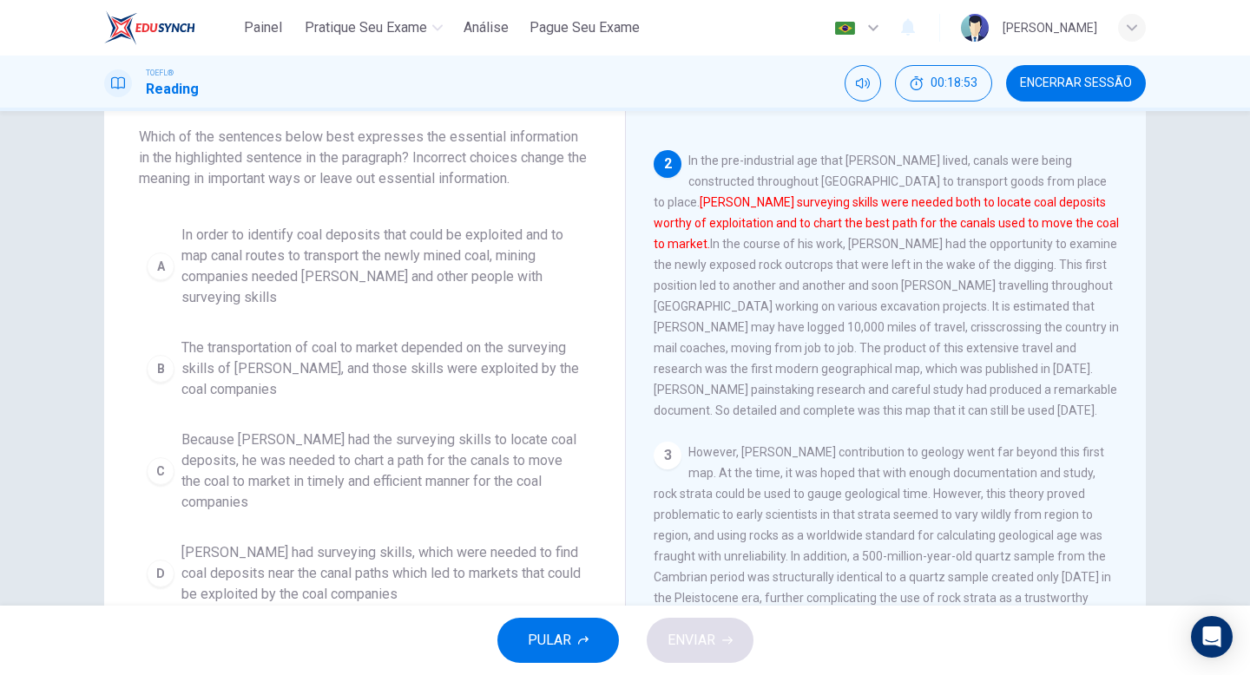
scroll to position [93, 0]
click at [192, 455] on span "Because [PERSON_NAME] had the surveying skills to locate coal deposits, he was …" at bounding box center [381, 473] width 401 height 83
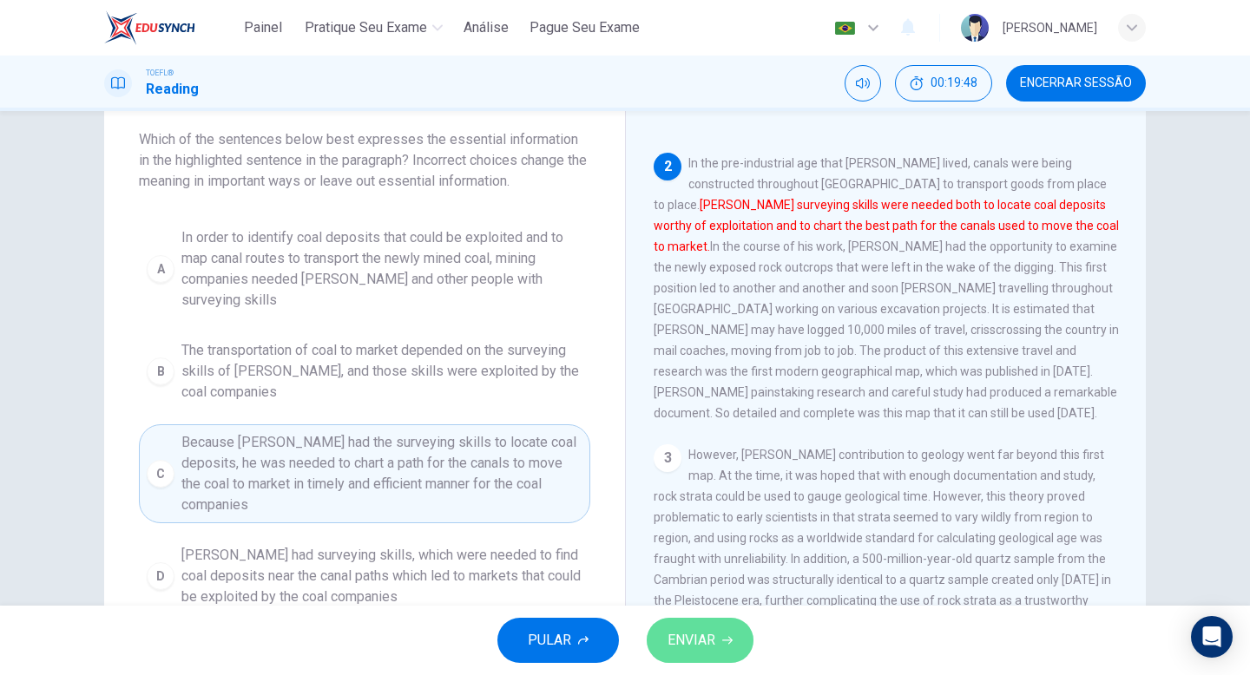
click at [695, 622] on button "ENVIAR" at bounding box center [700, 640] width 107 height 45
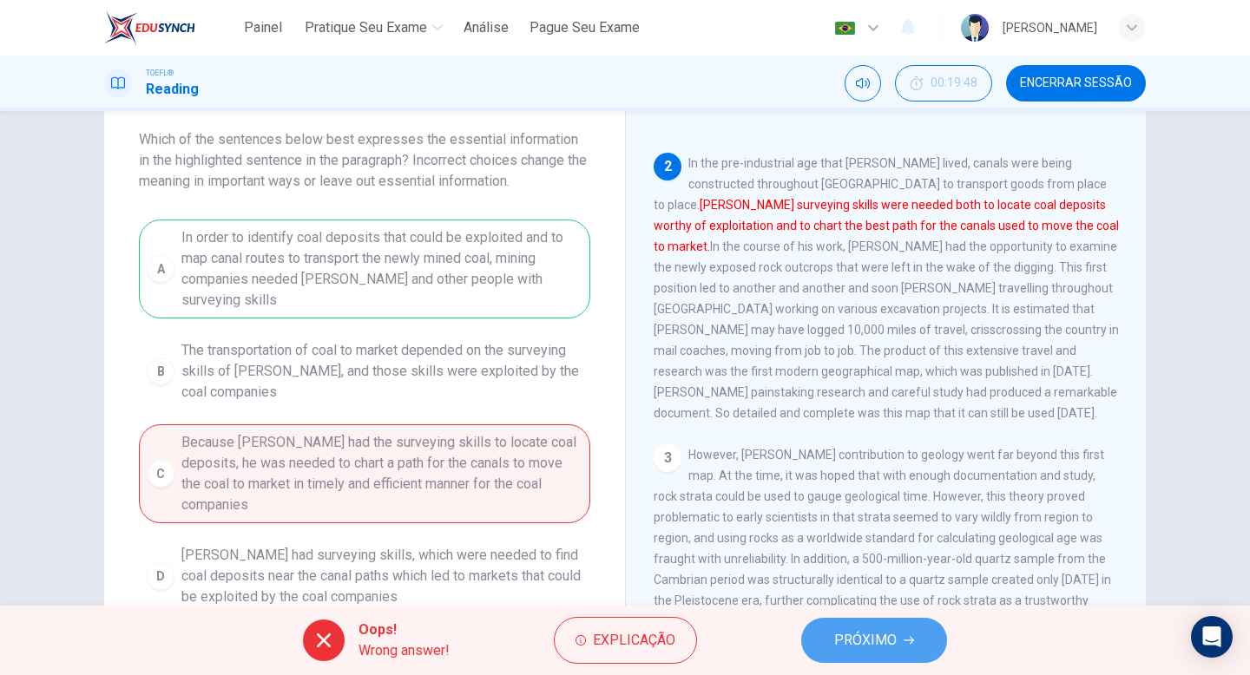
click at [869, 623] on button "PRÓXIMO" at bounding box center [874, 640] width 146 height 45
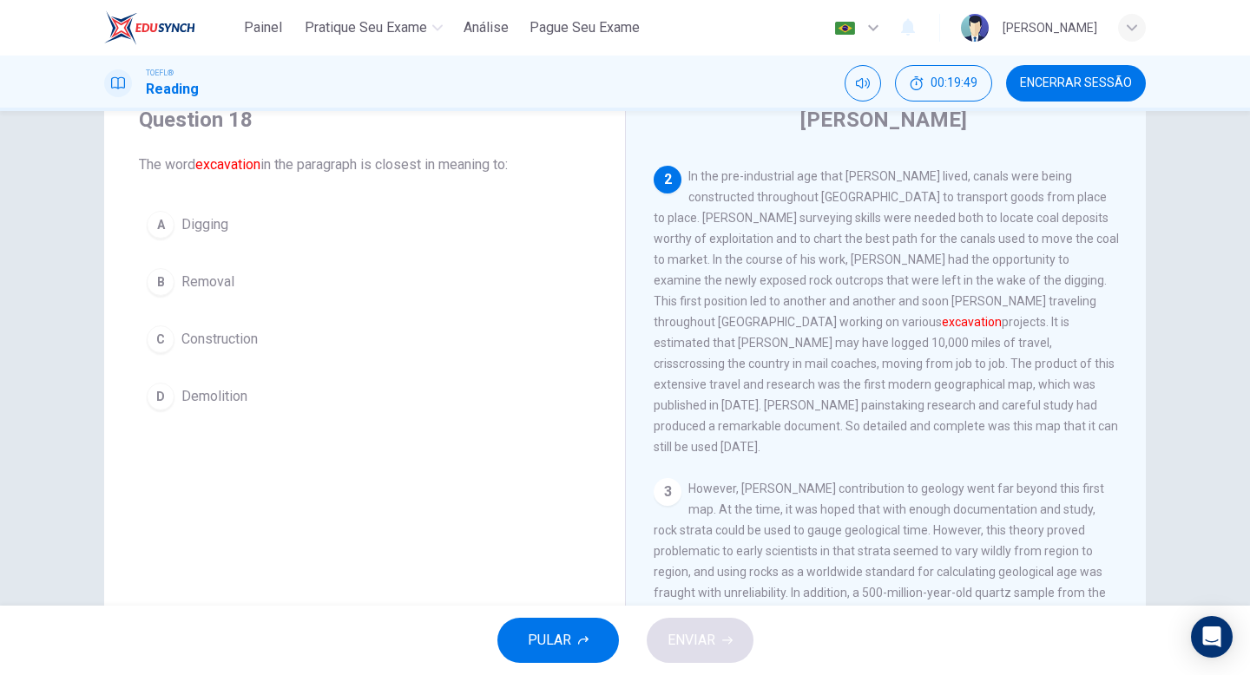
scroll to position [64, 0]
click at [190, 230] on span "Digging" at bounding box center [204, 228] width 47 height 21
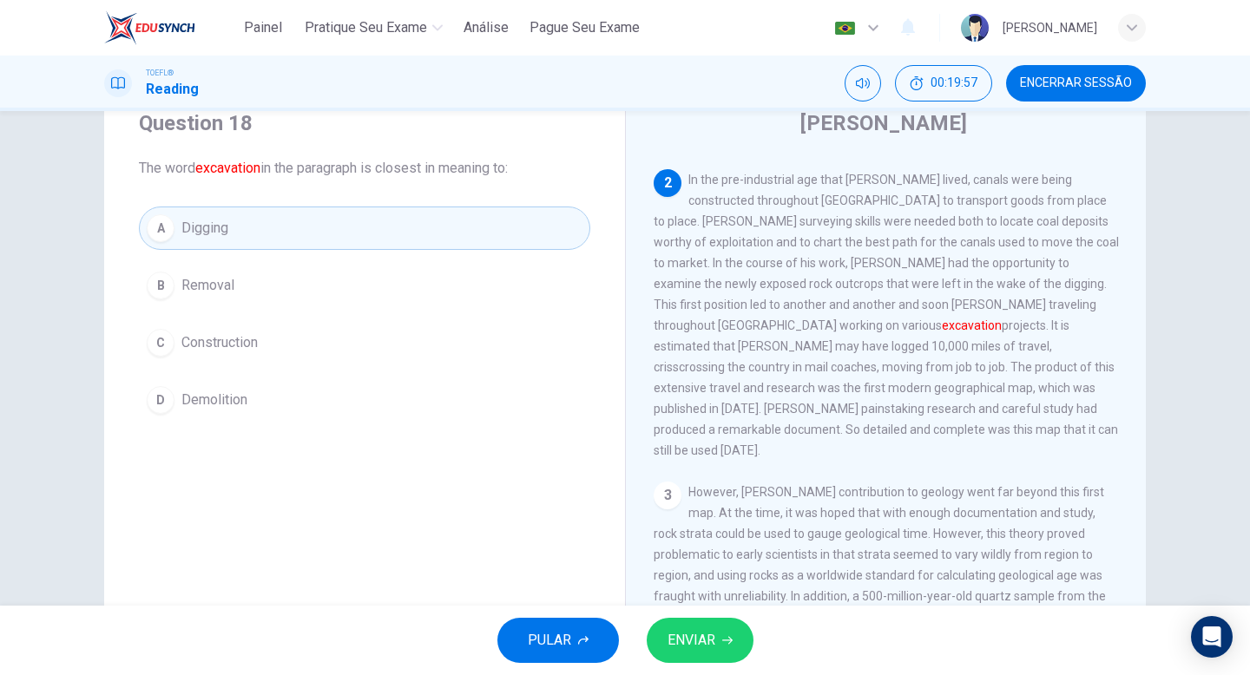
click at [724, 633] on button "ENVIAR" at bounding box center [700, 640] width 107 height 45
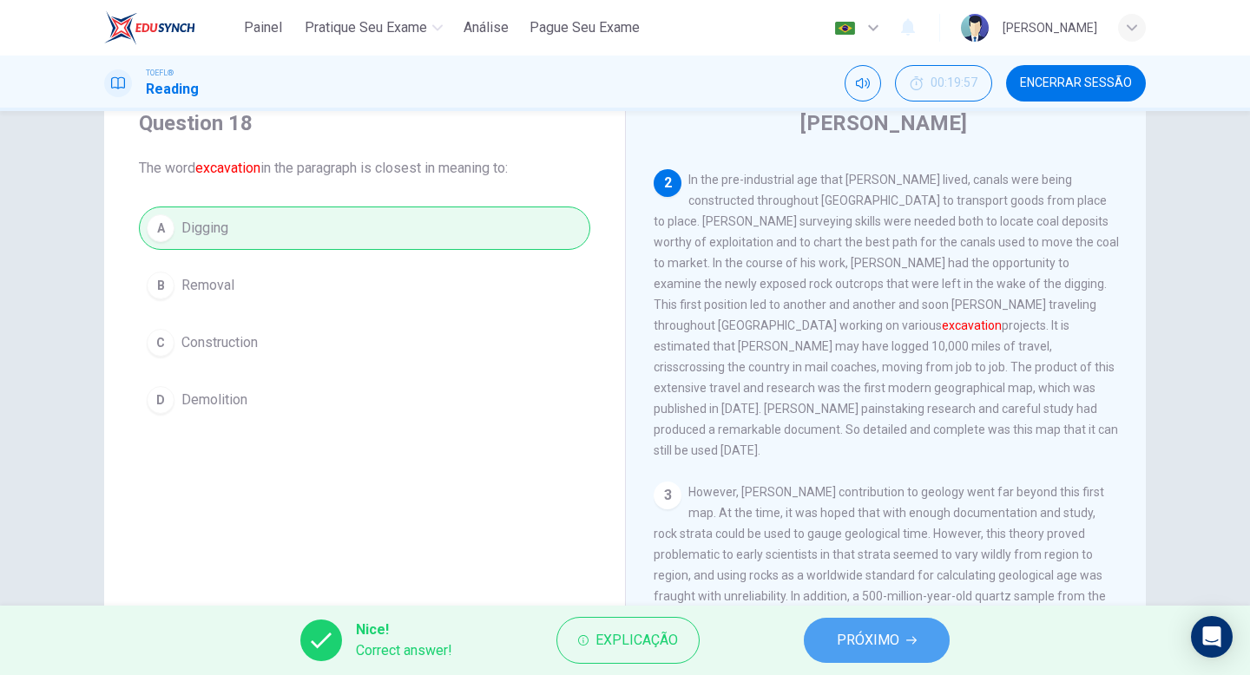
click at [852, 649] on span "PRÓXIMO" at bounding box center [868, 640] width 62 height 24
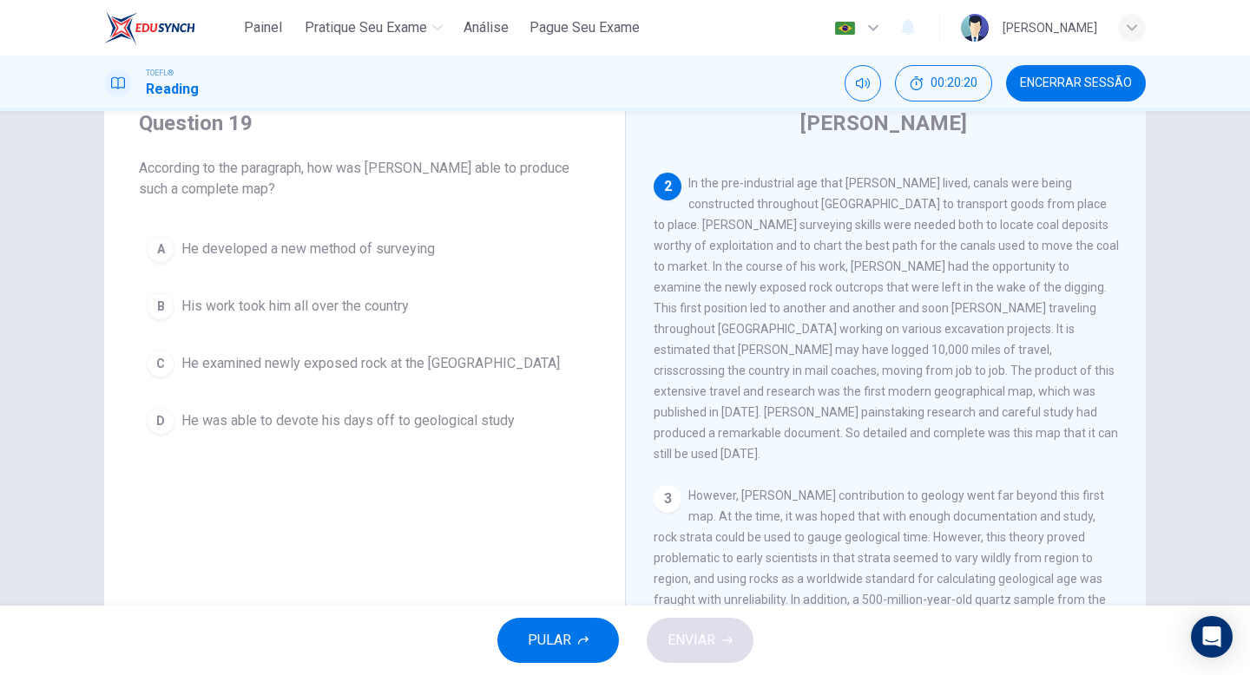
scroll to position [253, 0]
drag, startPoint x: 1018, startPoint y: 351, endPoint x: 948, endPoint y: 361, distance: 71.1
click at [1016, 361] on div "2 In the pre-industrial age that [PERSON_NAME] lived, canals were being constru…" at bounding box center [886, 322] width 465 height 292
drag, startPoint x: 883, startPoint y: 372, endPoint x: 1049, endPoint y: 378, distance: 166.8
click at [1049, 378] on span "In the pre-industrial age that [PERSON_NAME] lived, canals were being construct…" at bounding box center [886, 322] width 465 height 285
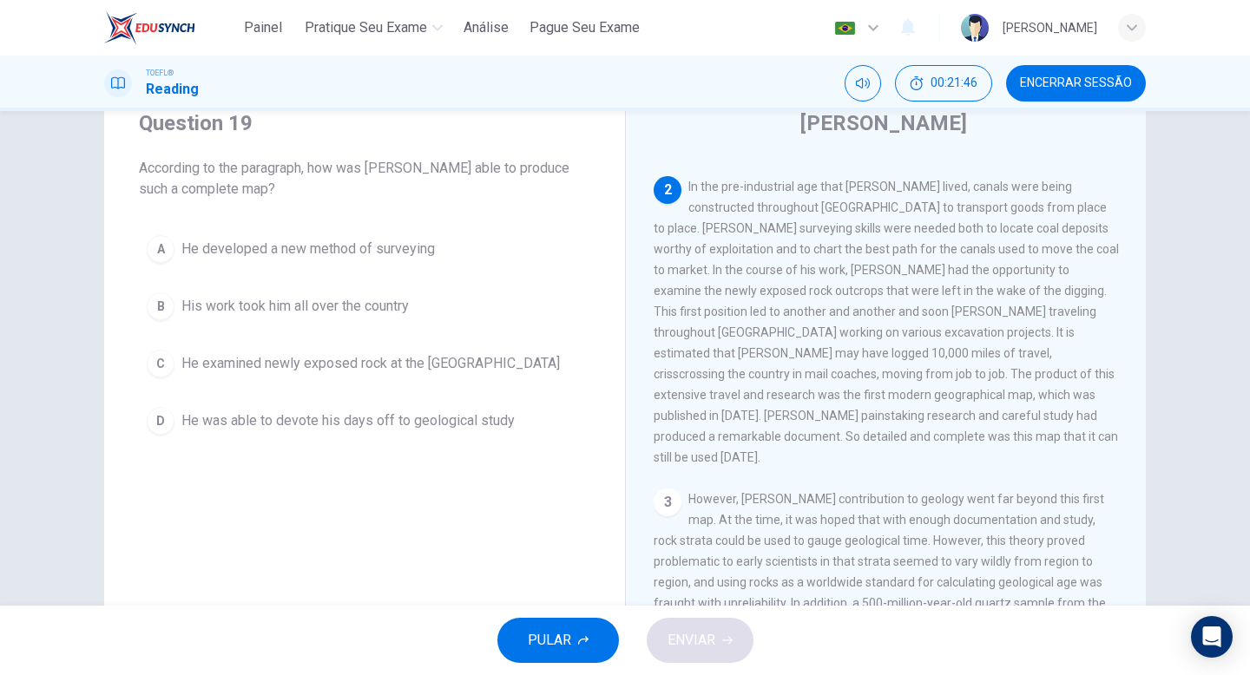
click at [301, 309] on span "His work took him all over the country" at bounding box center [294, 306] width 227 height 21
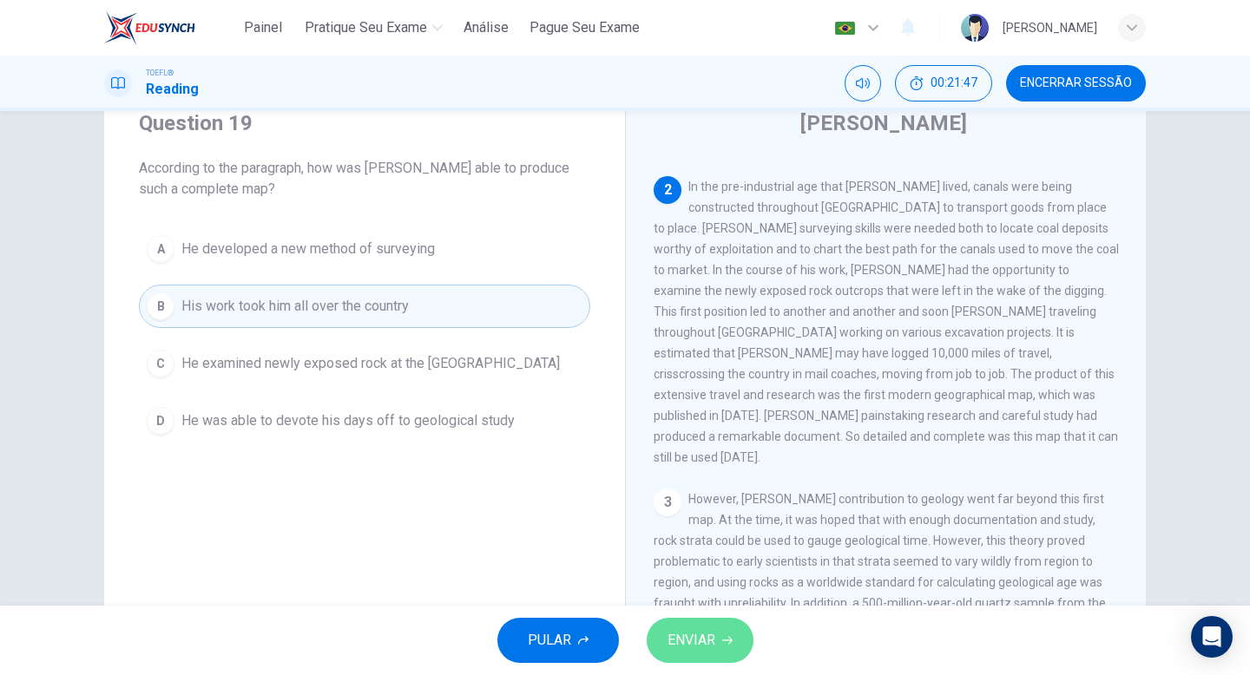
click at [679, 629] on span "ENVIAR" at bounding box center [692, 640] width 48 height 24
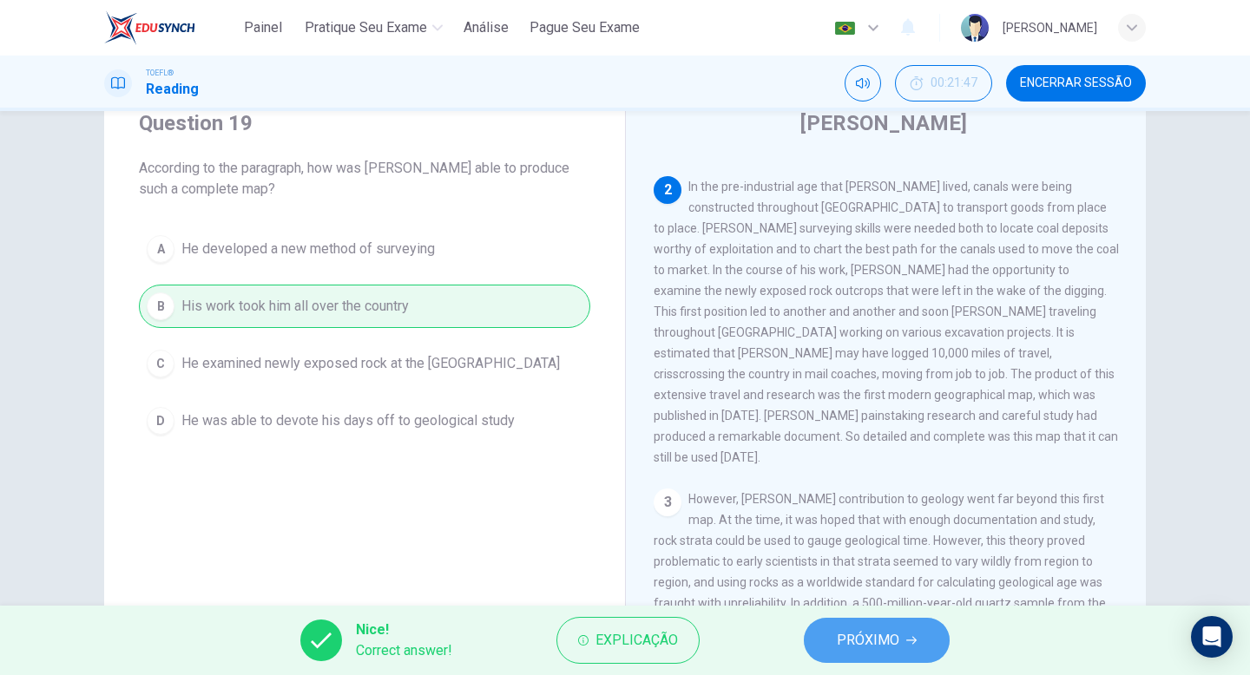
click at [826, 635] on button "PRÓXIMO" at bounding box center [877, 640] width 146 height 45
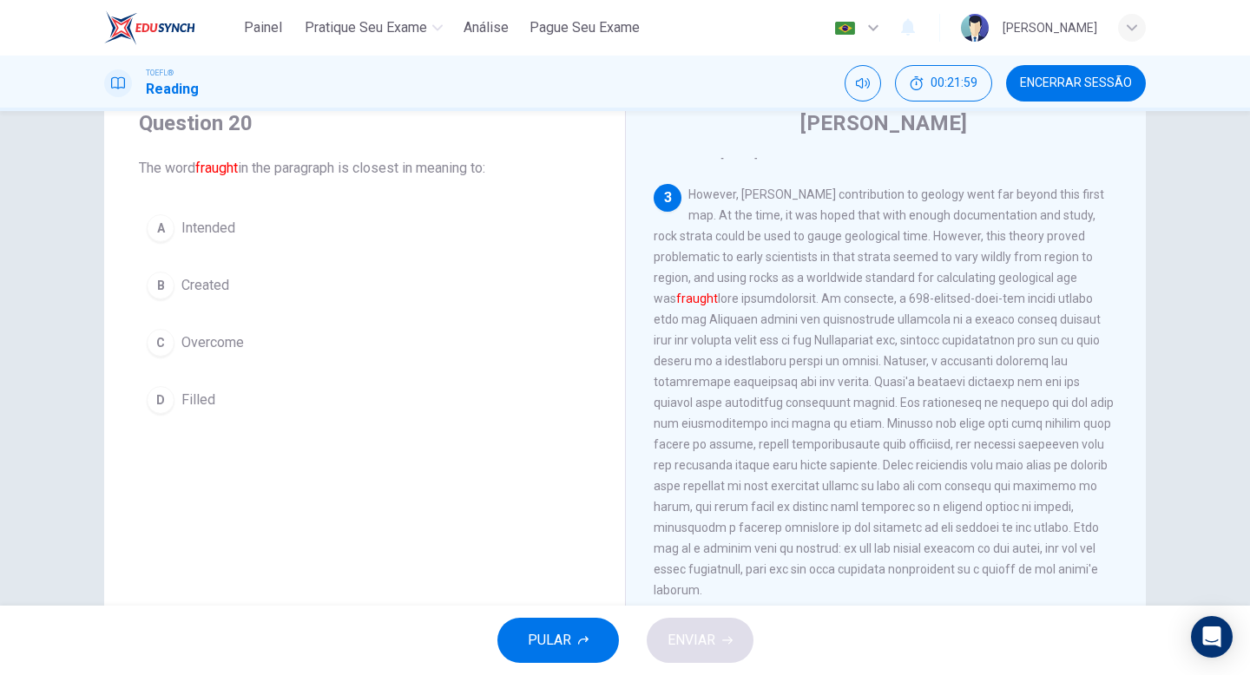
scroll to position [551, 0]
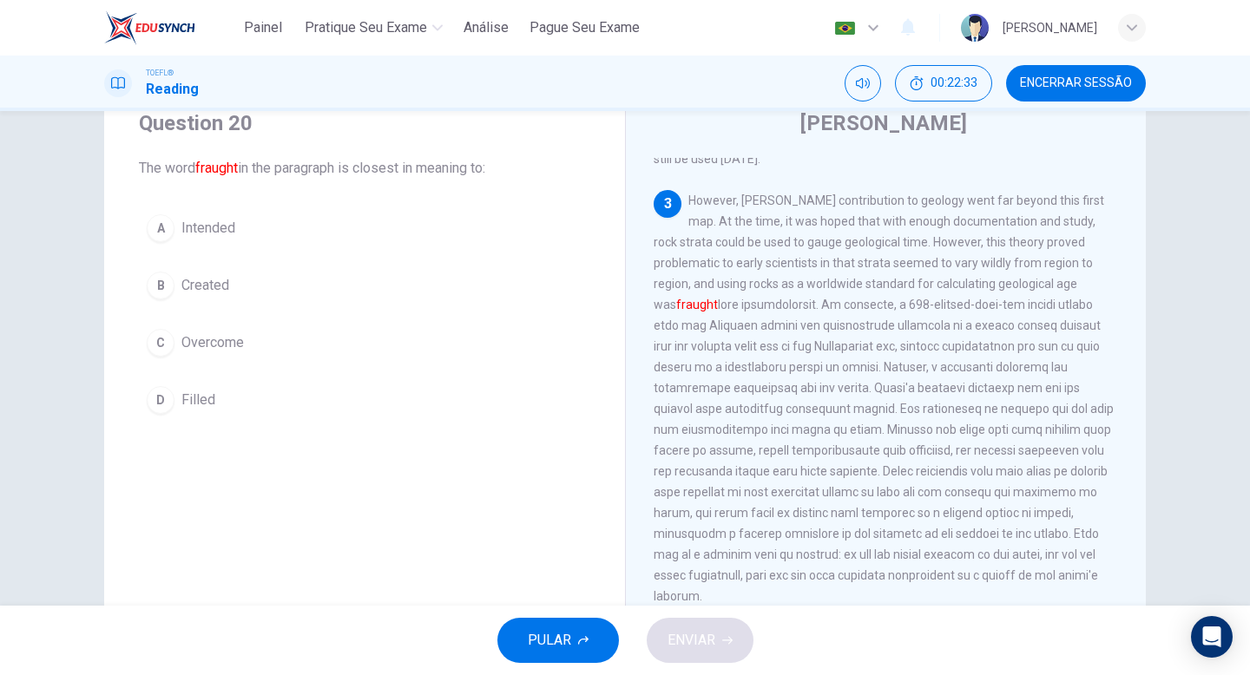
click at [147, 391] on div "D" at bounding box center [161, 400] width 28 height 28
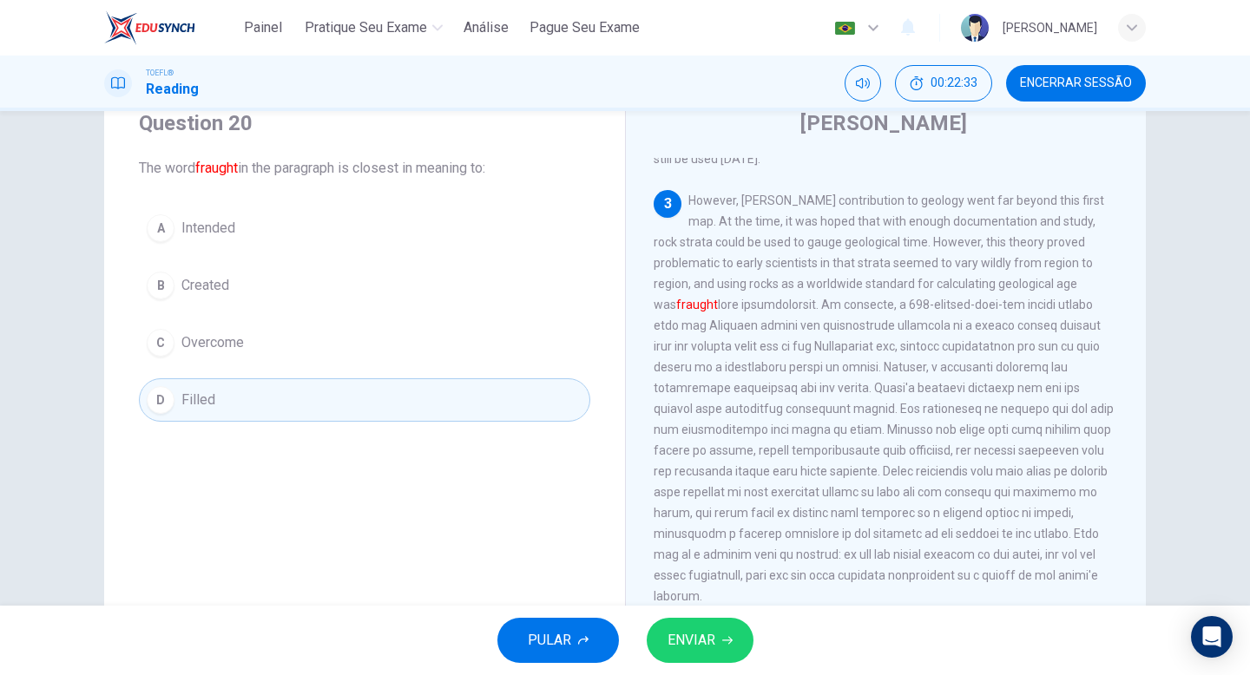
click at [740, 643] on button "ENVIAR" at bounding box center [700, 640] width 107 height 45
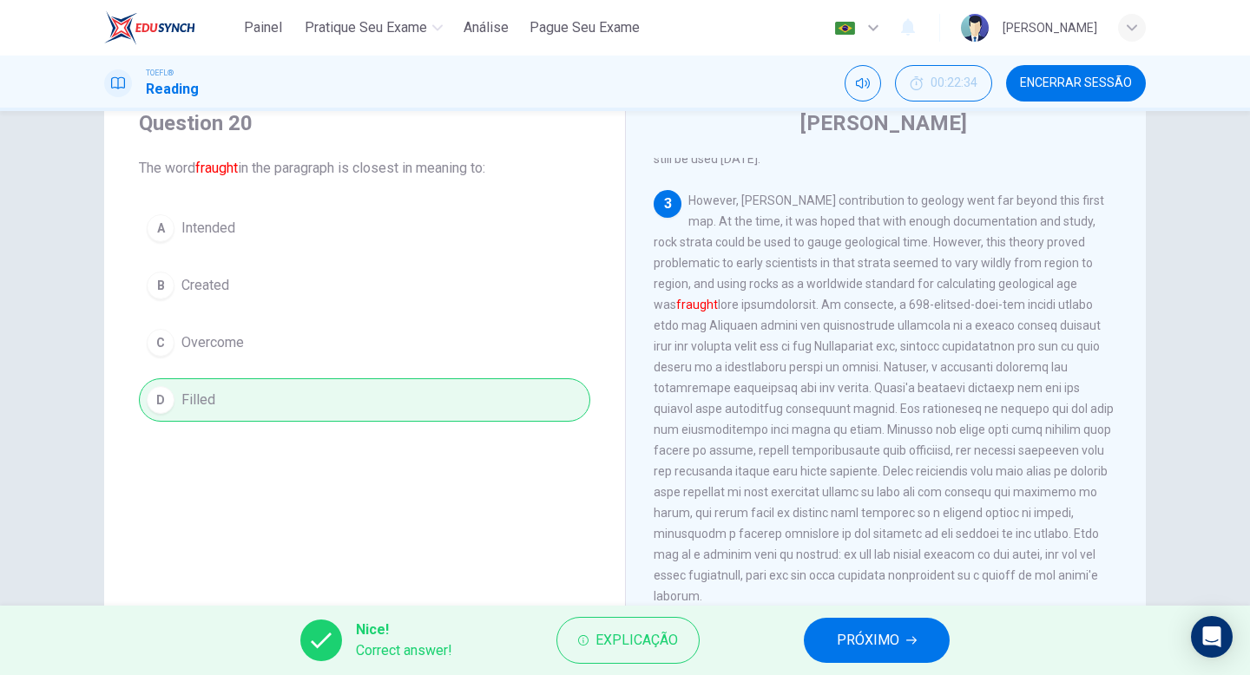
click at [847, 641] on span "PRÓXIMO" at bounding box center [868, 640] width 62 height 24
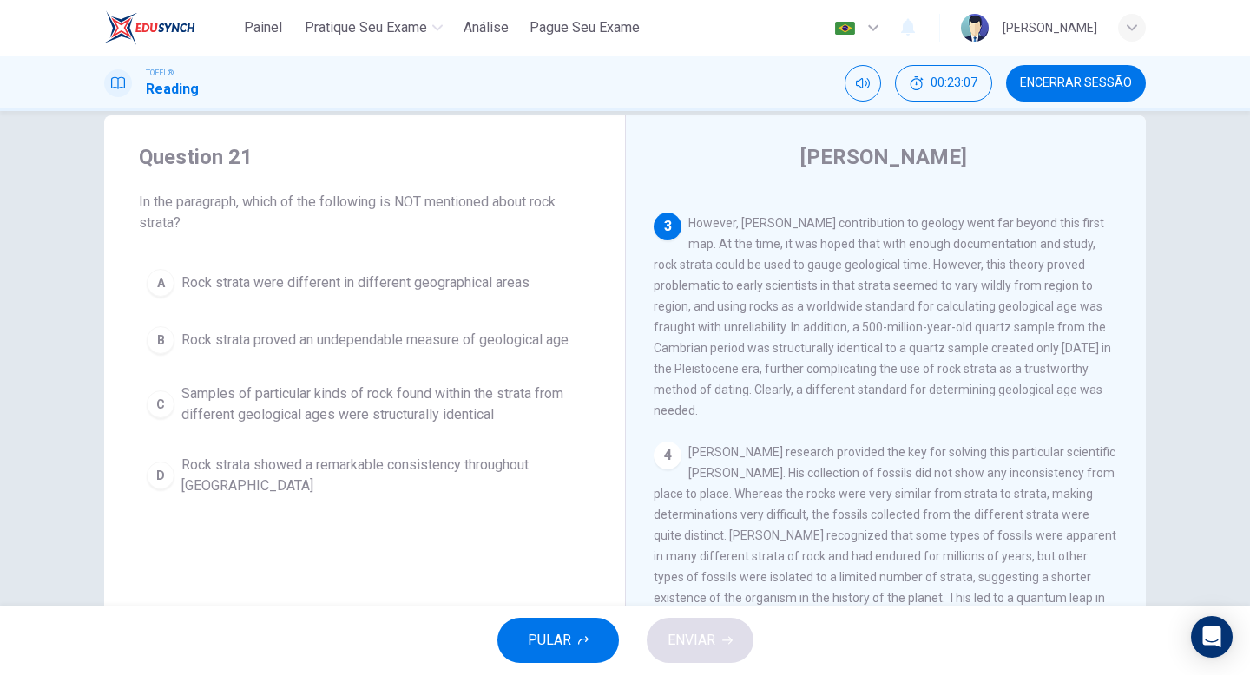
scroll to position [40, 0]
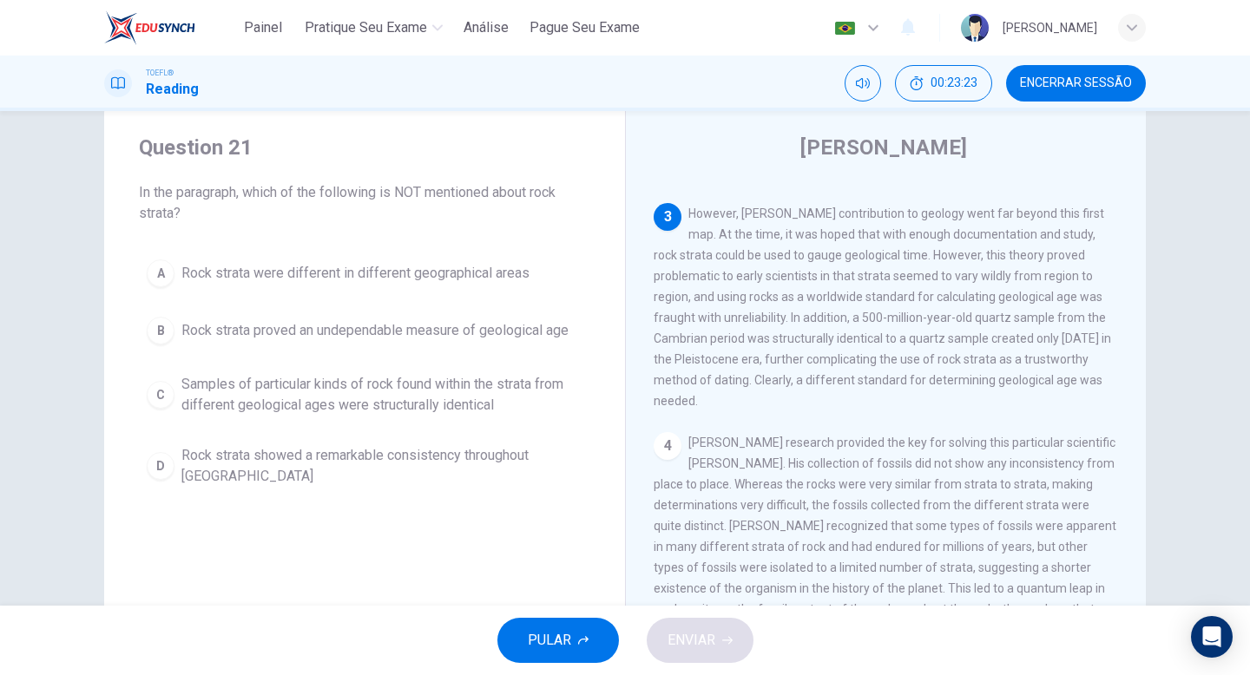
drag, startPoint x: 1028, startPoint y: 216, endPoint x: 1095, endPoint y: 220, distance: 66.9
click at [1095, 220] on div "3 However, [PERSON_NAME] contribution to geology went far beyond this first map…" at bounding box center [886, 307] width 465 height 208
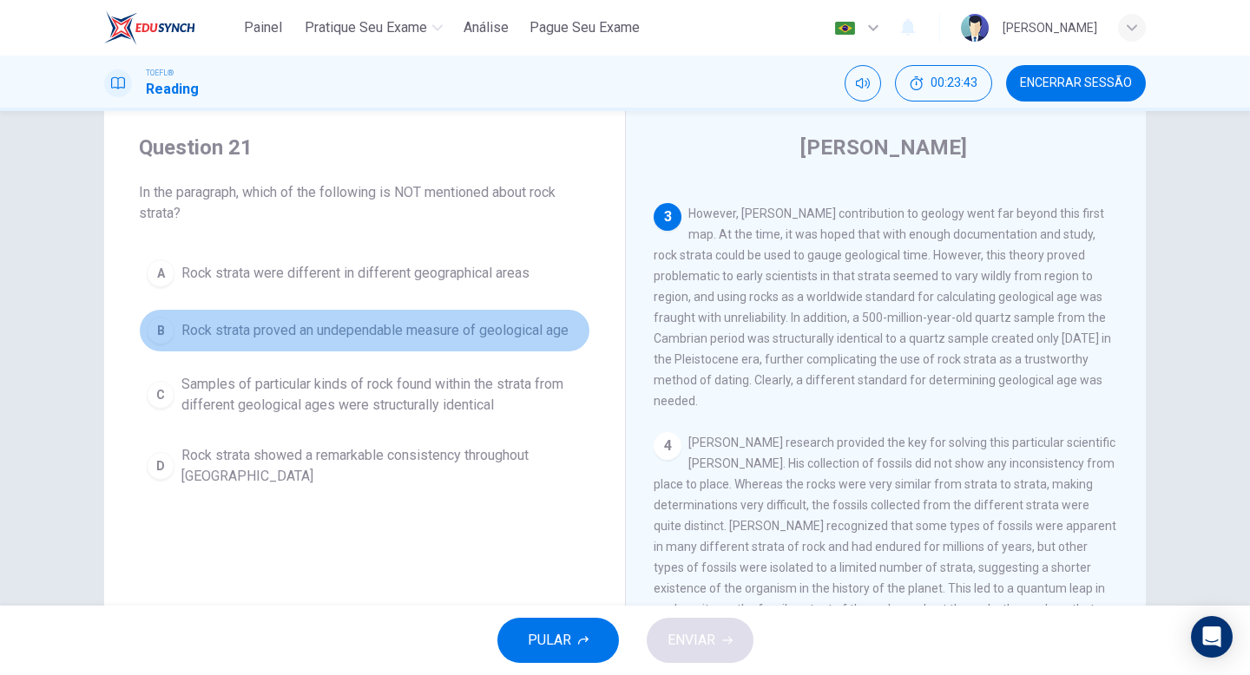
drag, startPoint x: 317, startPoint y: 326, endPoint x: 398, endPoint y: 330, distance: 80.8
click at [398, 330] on span "Rock strata proved an undependable measure of geological age" at bounding box center [374, 330] width 387 height 21
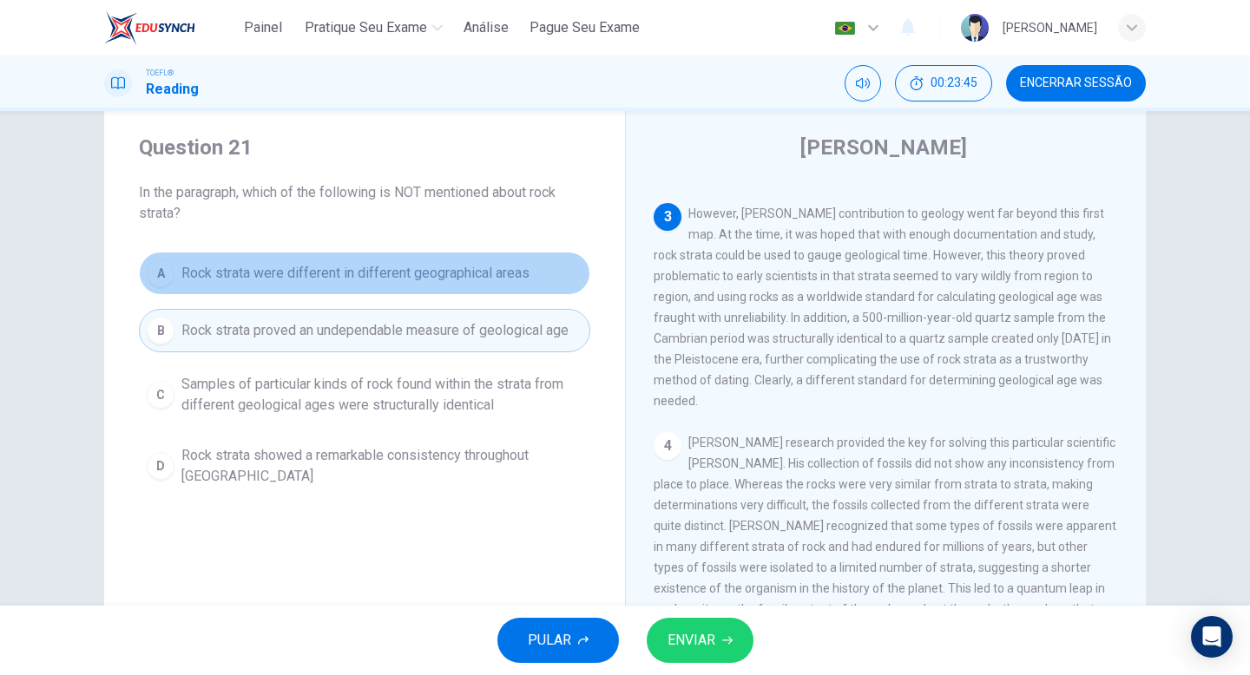
click at [151, 278] on div "A" at bounding box center [161, 274] width 28 height 28
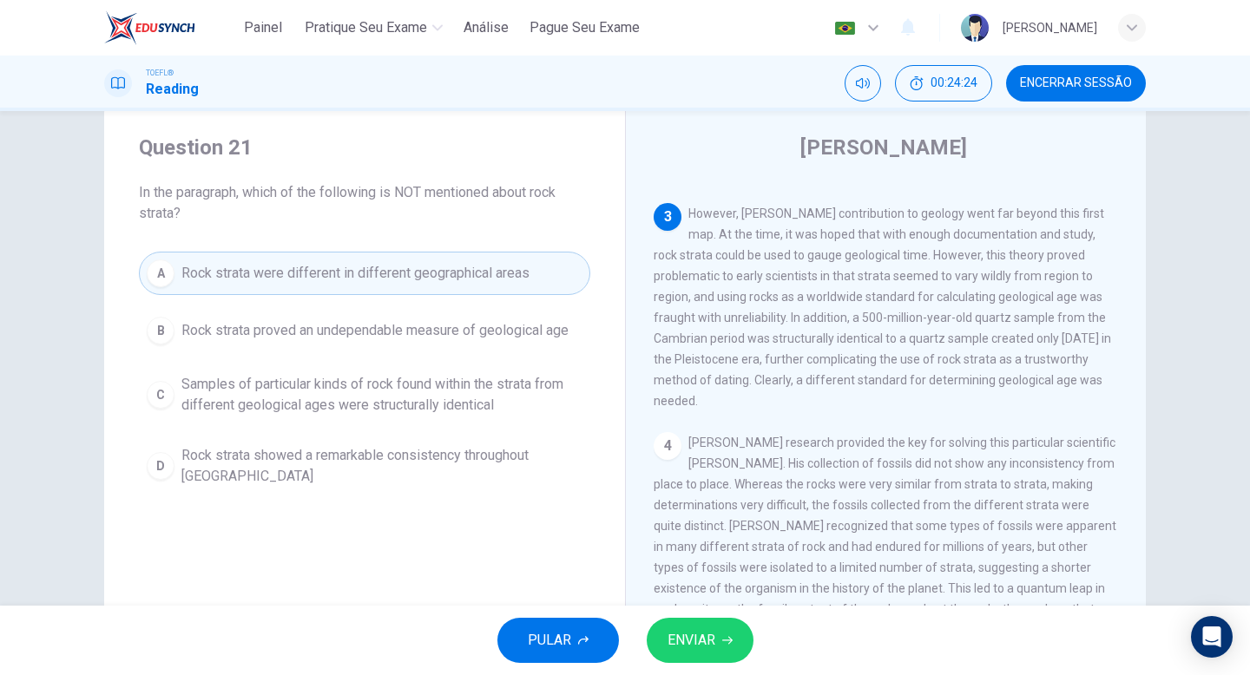
scroll to position [566, 0]
click at [168, 477] on button "D Rock strata showed a remarkable consistency throughout [GEOGRAPHIC_DATA]" at bounding box center [364, 465] width 451 height 57
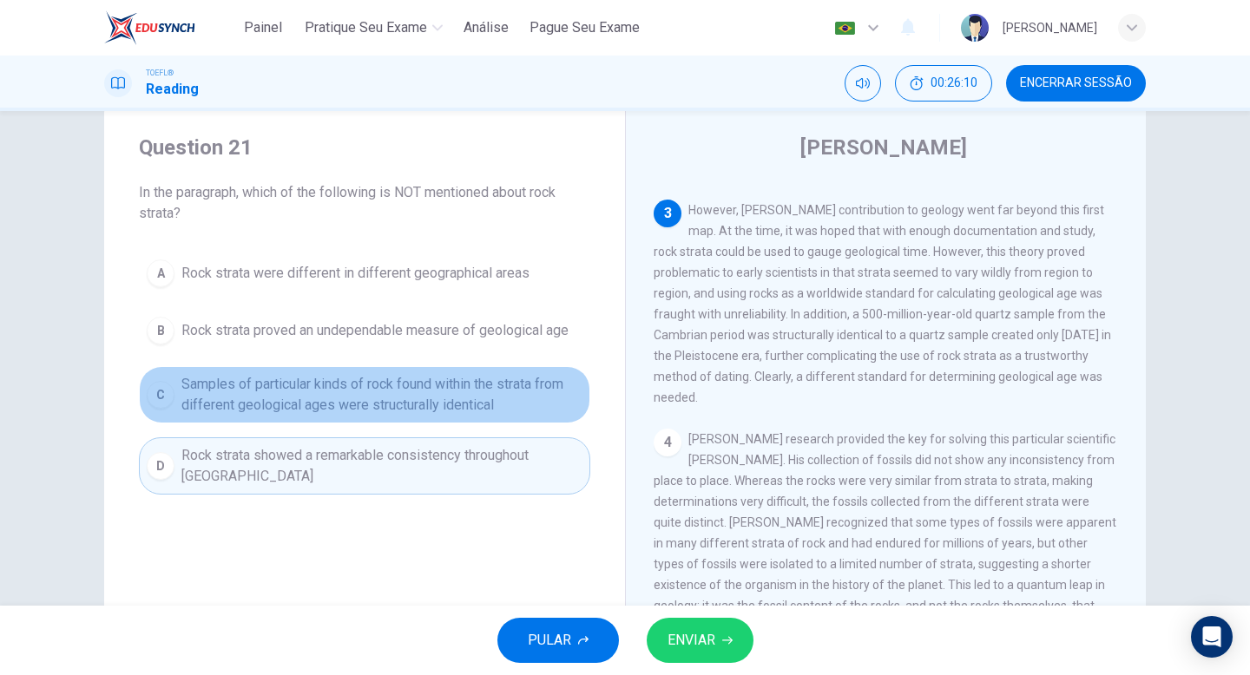
click at [306, 403] on span "Samples of particular kinds of rock found within the strata from different geol…" at bounding box center [381, 395] width 401 height 42
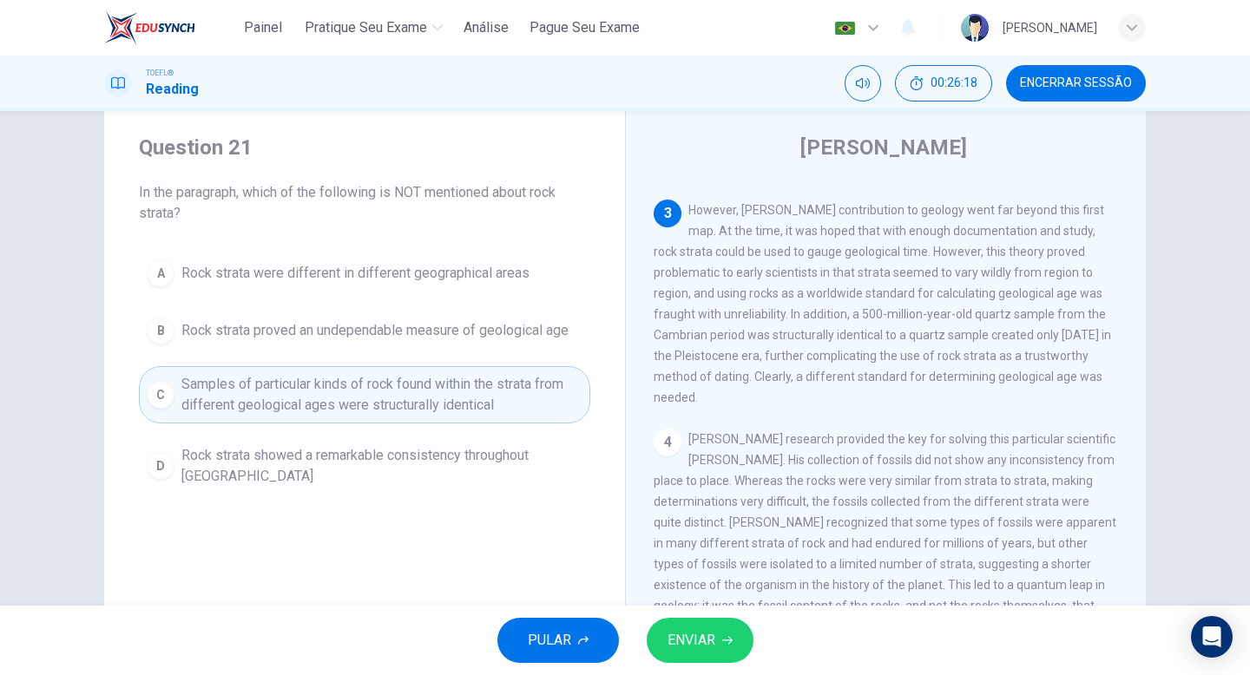
click at [193, 479] on span "Rock strata showed a remarkable consistency throughout [GEOGRAPHIC_DATA]" at bounding box center [381, 466] width 401 height 42
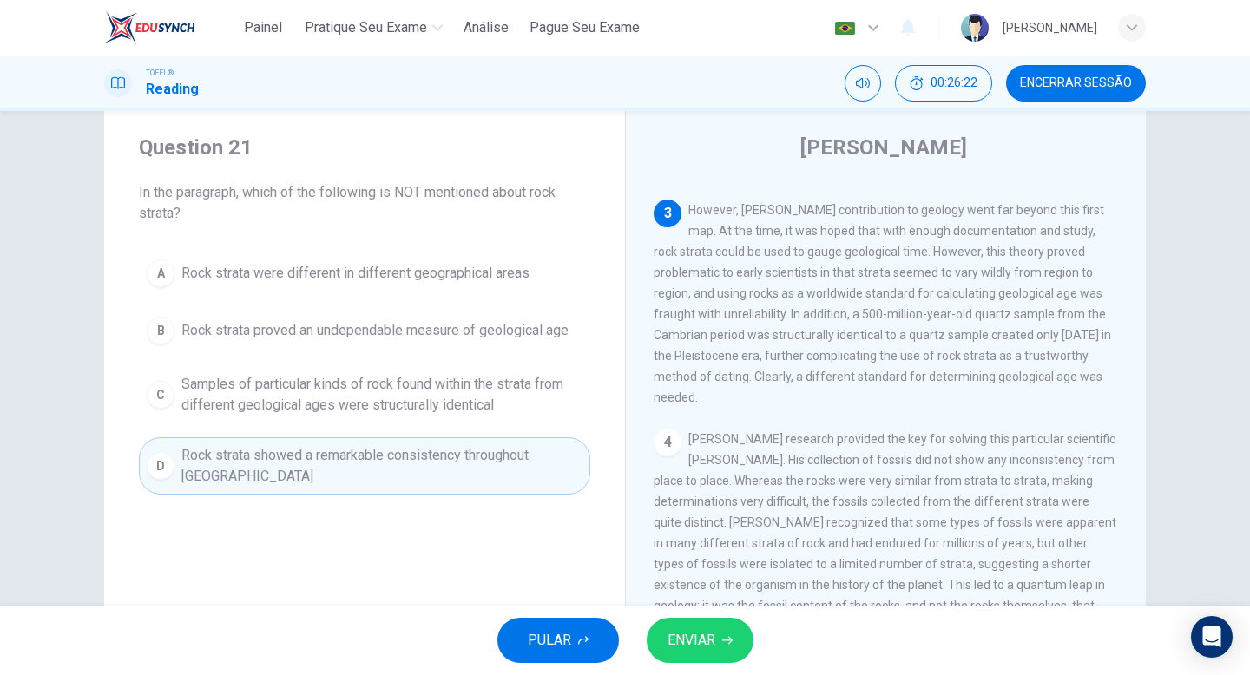
click at [696, 644] on span "ENVIAR" at bounding box center [692, 640] width 48 height 24
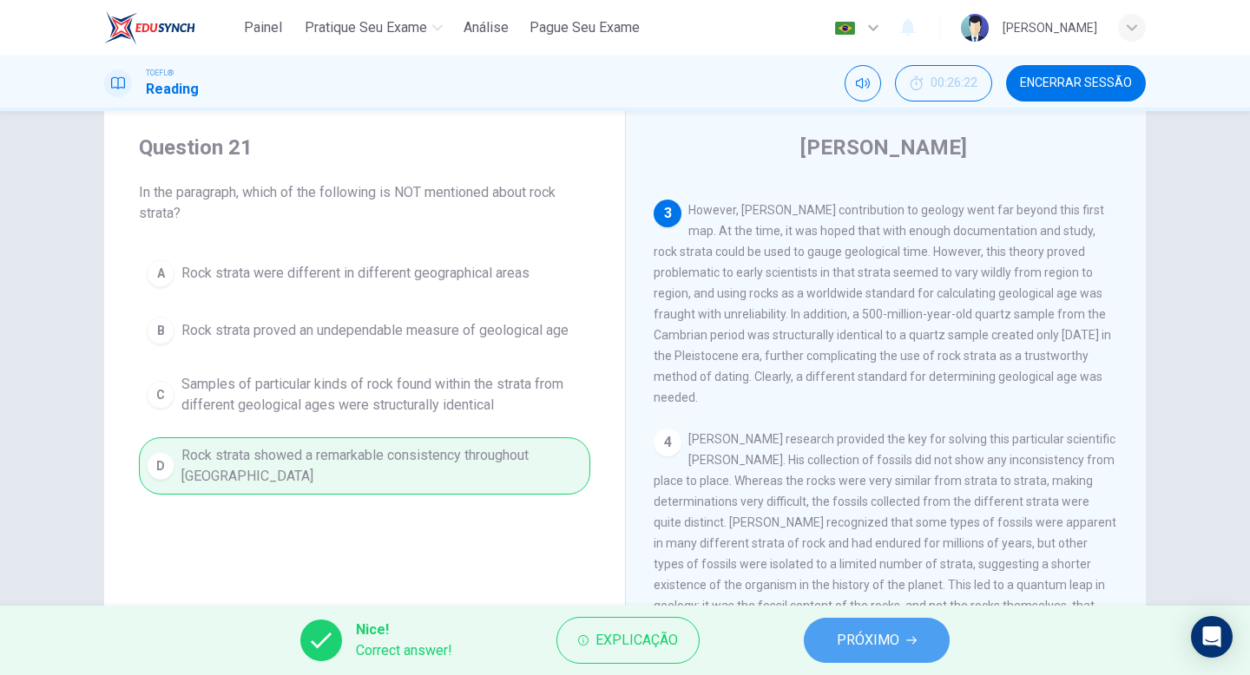
click at [843, 622] on button "PRÓXIMO" at bounding box center [877, 640] width 146 height 45
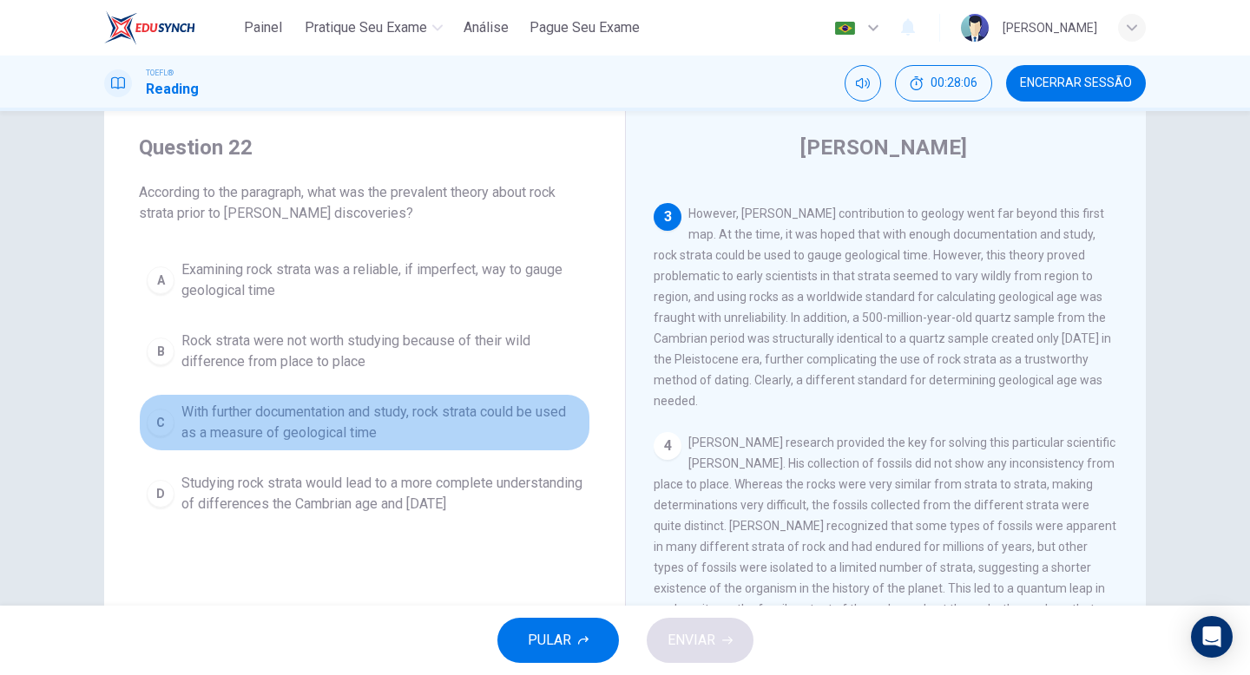
click at [222, 419] on span "With further documentation and study, rock strata could be used as a measure of…" at bounding box center [381, 423] width 401 height 42
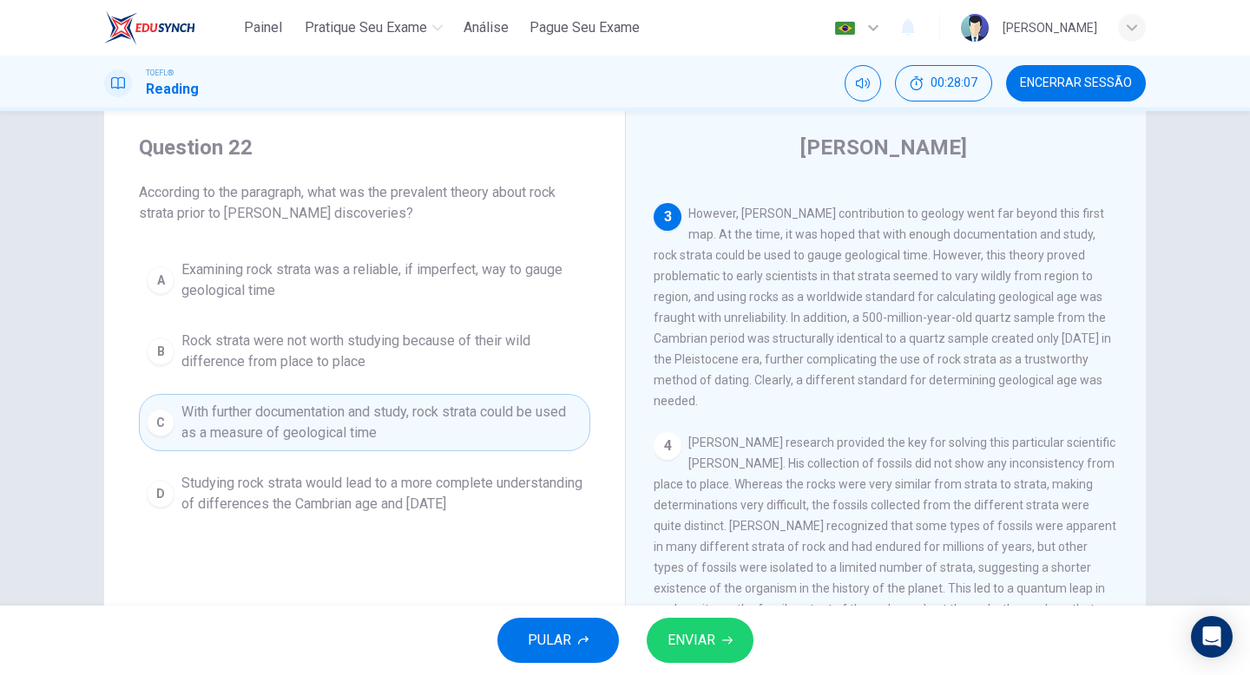
click at [716, 641] on button "ENVIAR" at bounding box center [700, 640] width 107 height 45
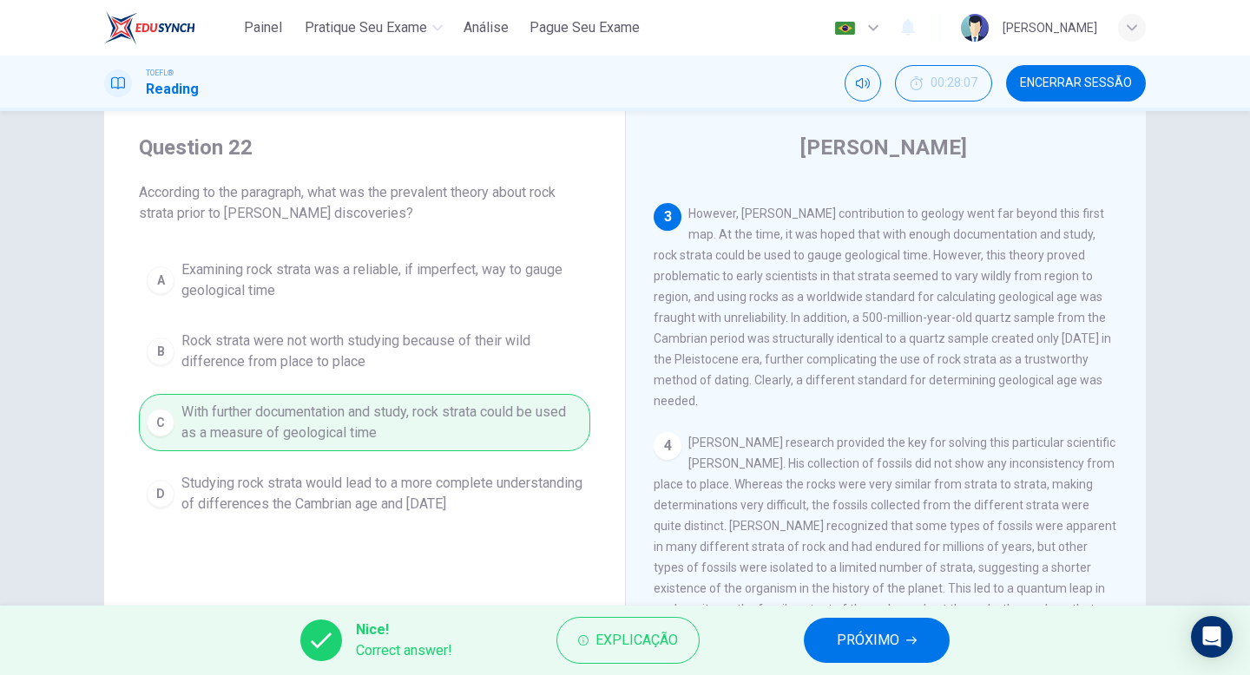
click at [958, 631] on div "Nice! Correct answer! Explicação PRÓXIMO" at bounding box center [625, 640] width 1250 height 69
click at [913, 634] on button "PRÓXIMO" at bounding box center [877, 640] width 146 height 45
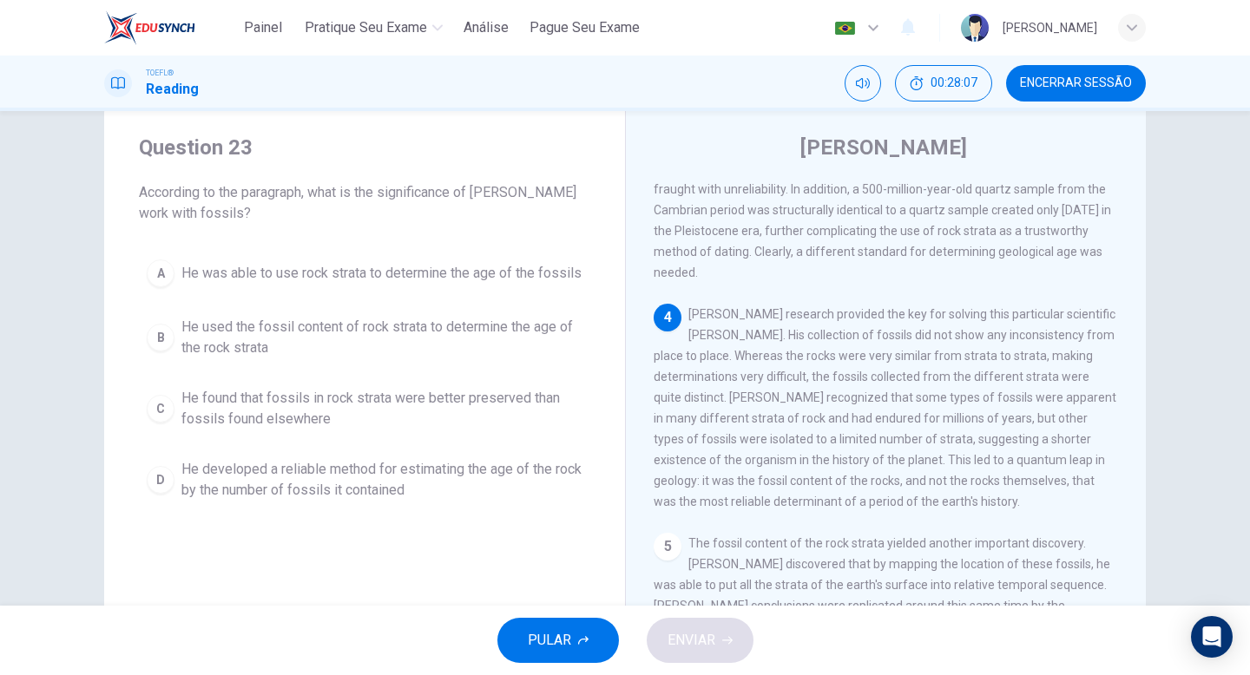
scroll to position [692, 0]
drag, startPoint x: 900, startPoint y: 368, endPoint x: 1035, endPoint y: 365, distance: 134.6
click at [1035, 365] on span "[PERSON_NAME] research provided the key for solving this particular scientific …" at bounding box center [885, 406] width 463 height 201
drag, startPoint x: 1067, startPoint y: 368, endPoint x: 925, endPoint y: 370, distance: 141.5
click at [925, 370] on span "[PERSON_NAME] research provided the key for solving this particular scientific …" at bounding box center [885, 406] width 463 height 201
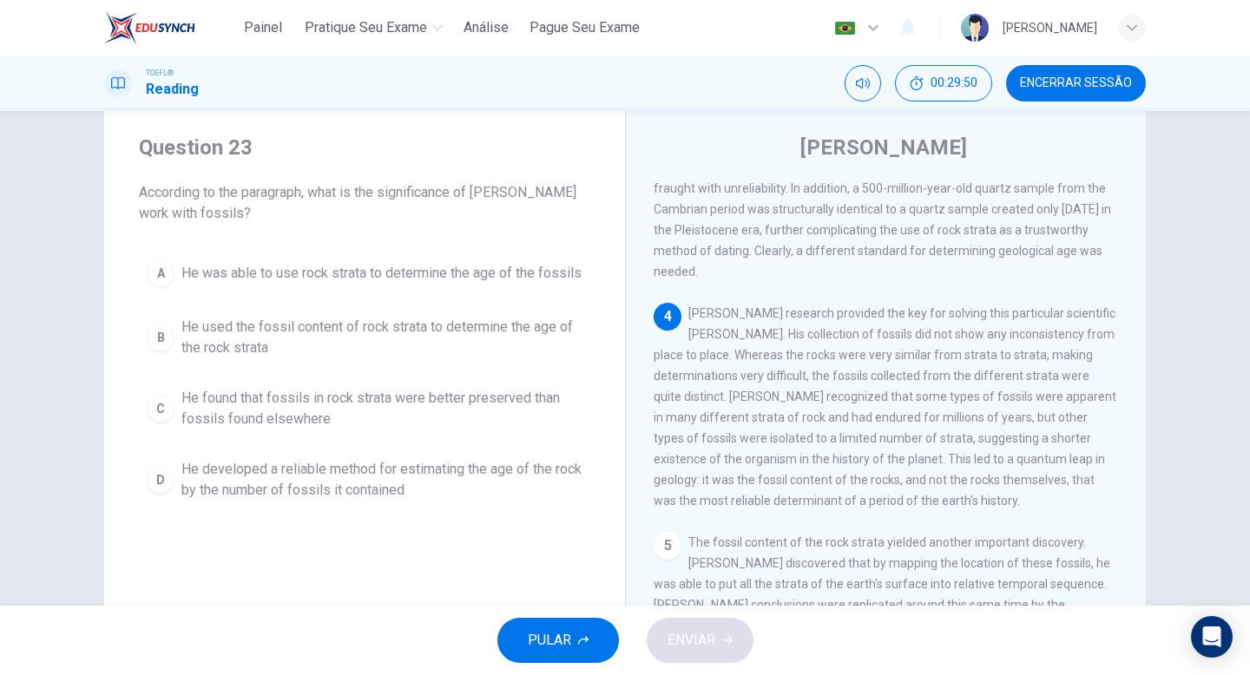
click at [192, 340] on span "He used the fossil content of rock strata to determine the age of the rock stra…" at bounding box center [381, 338] width 401 height 42
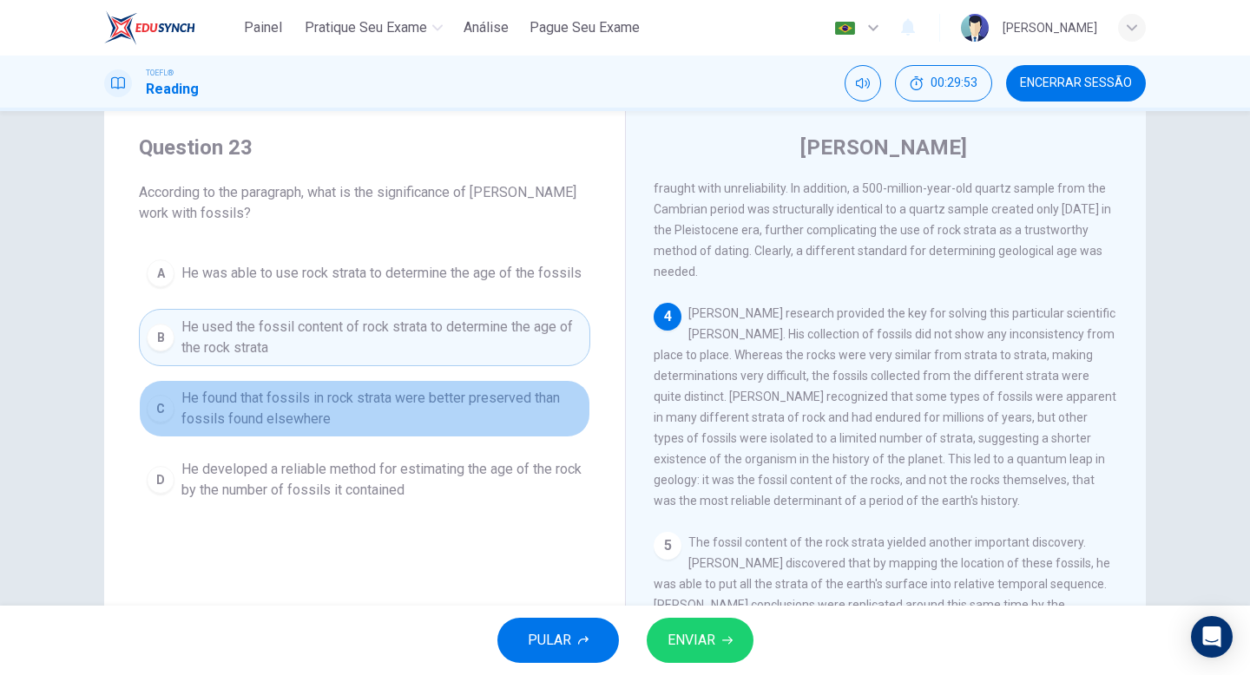
click at [227, 404] on span "He found that fossils in rock strata were better preserved than fossils found e…" at bounding box center [381, 409] width 401 height 42
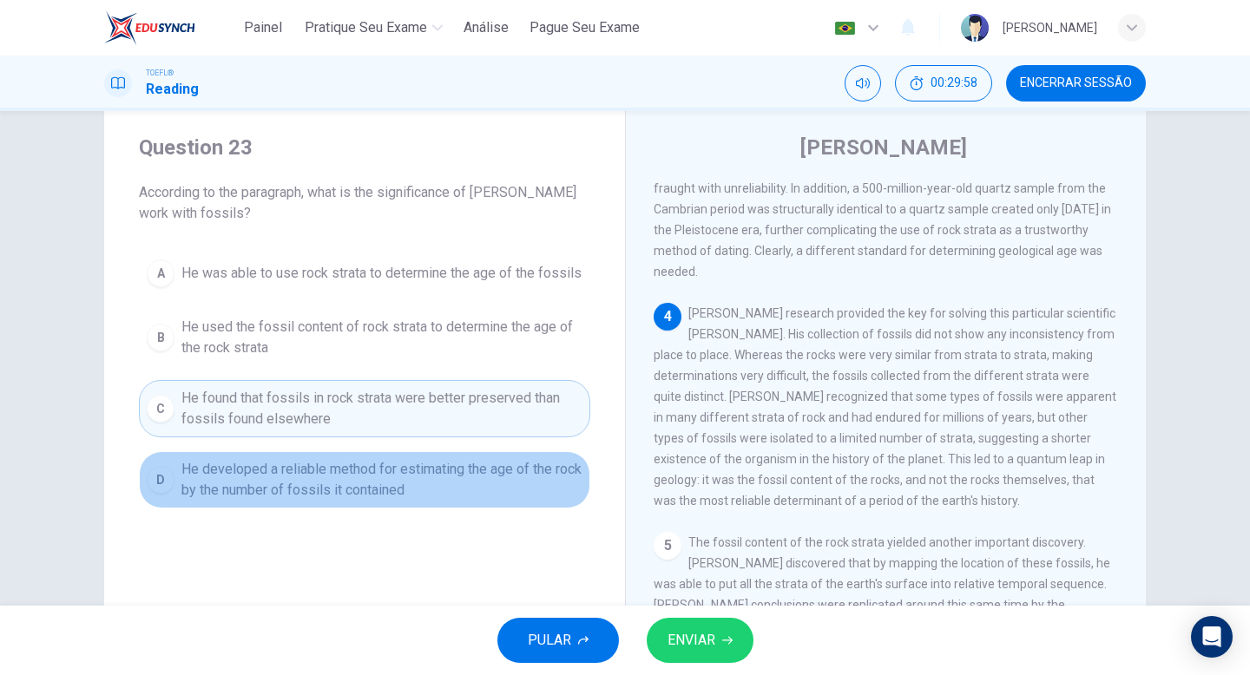
click at [260, 478] on span "He developed a reliable method for estimating the age of the rock by the number…" at bounding box center [381, 480] width 401 height 42
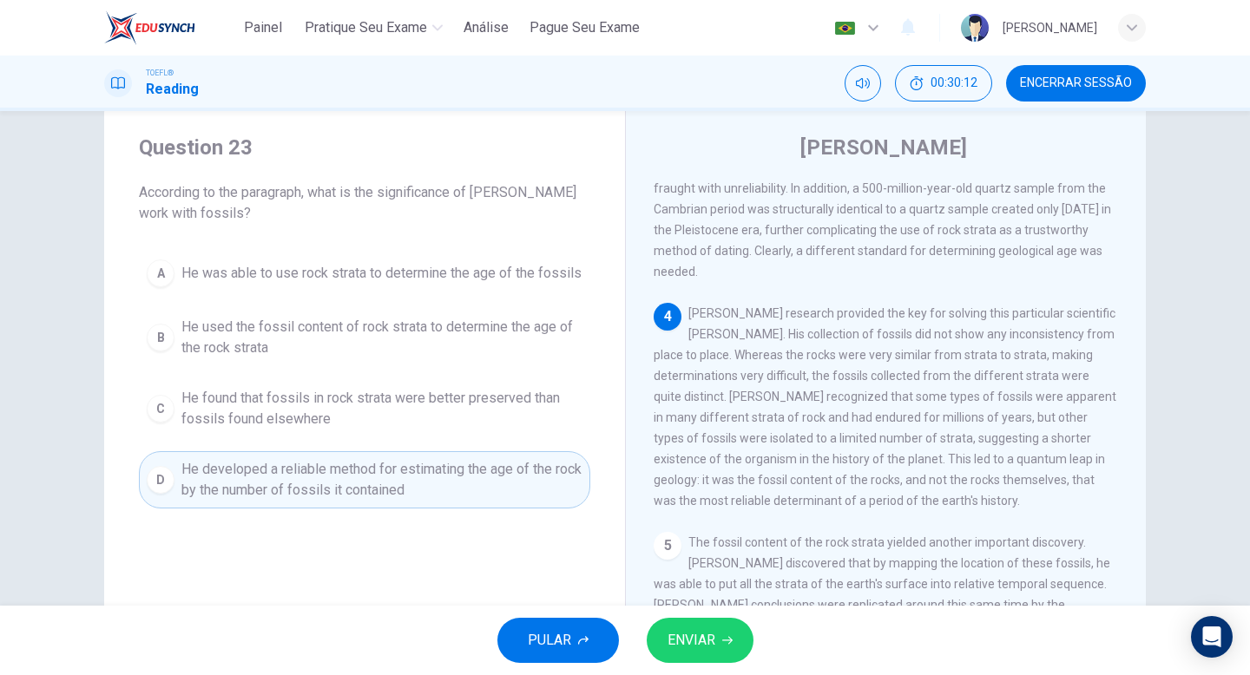
drag, startPoint x: 919, startPoint y: 392, endPoint x: 1065, endPoint y: 390, distance: 145.9
click at [1064, 390] on span "[PERSON_NAME] research provided the key for solving this particular scientific …" at bounding box center [885, 406] width 463 height 201
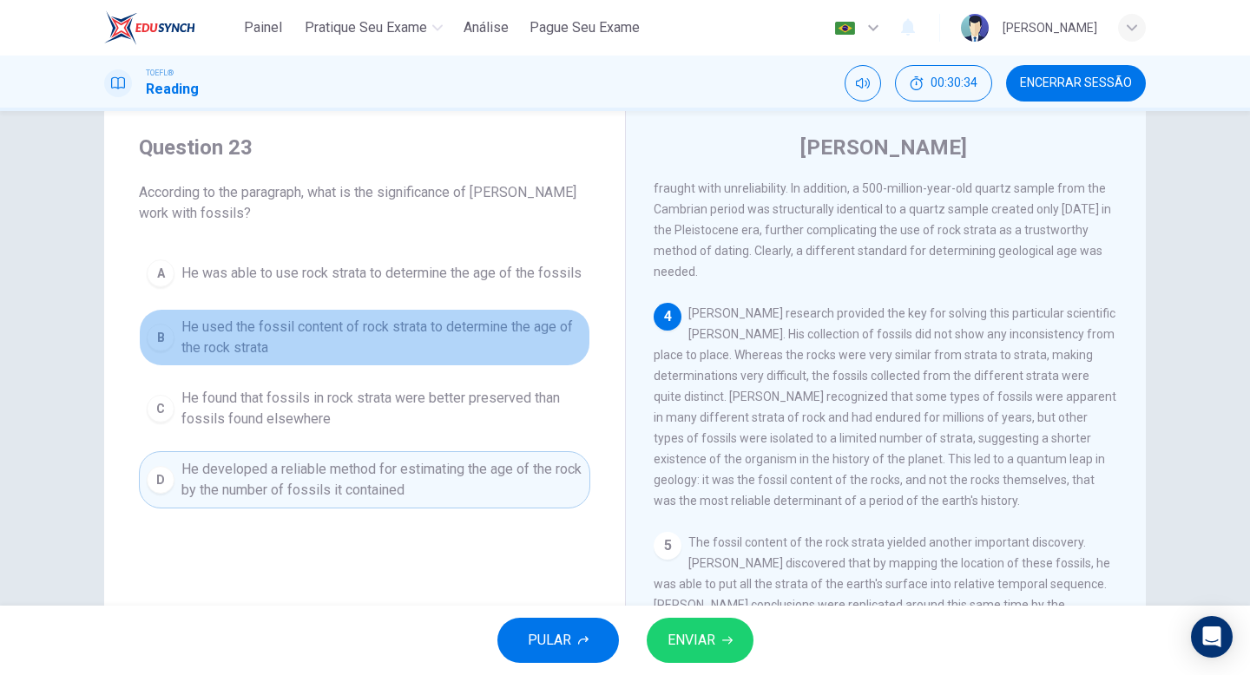
click at [326, 348] on span "He used the fossil content of rock strata to determine the age of the rock stra…" at bounding box center [381, 338] width 401 height 42
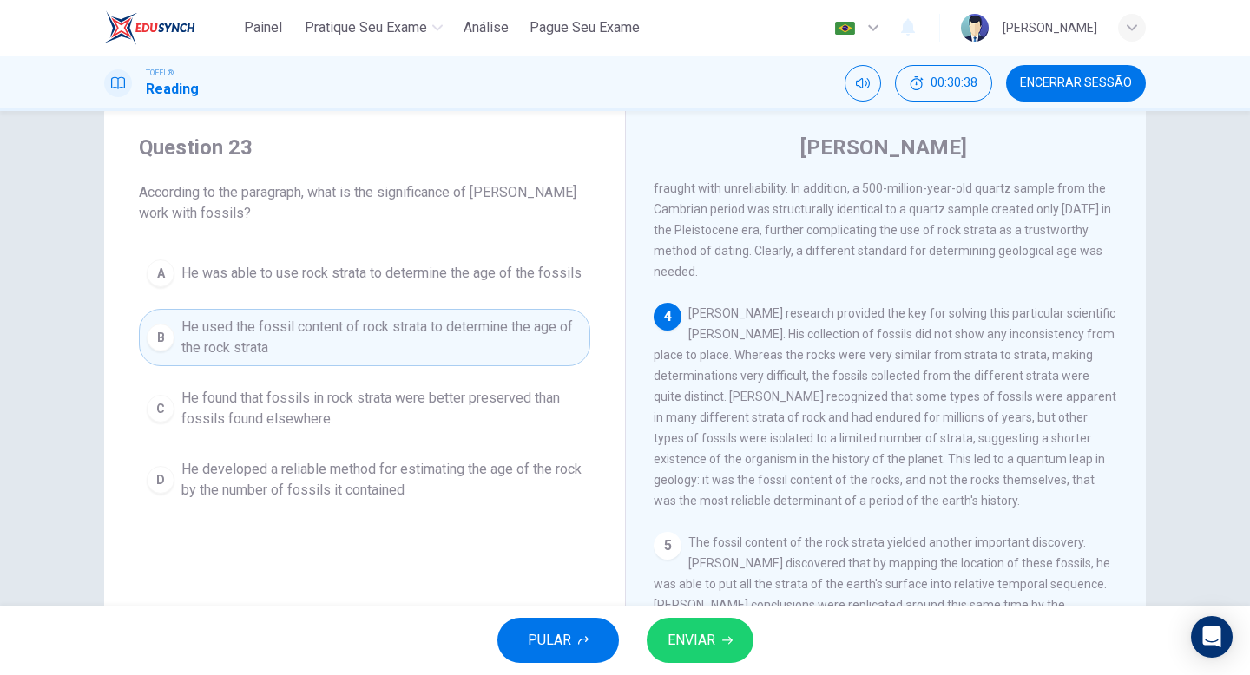
click at [316, 276] on span "He was able to use rock strata to determine the age of the fossils" at bounding box center [381, 273] width 400 height 21
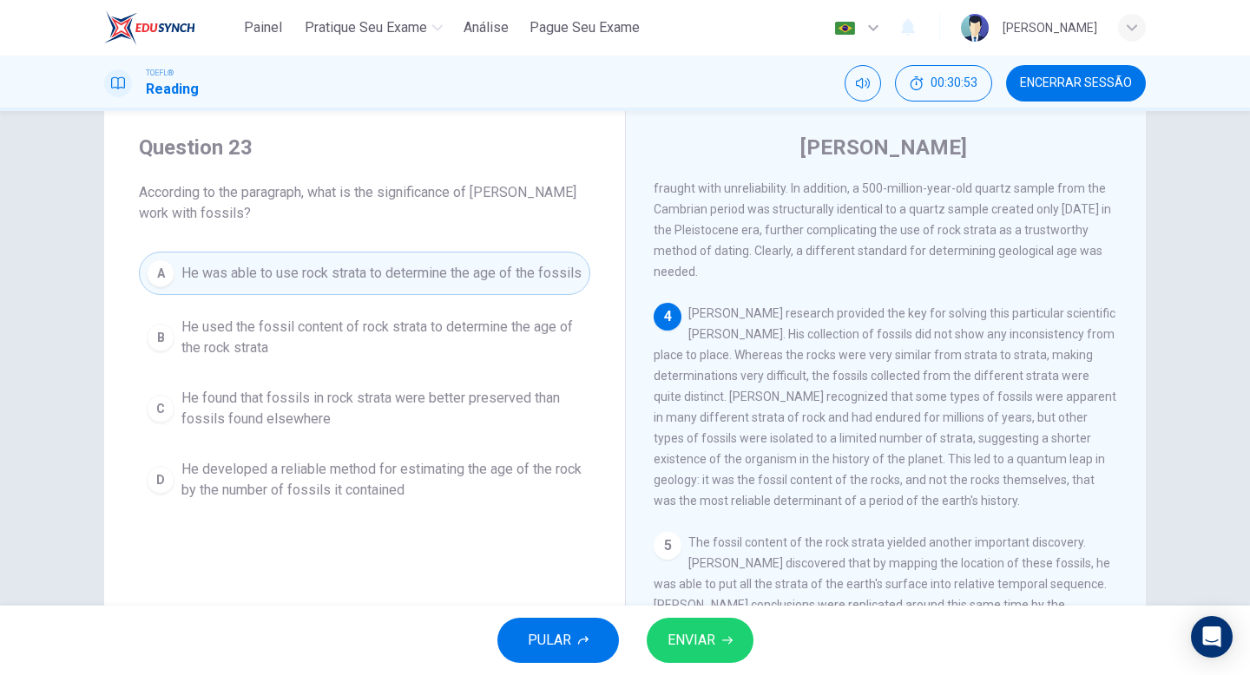
click at [675, 620] on button "ENVIAR" at bounding box center [700, 640] width 107 height 45
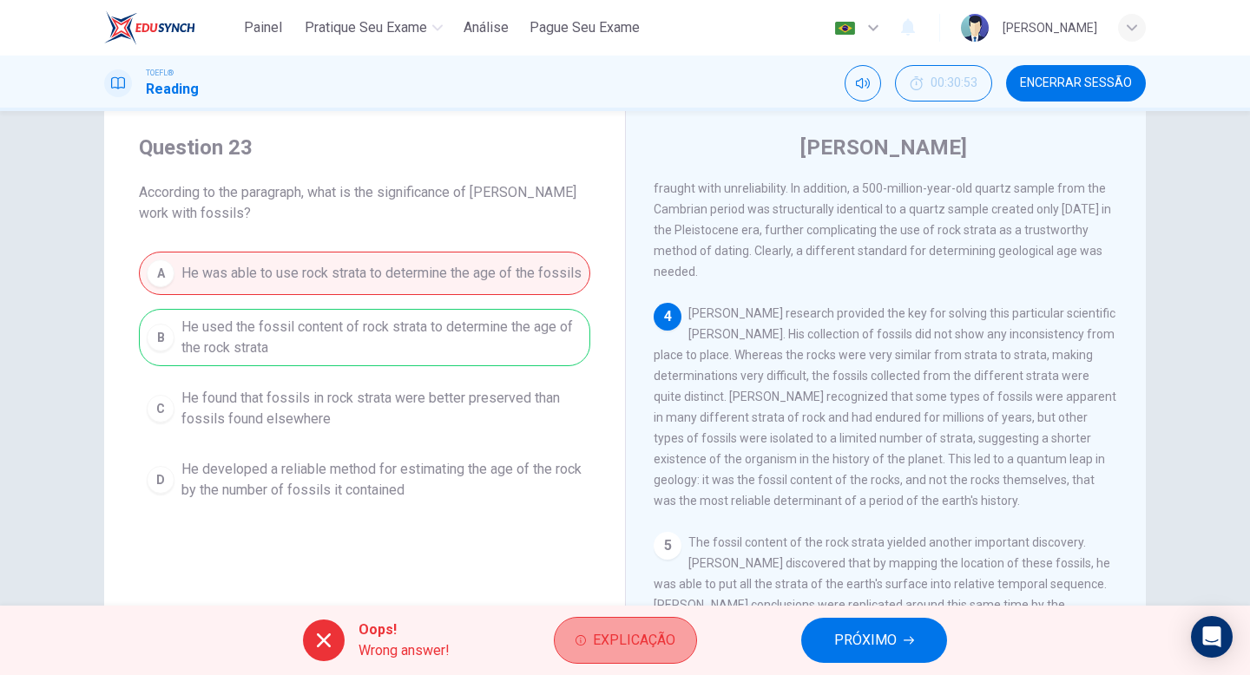
click at [628, 641] on span "Explicação" at bounding box center [634, 640] width 82 height 24
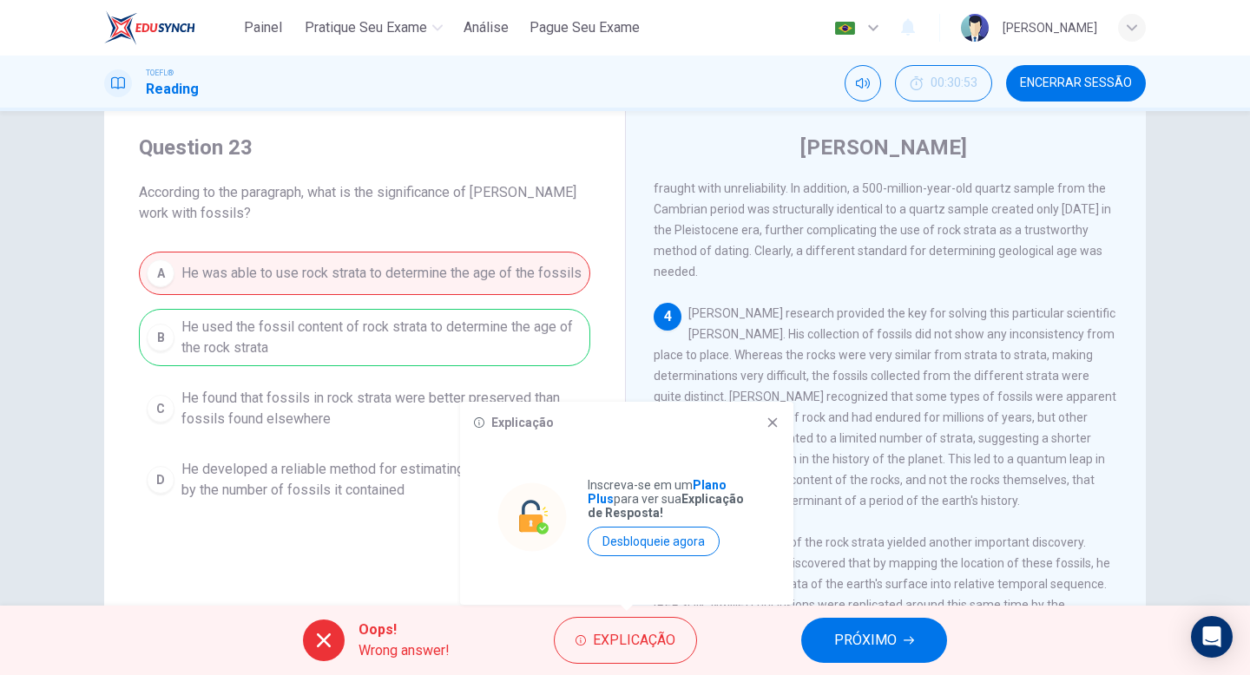
click at [853, 514] on div "1 Pioneering [DEMOGRAPHIC_DATA] geologist [PERSON_NAME] was born in [DEMOGRAPHI…" at bounding box center [898, 431] width 488 height 499
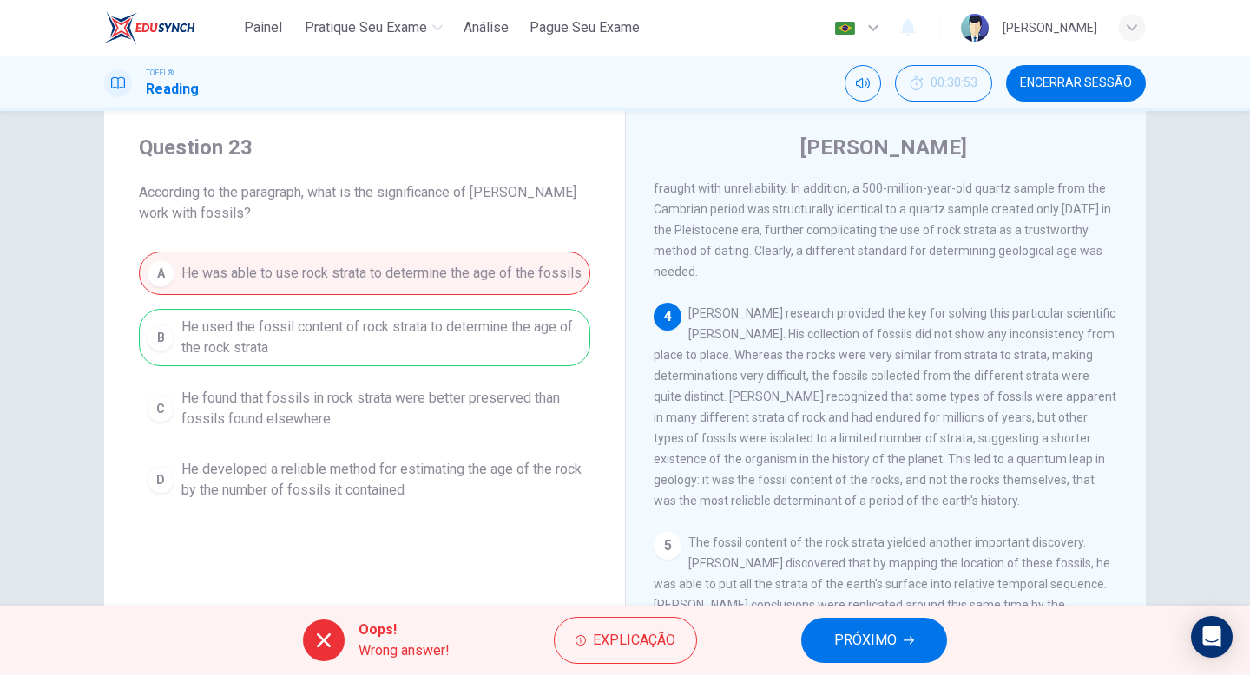
click at [905, 637] on icon "button" at bounding box center [909, 640] width 10 height 10
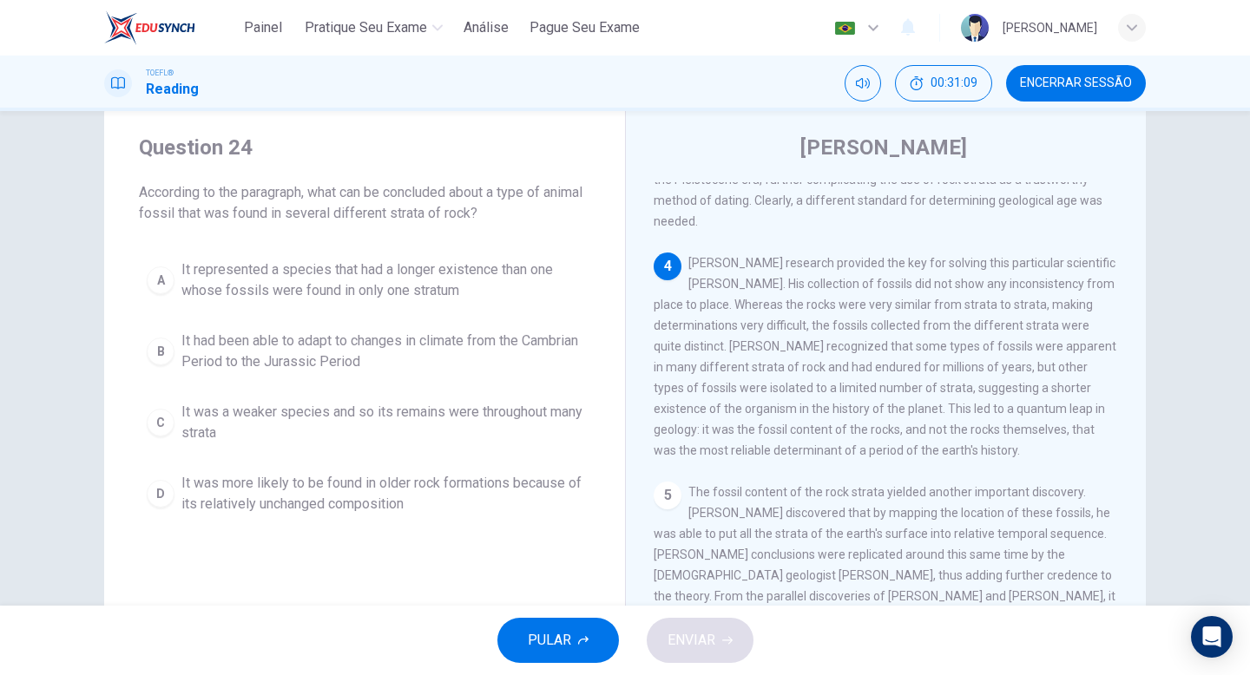
scroll to position [751, 0]
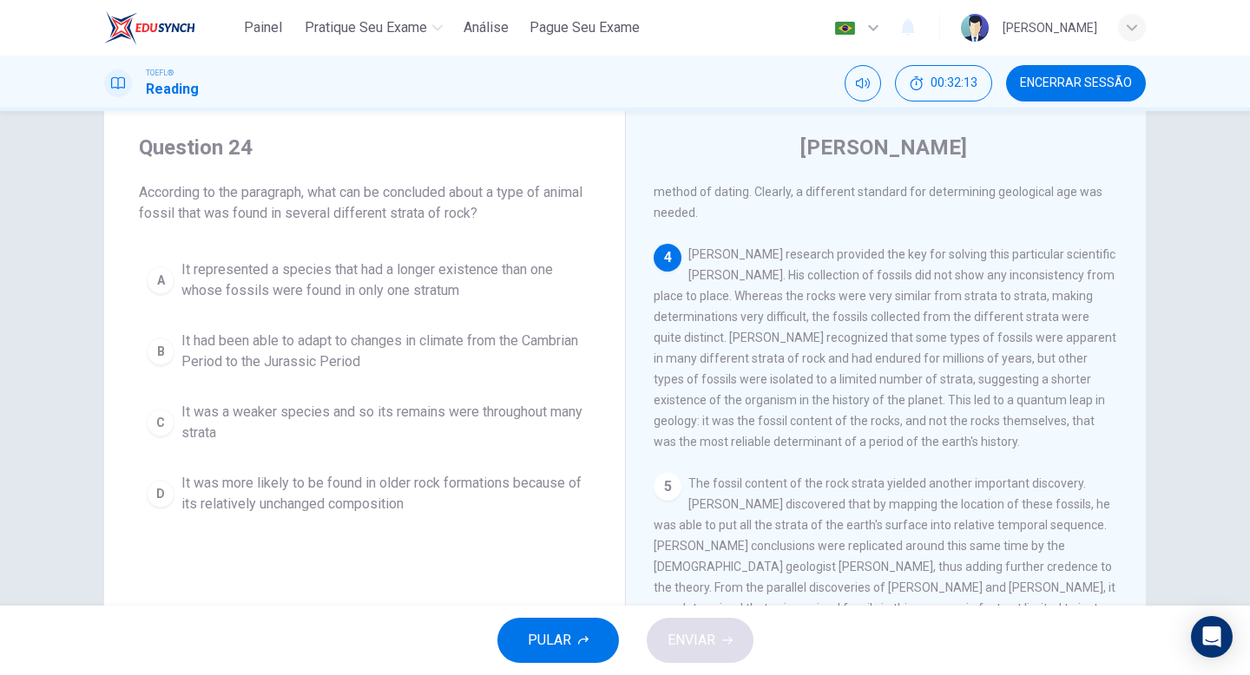
click at [168, 280] on div "A" at bounding box center [161, 280] width 28 height 28
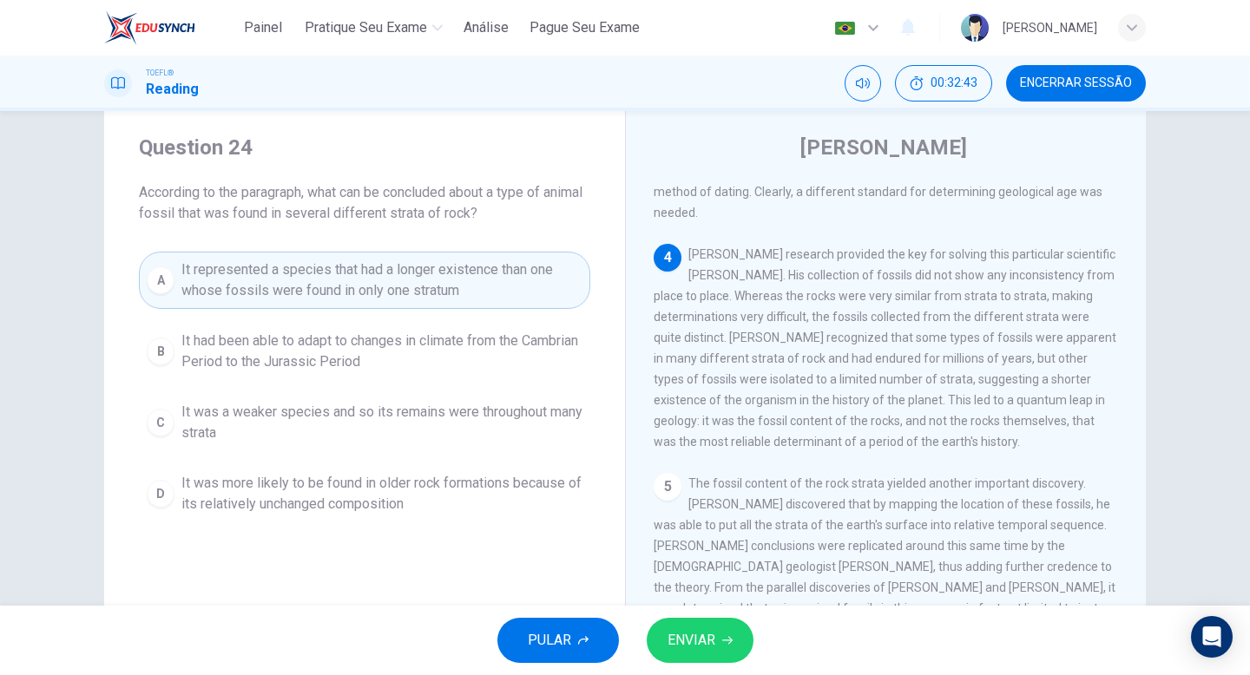
click at [739, 635] on button "ENVIAR" at bounding box center [700, 640] width 107 height 45
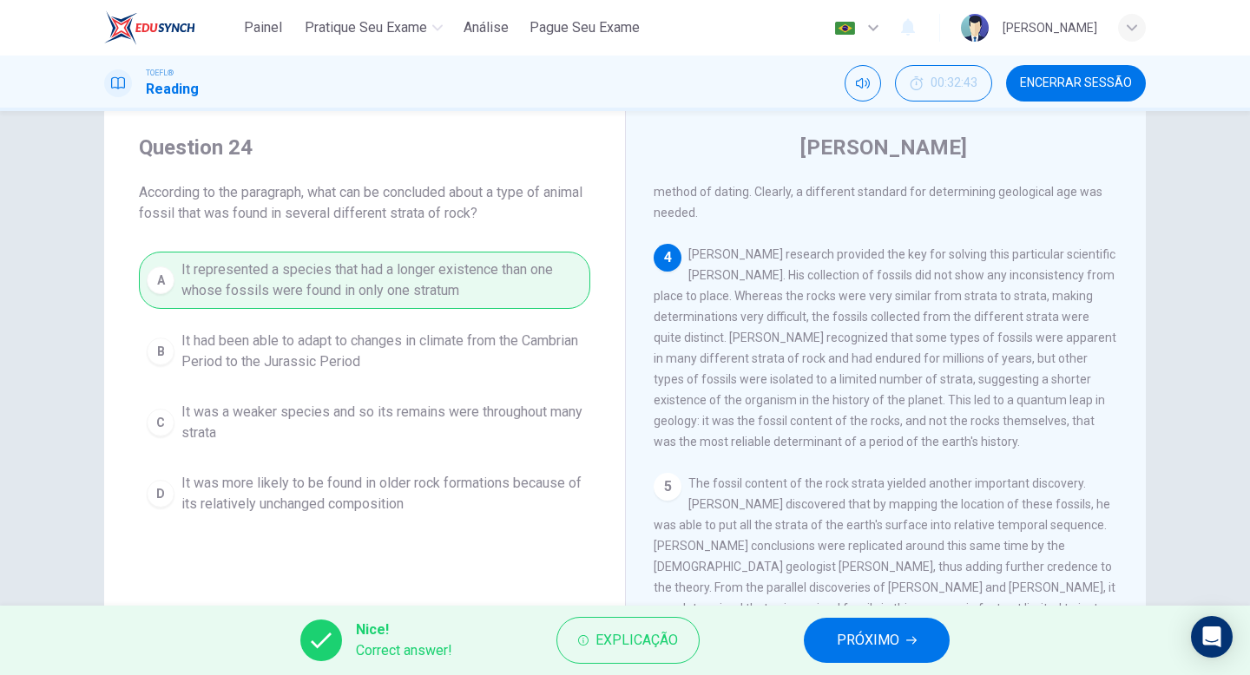
click at [886, 629] on span "PRÓXIMO" at bounding box center [868, 640] width 62 height 24
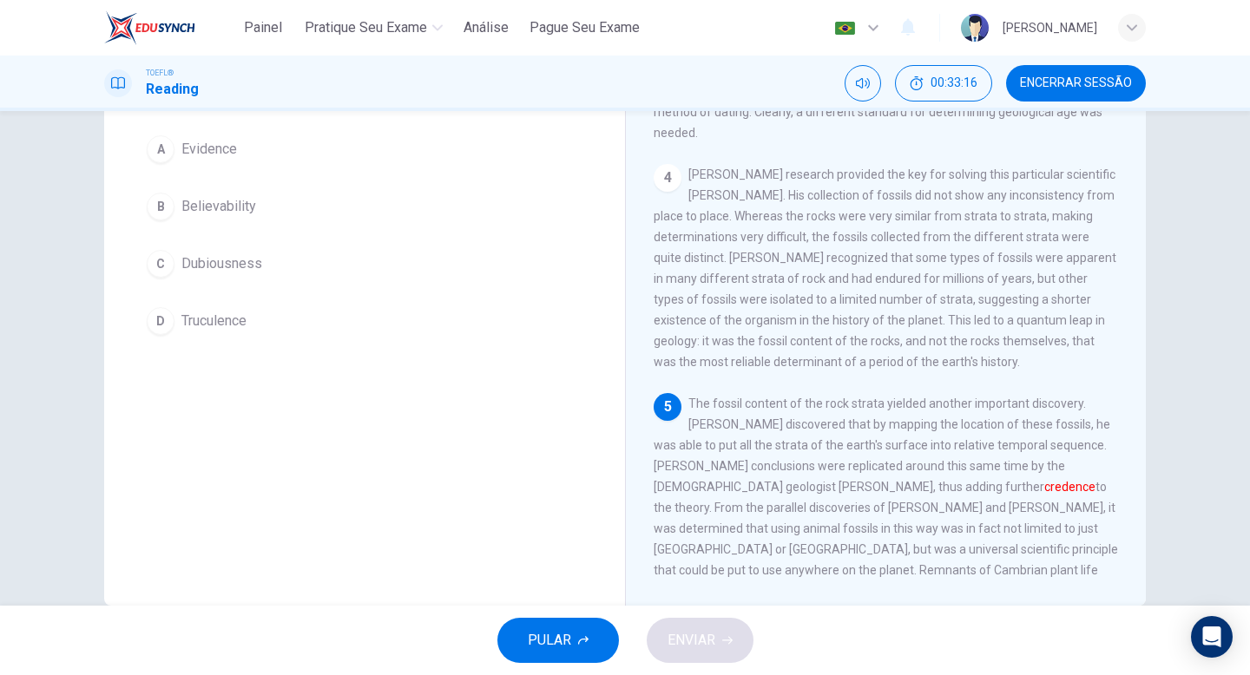
scroll to position [141, 0]
click at [192, 157] on span "Evidence" at bounding box center [209, 151] width 56 height 21
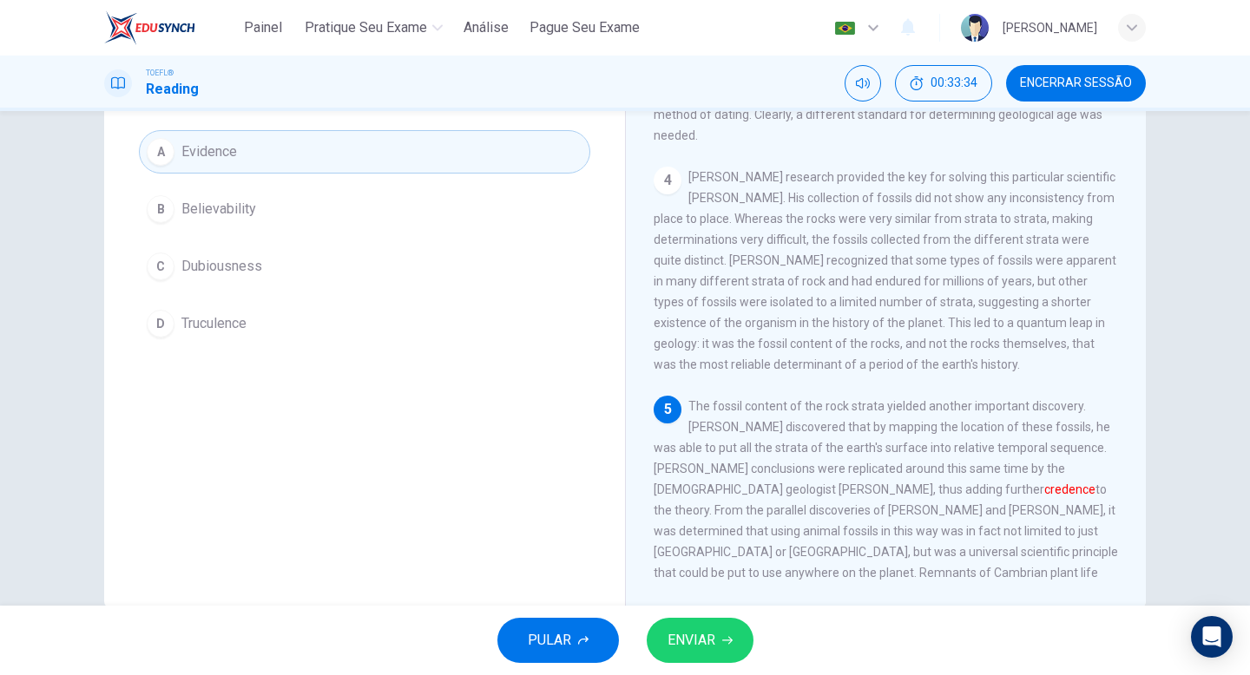
click at [692, 621] on button "ENVIAR" at bounding box center [700, 640] width 107 height 45
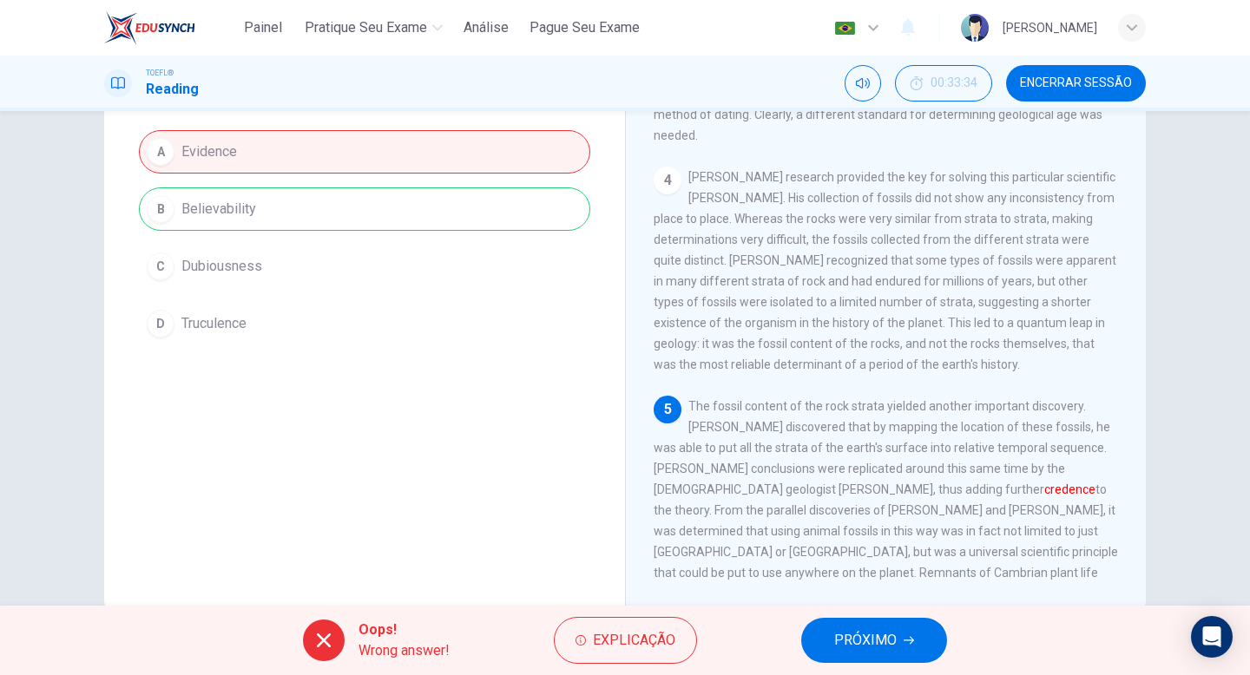
click at [845, 642] on span "PRÓXIMO" at bounding box center [865, 640] width 62 height 24
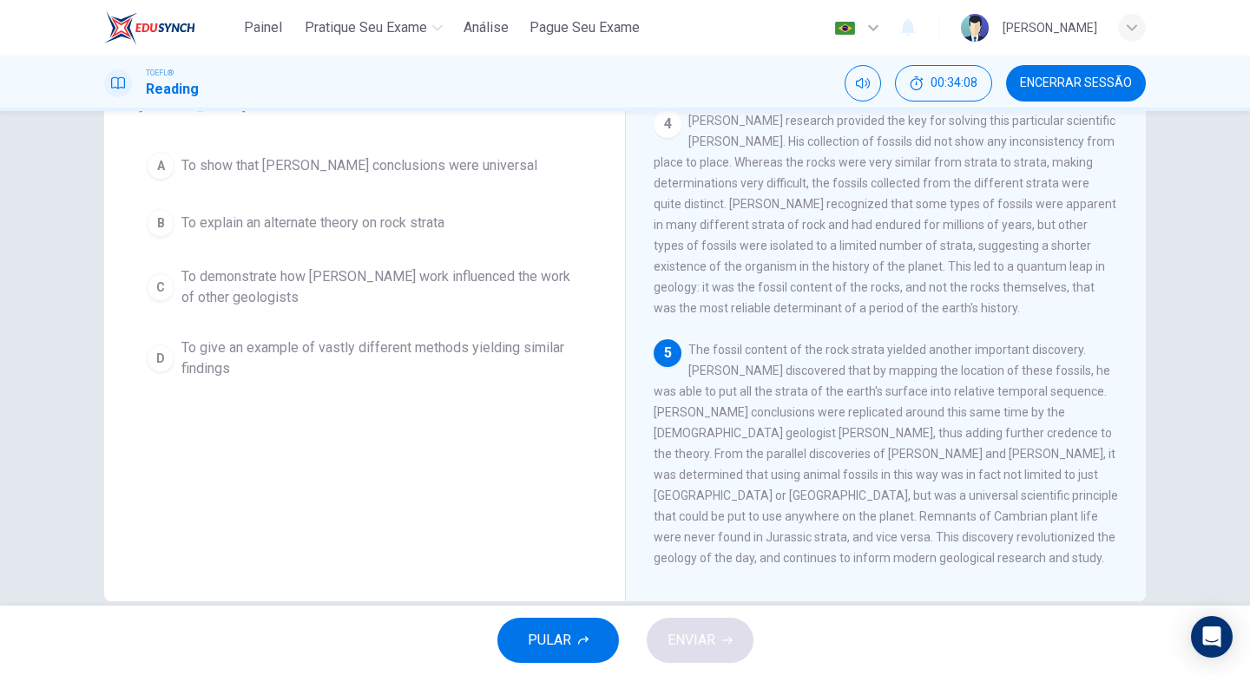
scroll to position [178, 0]
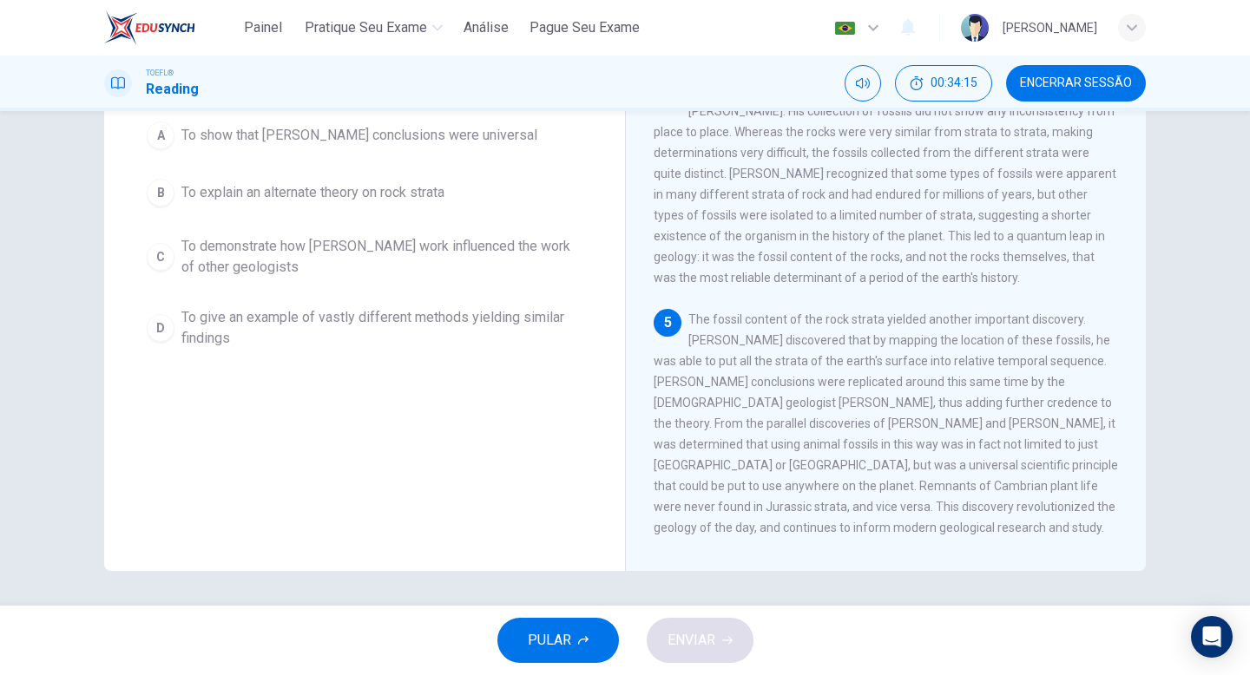
drag, startPoint x: 1054, startPoint y: 384, endPoint x: 984, endPoint y: 418, distance: 78.4
click at [1004, 418] on span "The fossil content of the rock strata yielded another important discovery. [PER…" at bounding box center [886, 423] width 464 height 222
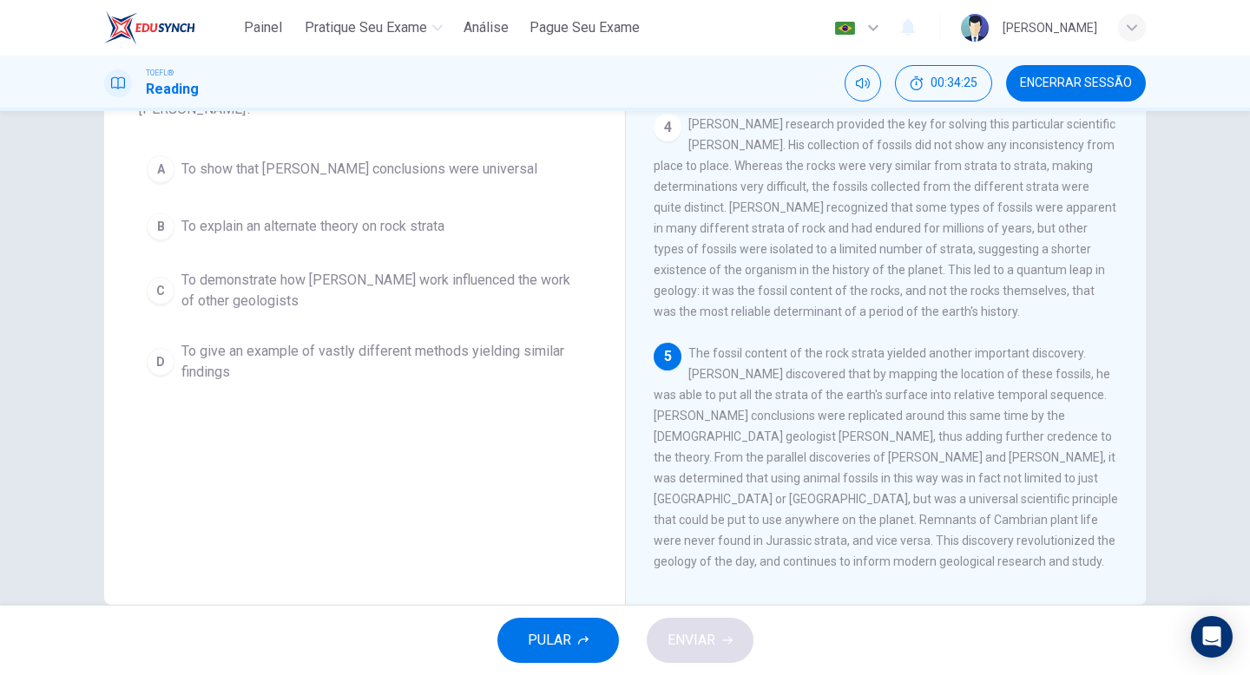
scroll to position [131, 0]
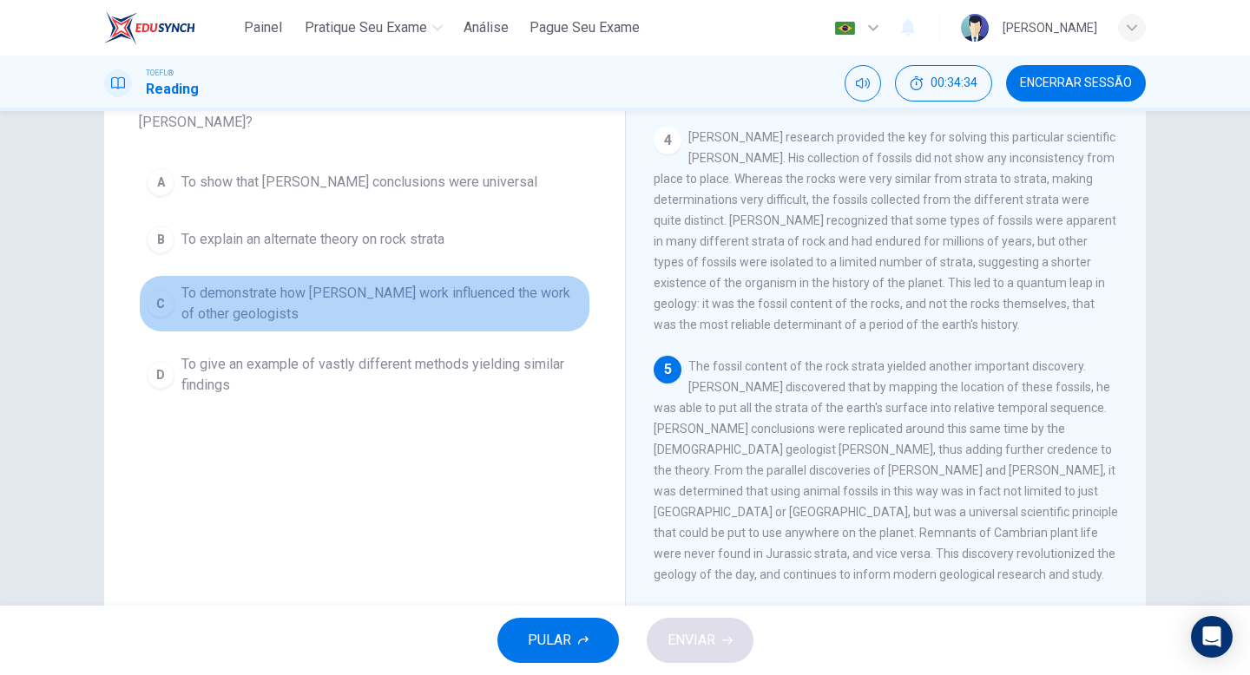
click at [208, 305] on span "To demonstrate how [PERSON_NAME] work influenced the work of other geologists" at bounding box center [381, 304] width 401 height 42
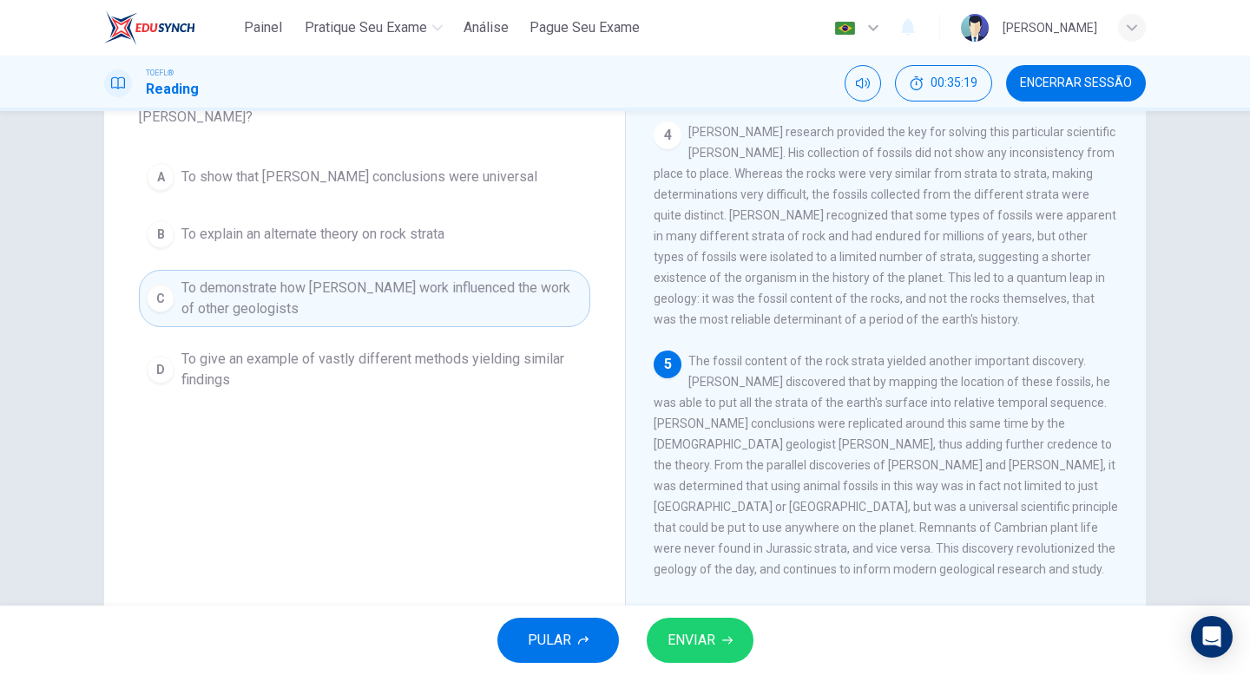
scroll to position [138, 0]
click at [225, 180] on span "To show that [PERSON_NAME] conclusions were universal" at bounding box center [359, 175] width 356 height 21
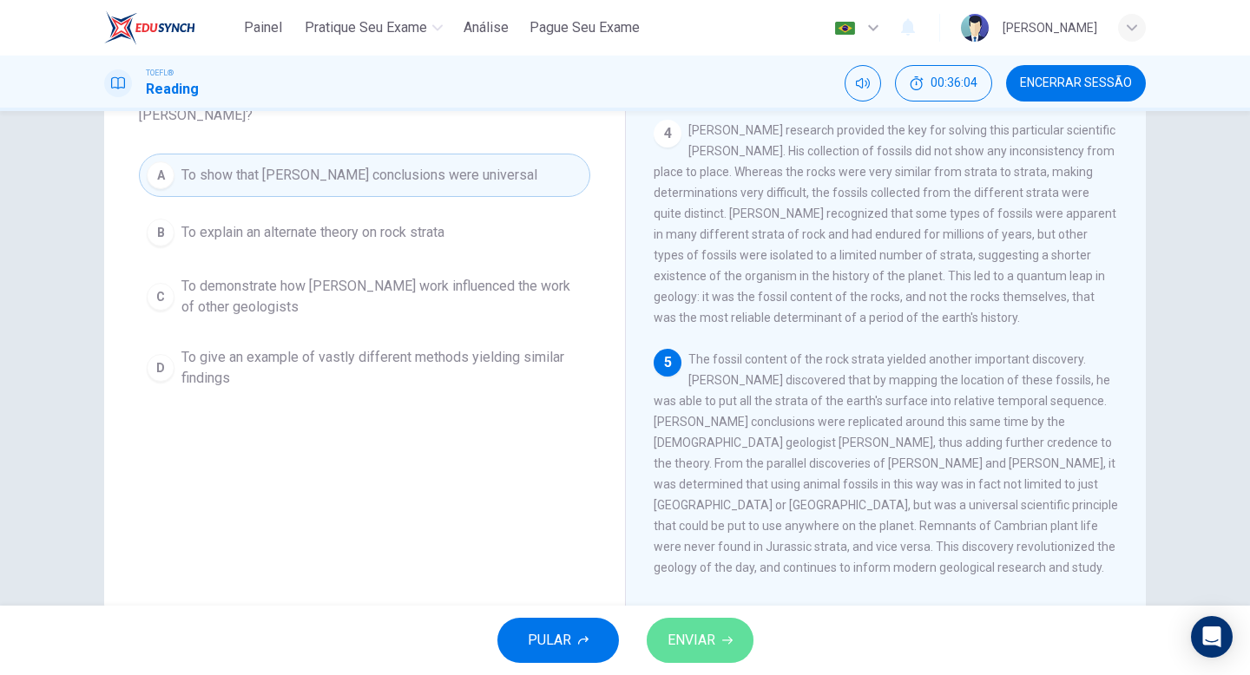
click at [670, 652] on span "ENVIAR" at bounding box center [692, 640] width 48 height 24
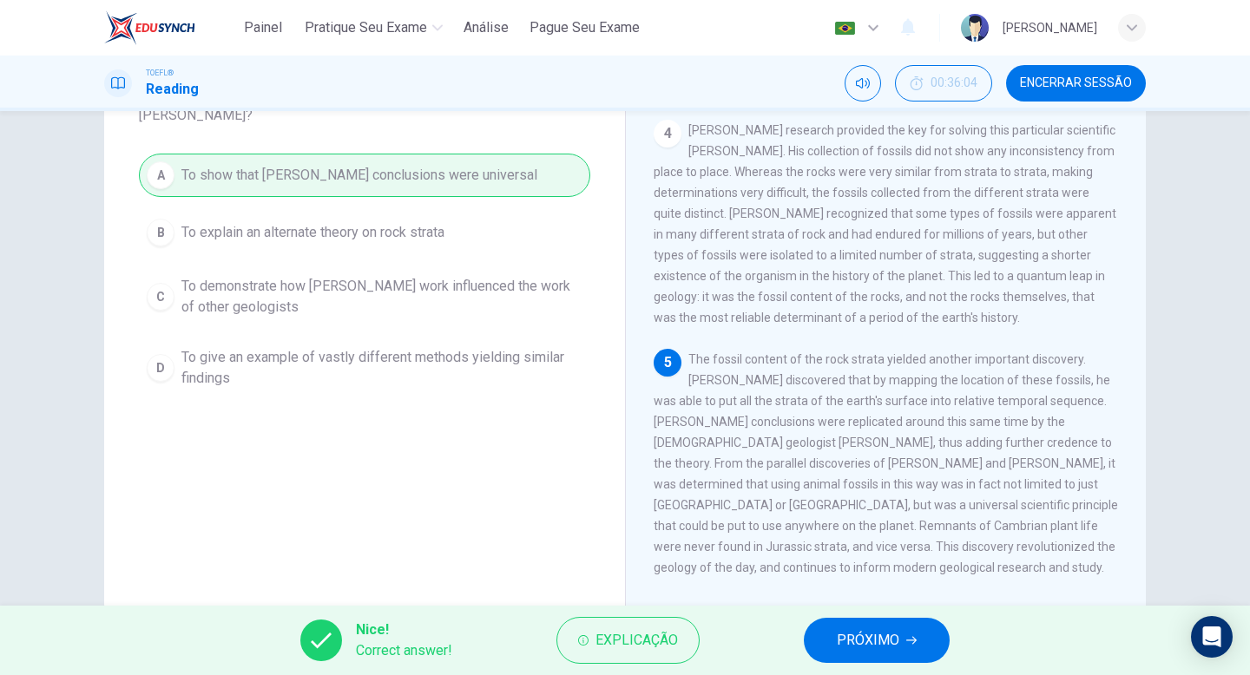
click at [832, 629] on button "PRÓXIMO" at bounding box center [877, 640] width 146 height 45
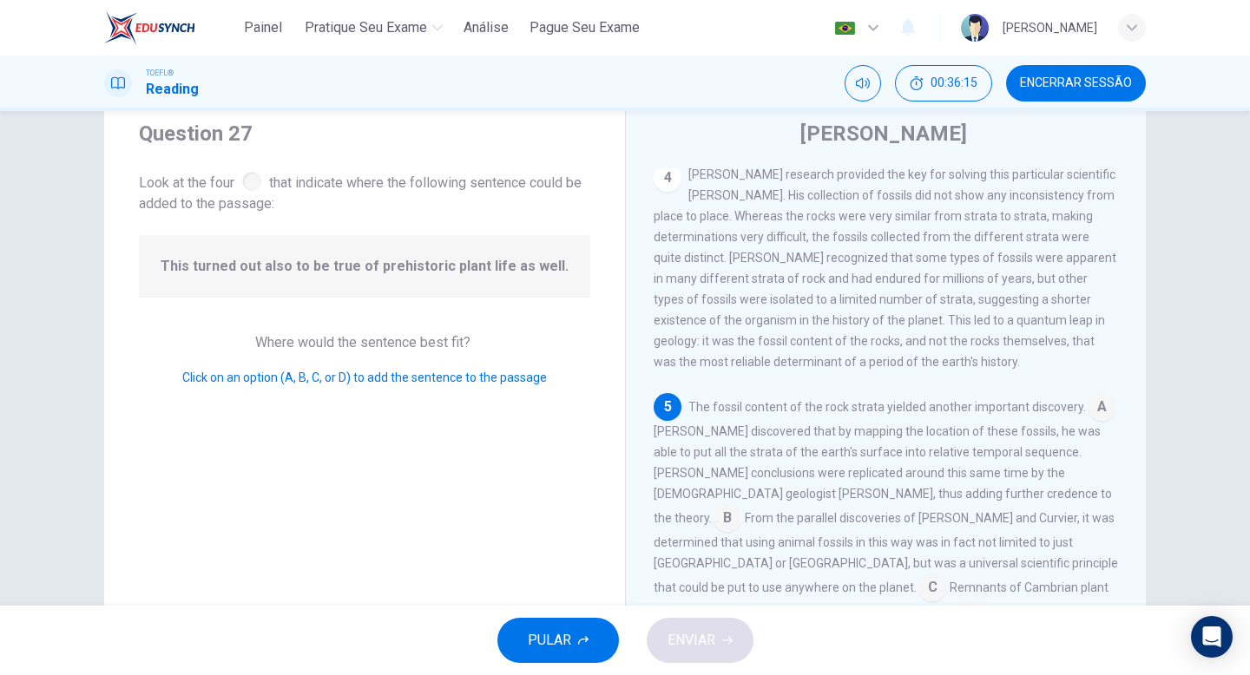
scroll to position [63, 0]
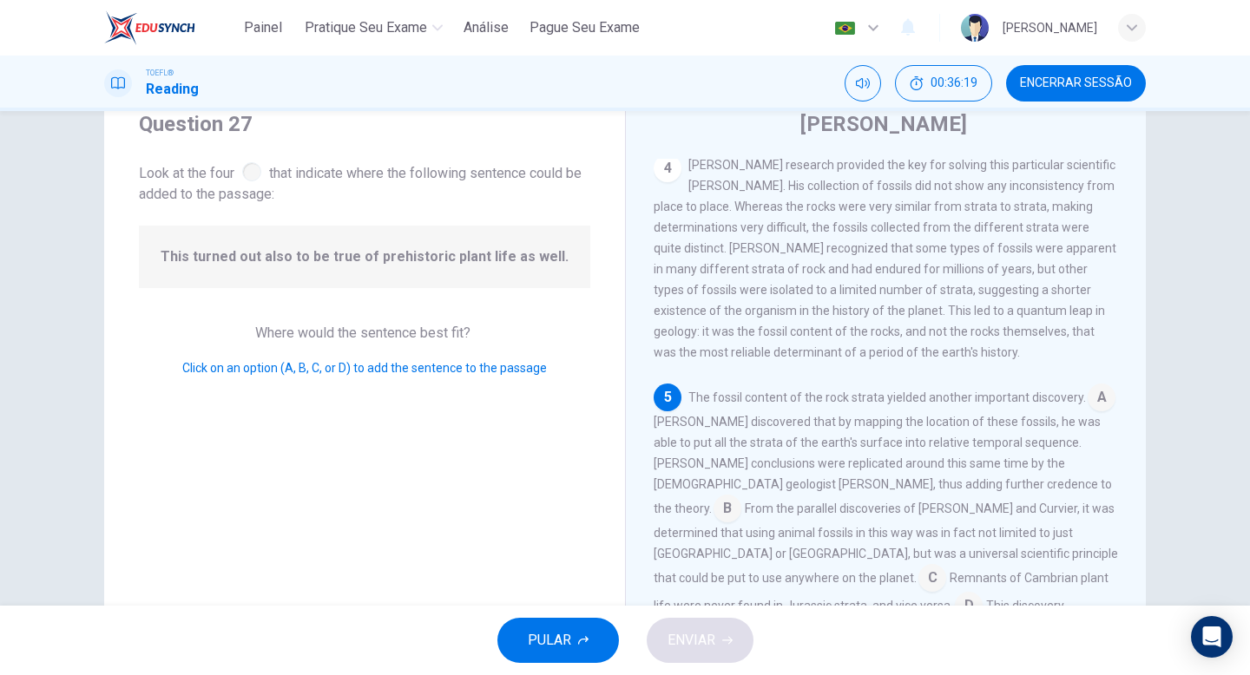
drag, startPoint x: 689, startPoint y: 389, endPoint x: 865, endPoint y: 391, distance: 175.4
click at [863, 391] on span "The fossil content of the rock strata yielded another important discovery." at bounding box center [887, 398] width 398 height 14
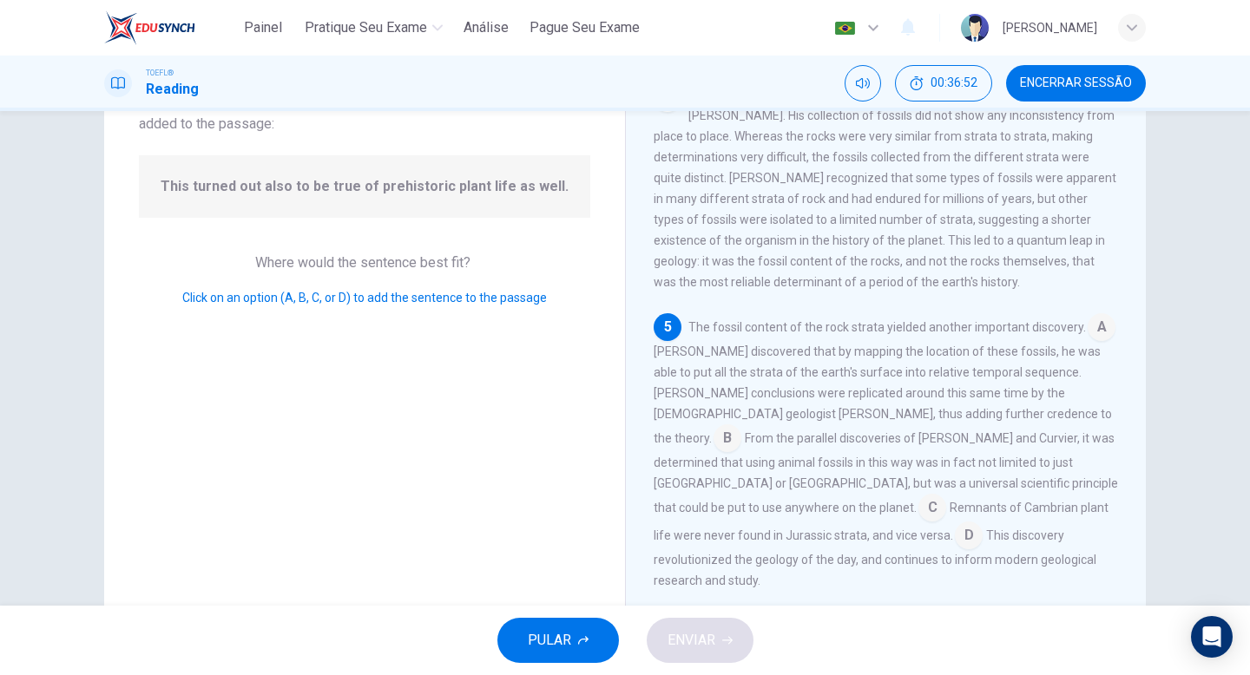
scroll to position [143, 0]
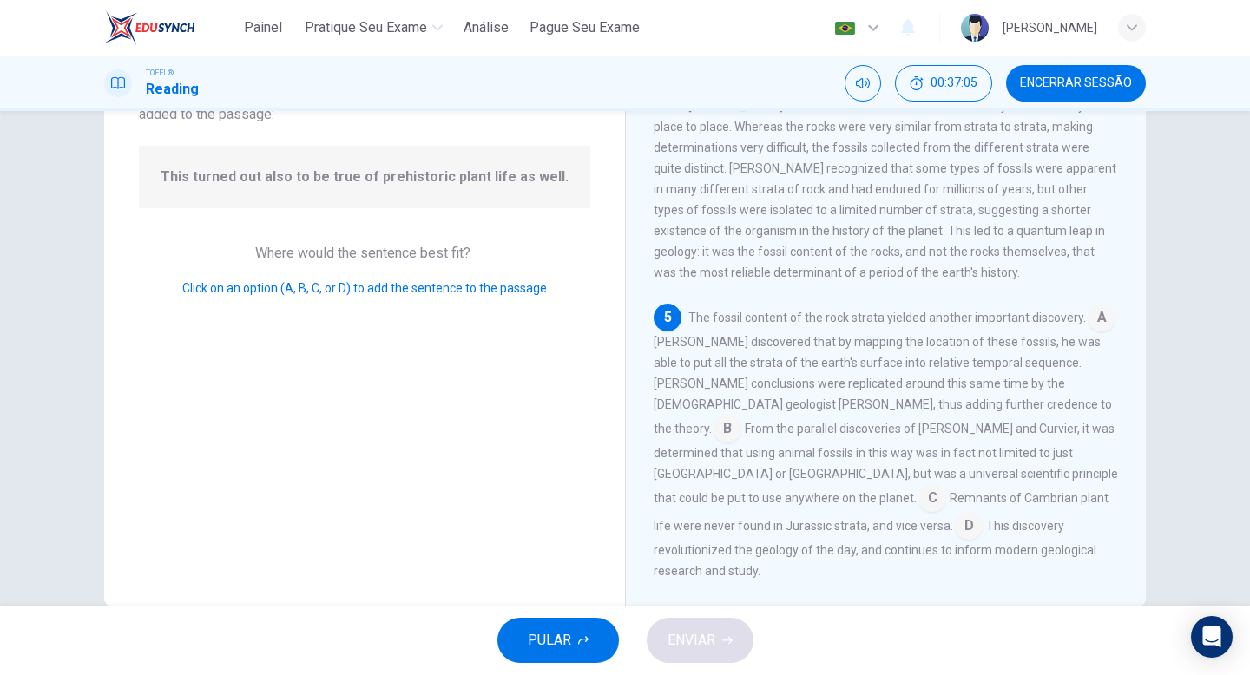
click at [946, 486] on input at bounding box center [932, 500] width 28 height 28
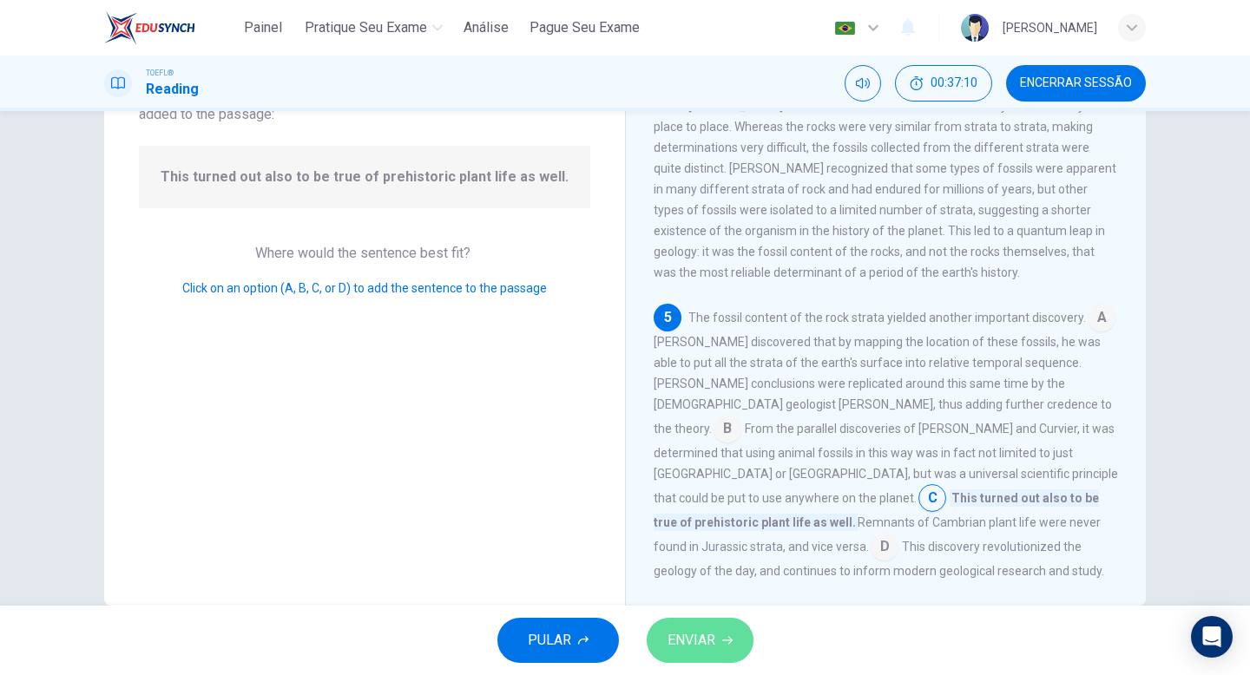
click at [694, 629] on span "ENVIAR" at bounding box center [692, 640] width 48 height 24
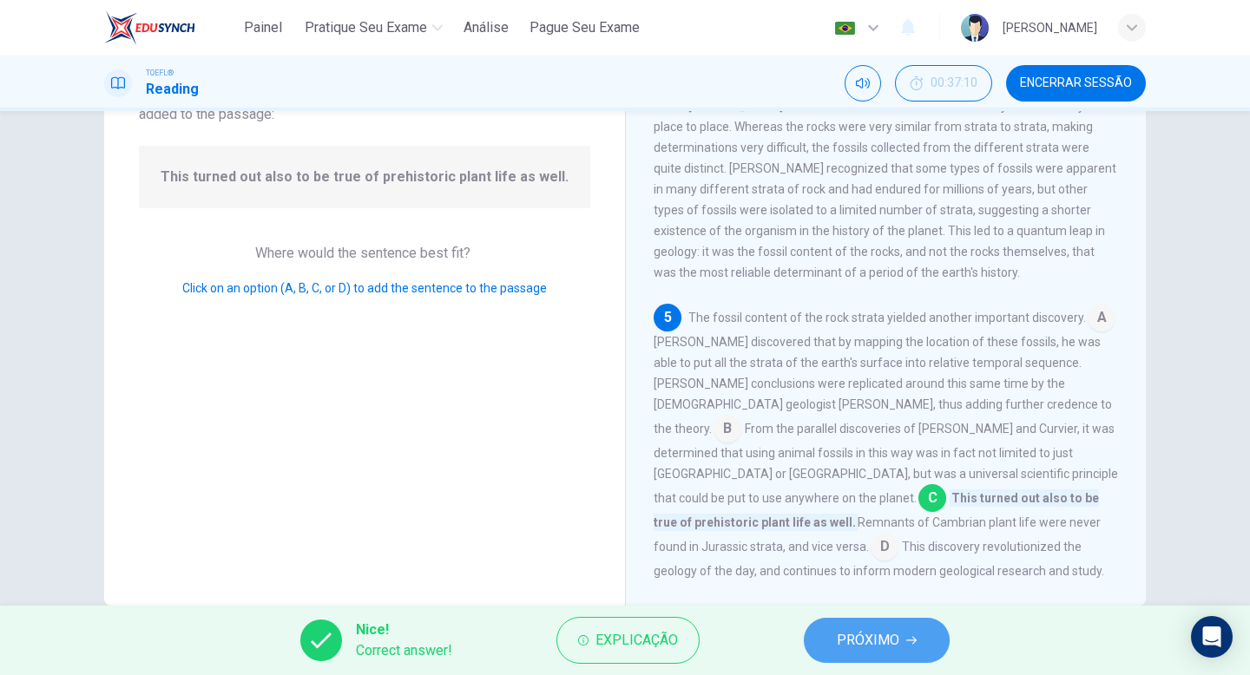
click at [847, 634] on span "PRÓXIMO" at bounding box center [868, 640] width 62 height 24
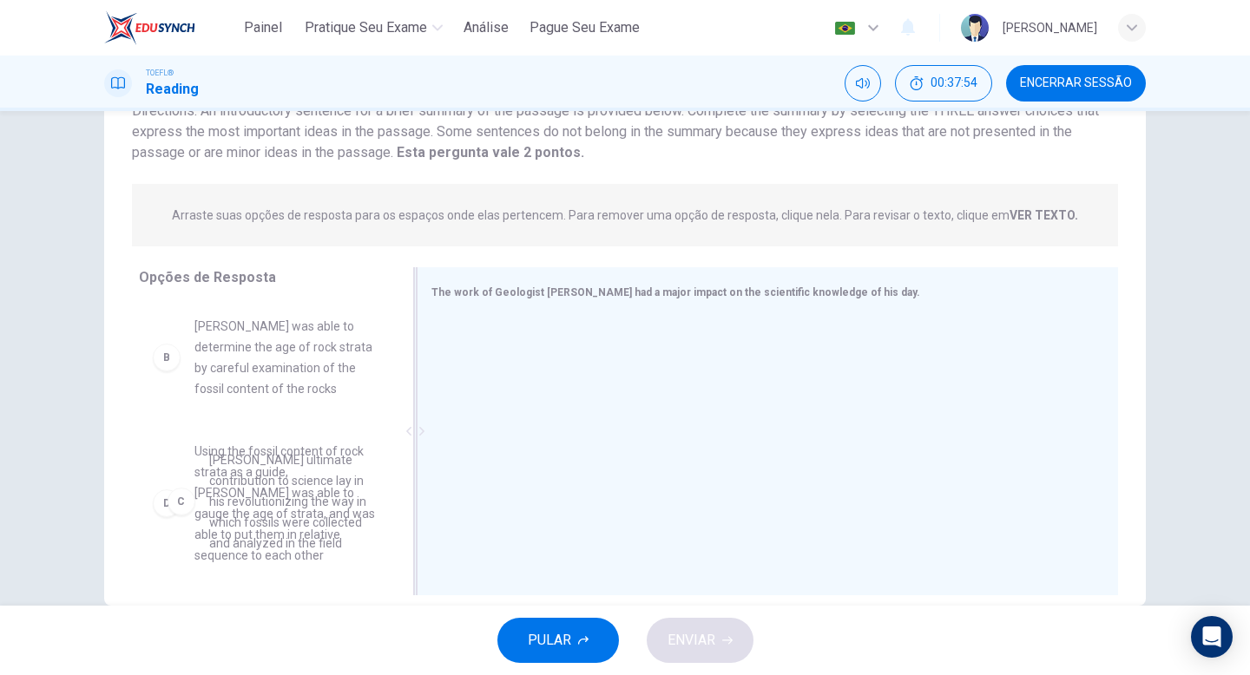
scroll to position [171, 0]
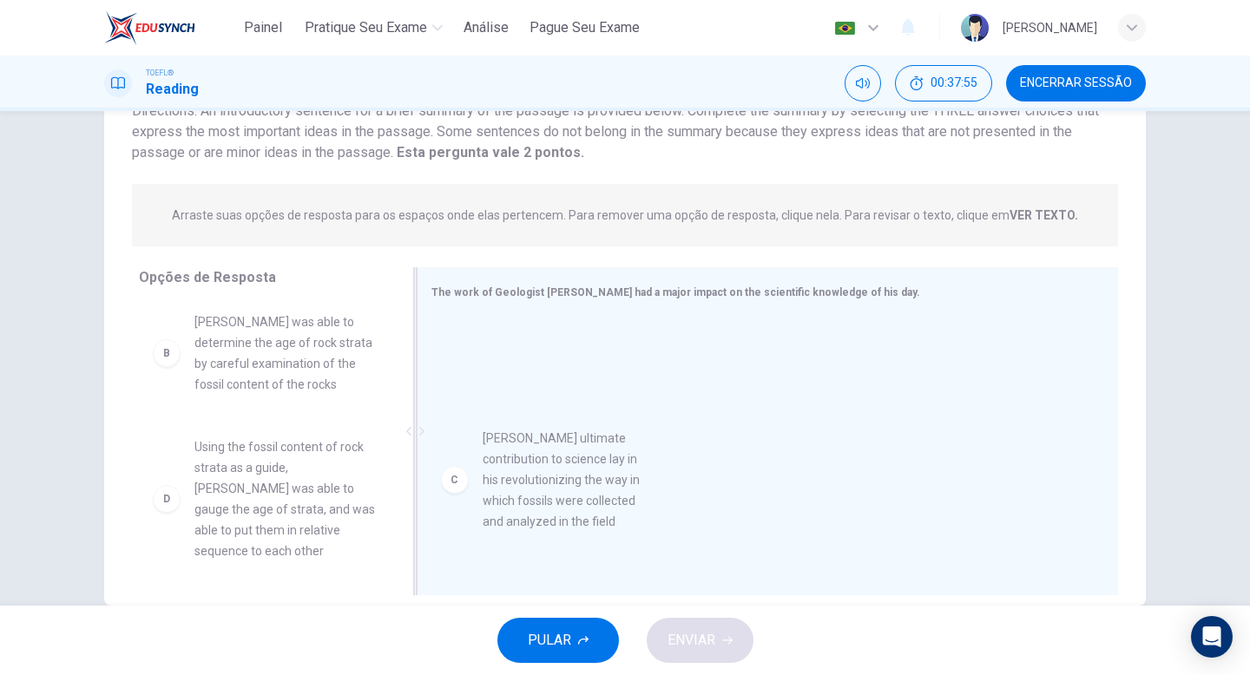
drag, startPoint x: 269, startPoint y: 468, endPoint x: 628, endPoint y: 434, distance: 361.0
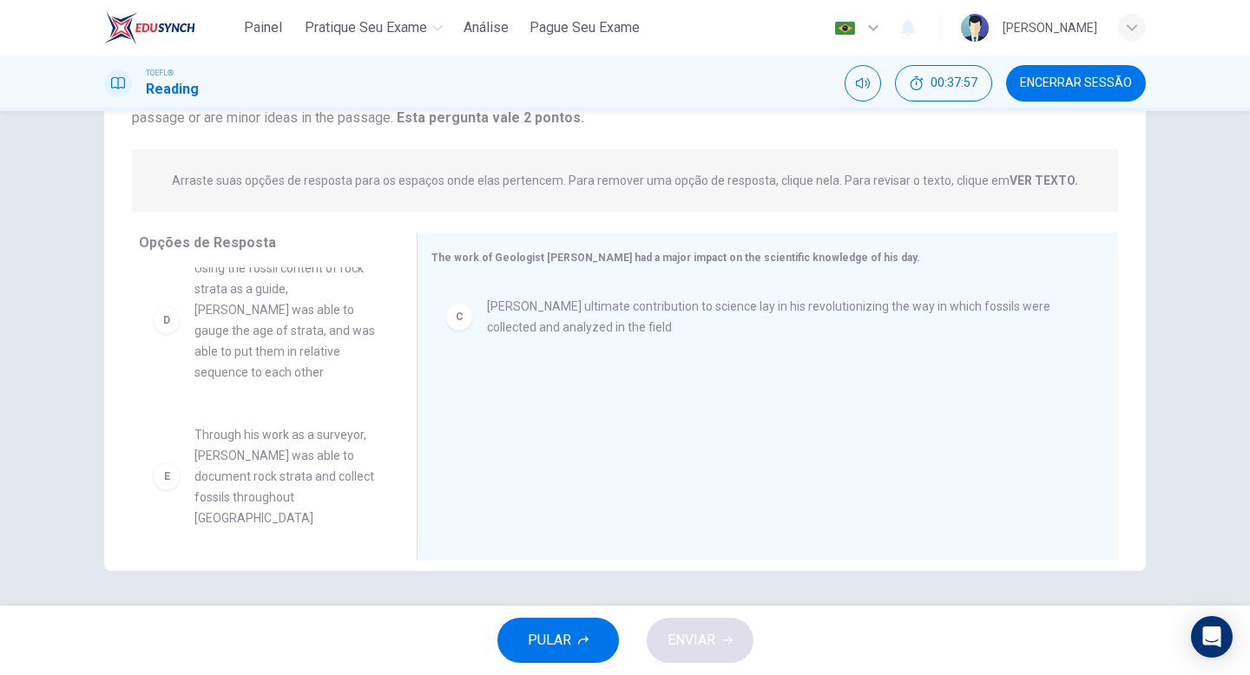
scroll to position [298, 0]
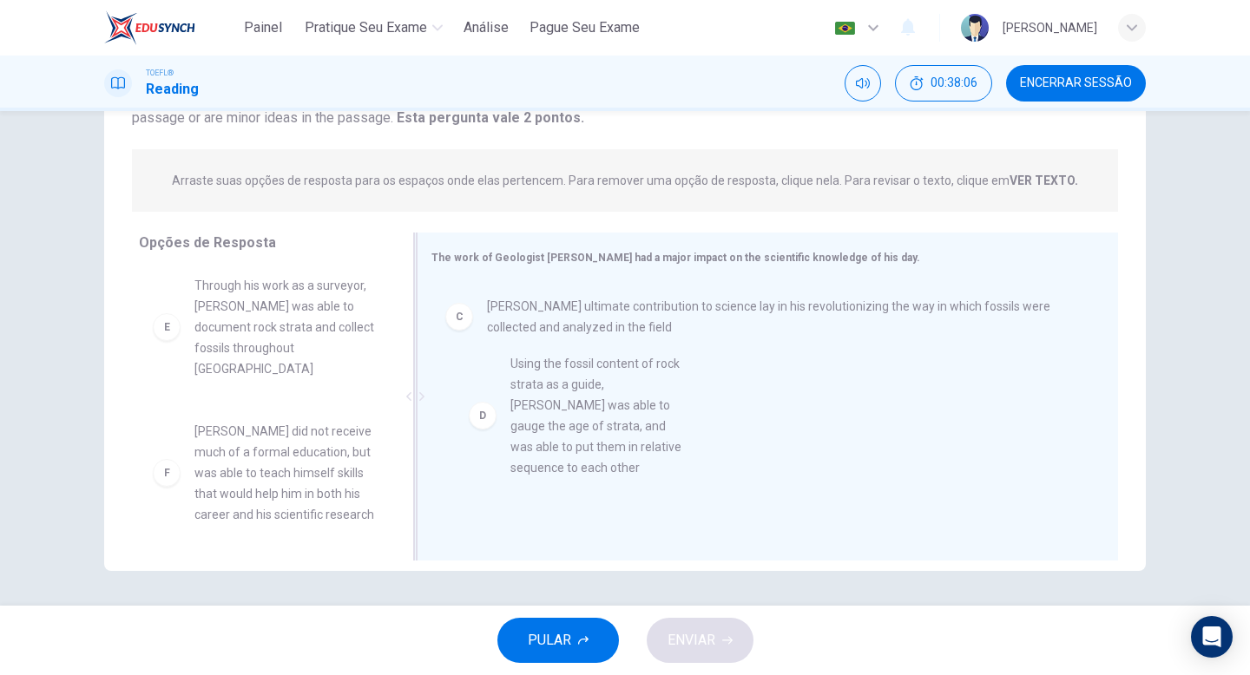
drag, startPoint x: 261, startPoint y: 334, endPoint x: 586, endPoint y: 427, distance: 337.7
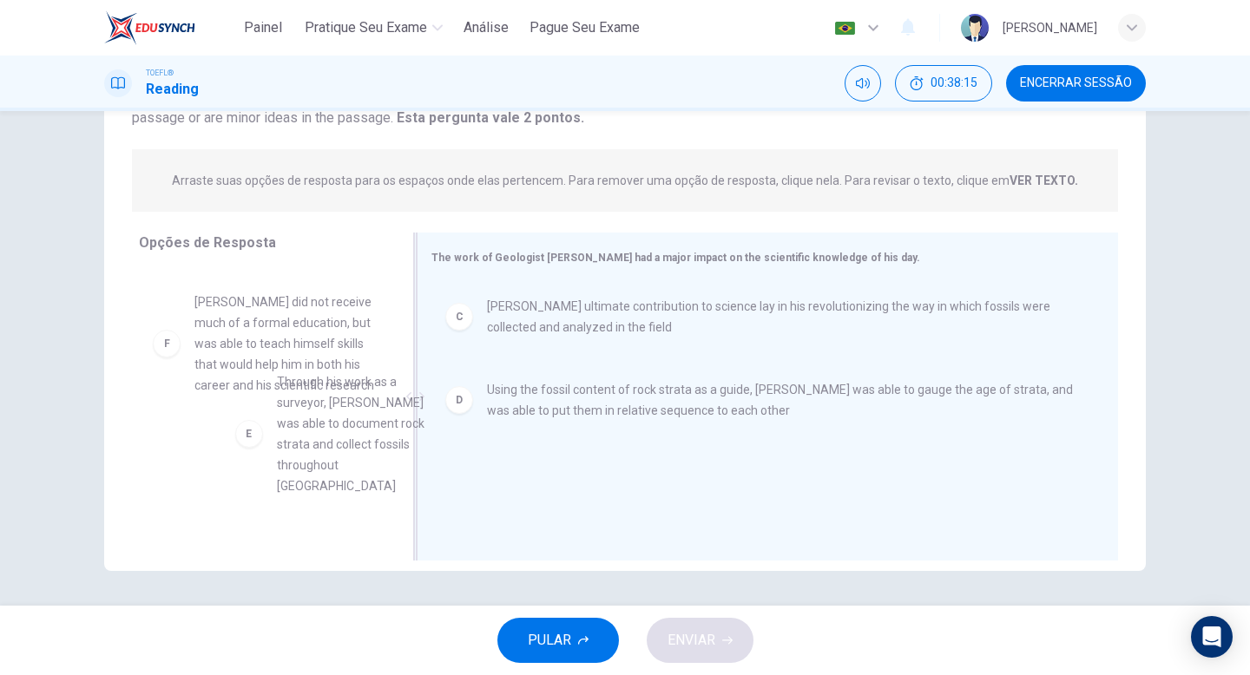
scroll to position [294, 0]
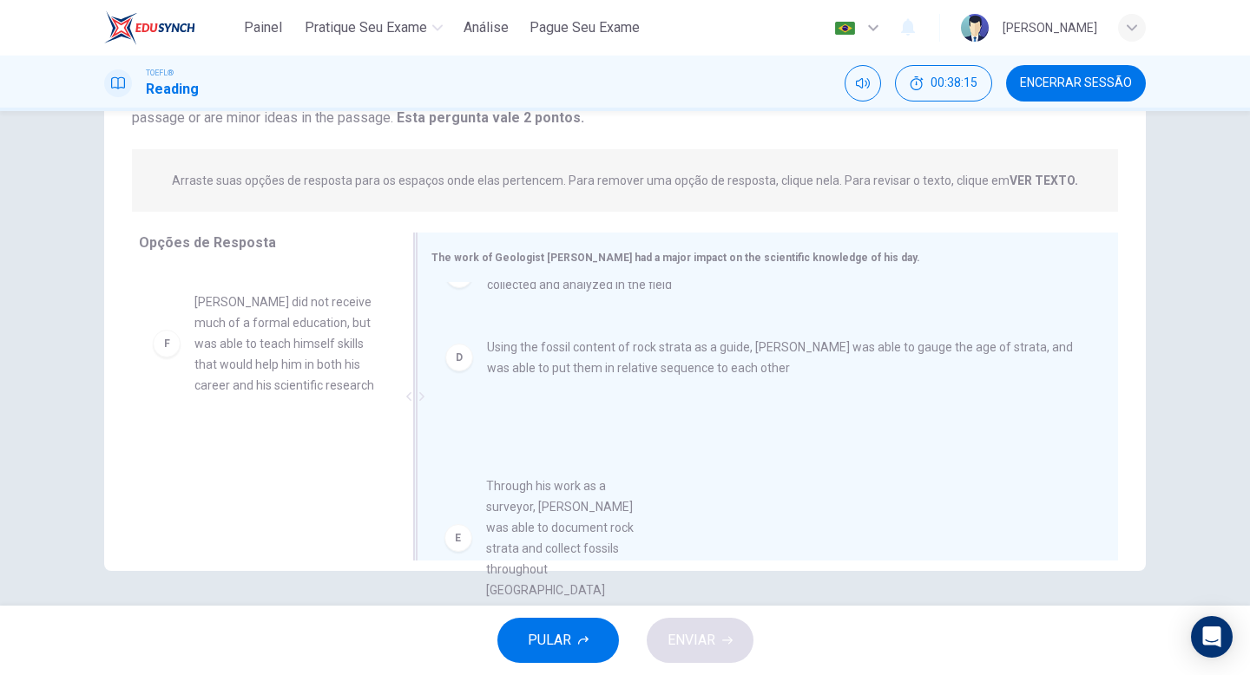
drag, startPoint x: 247, startPoint y: 320, endPoint x: 544, endPoint y: 532, distance: 364.7
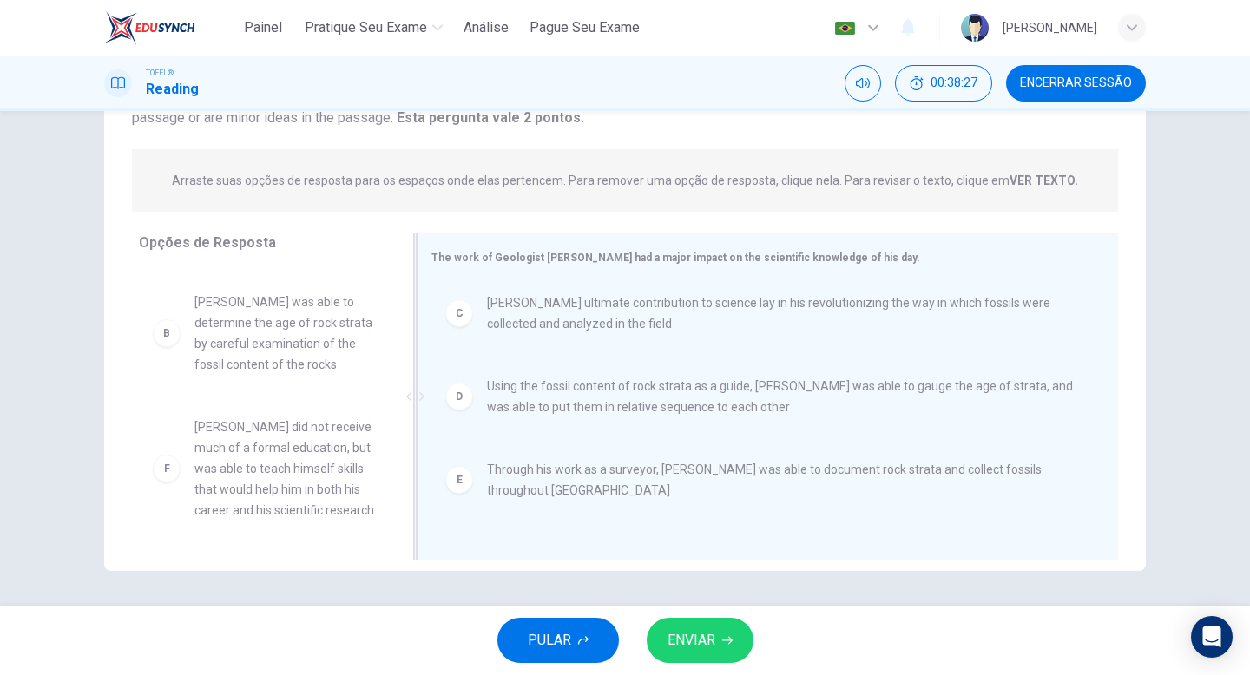
scroll to position [0, 0]
click at [702, 672] on div "PULAR ENVIAR" at bounding box center [625, 640] width 1250 height 69
click at [701, 653] on button "ENVIAR" at bounding box center [700, 640] width 107 height 45
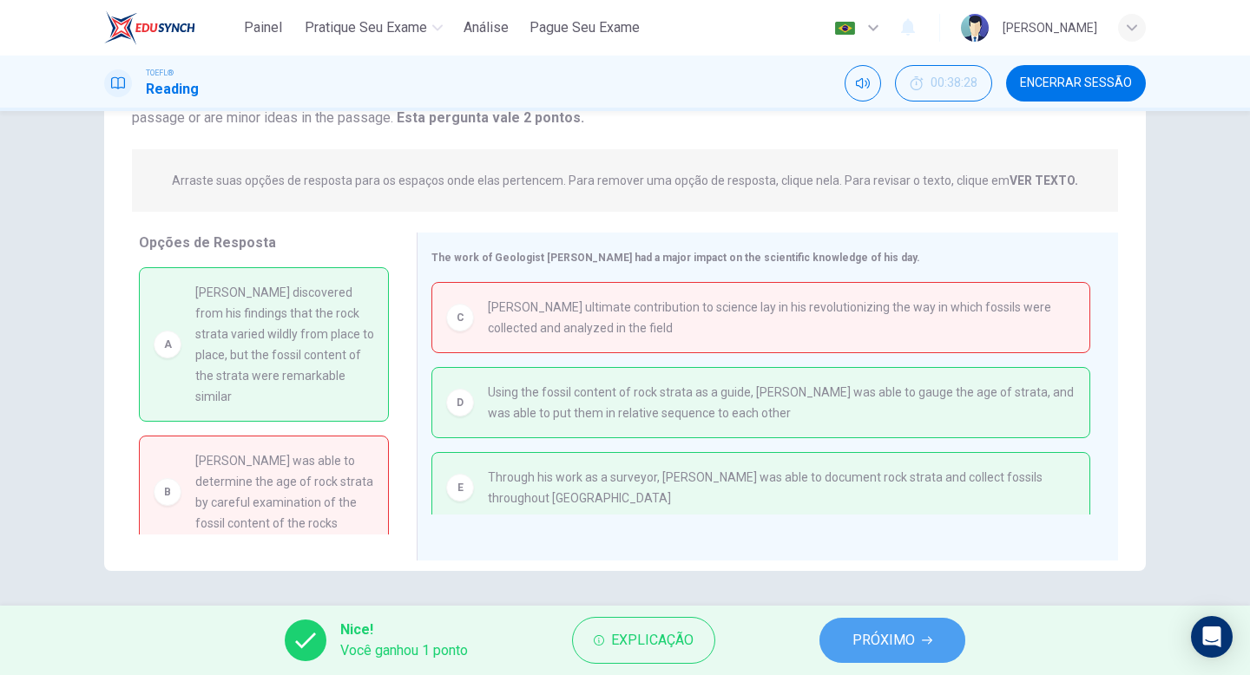
click at [924, 652] on button "PRÓXIMO" at bounding box center [892, 640] width 146 height 45
